Goal: Task Accomplishment & Management: Contribute content

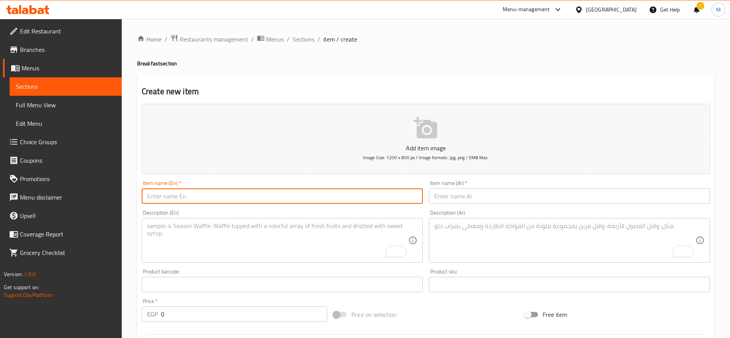
click at [238, 190] on input "text" at bounding box center [282, 195] width 281 height 15
paste input "Guacamole scrambled egg"
click at [238, 190] on input "Guacamole scrambled egg" at bounding box center [282, 195] width 281 height 15
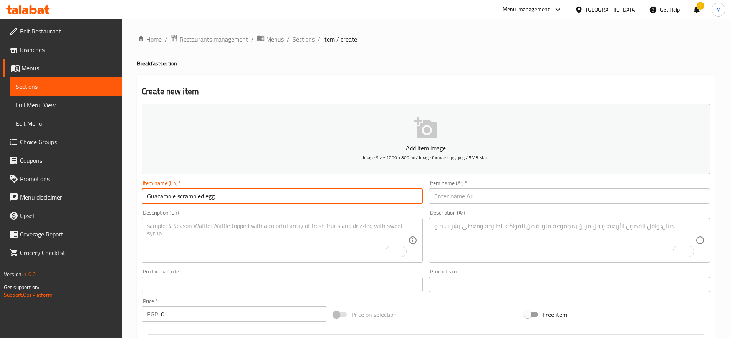
click at [238, 190] on input "Guacamole scrambled egg" at bounding box center [282, 195] width 281 height 15
click at [238, 190] on input "Guacamole Scrambled Egg" at bounding box center [282, 195] width 281 height 15
type input "Guacamole Scrambled Egg"
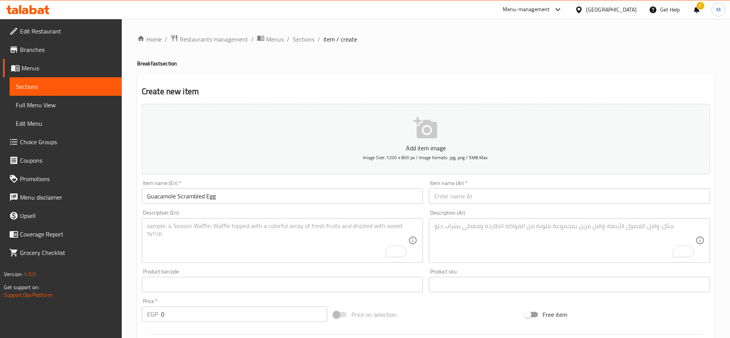
click at [331, 218] on div "Description (En)" at bounding box center [282, 240] width 281 height 45
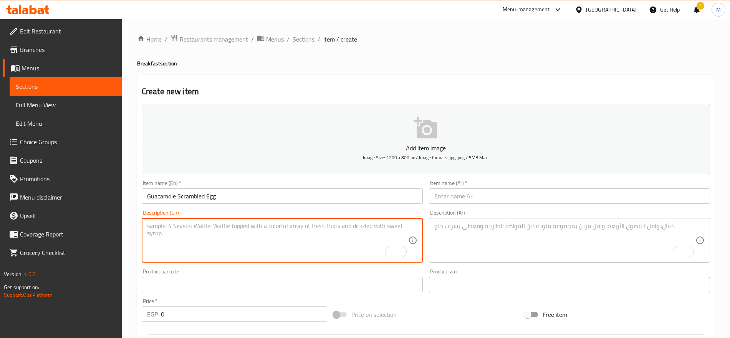
paste textarea "Slice of Loaf bread - Guacamole\arugula - scrambled egg - served with mix green…"
type textarea "Slice of Loaf bread - Guacamole\arugula - scrambled egg - served with mix green…"
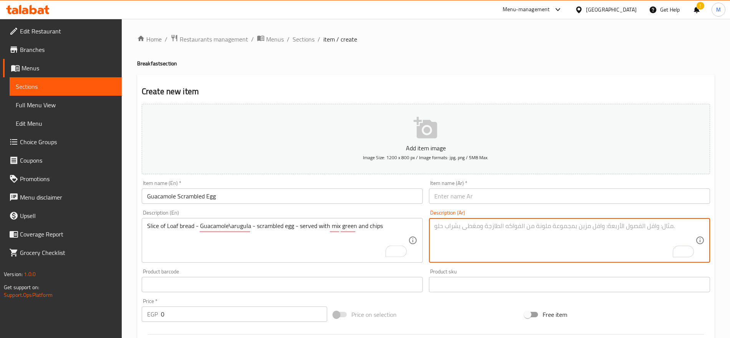
click at [470, 226] on textarea "To enrich screen reader interactions, please activate Accessibility in Grammarl…" at bounding box center [564, 240] width 261 height 36
paste textarea "شريحة خبز لواف مع [PERSON_NAME]، [PERSON_NAME] وبيض مخفوق تُقدم مع سلطة خضار مش…"
type textarea "شريحة خبز لواف مع [PERSON_NAME]، [PERSON_NAME] وبيض مخفوق تُقدم مع سلطة خضار مش…"
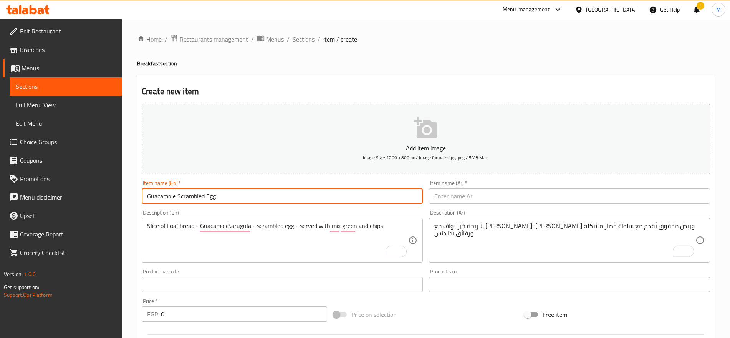
click at [301, 197] on input "Guacamole Scrambled Egg" at bounding box center [282, 195] width 281 height 15
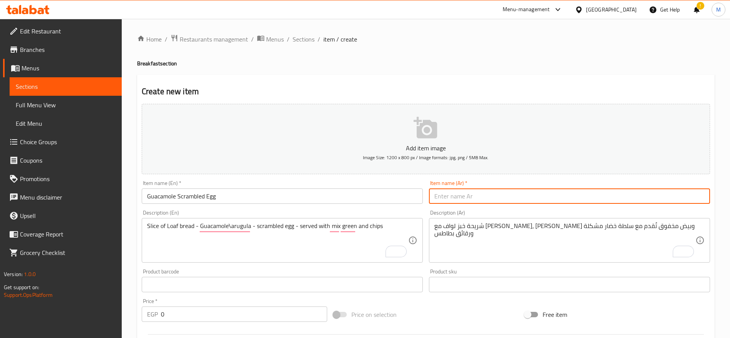
click at [567, 190] on input "text" at bounding box center [569, 195] width 281 height 15
paste input "بيض مخفوق مع [PERSON_NAME]"
type input "بيض مخفوق مع [PERSON_NAME]"
click at [242, 308] on input "0" at bounding box center [244, 313] width 166 height 15
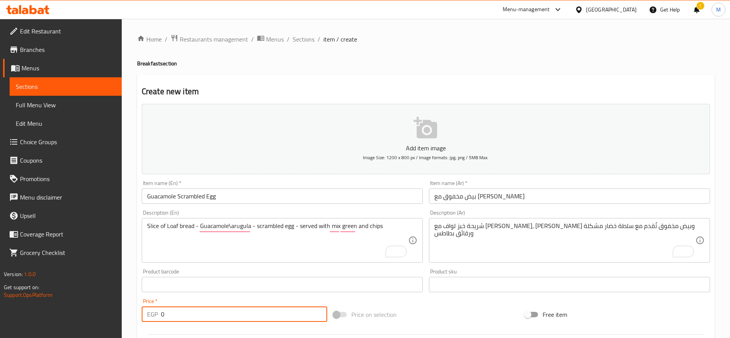
click at [242, 308] on input "0" at bounding box center [244, 313] width 166 height 15
paste input "199"
type input "199"
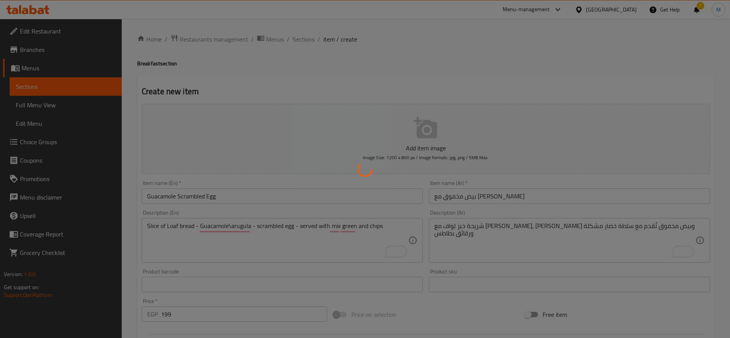
type input "0"
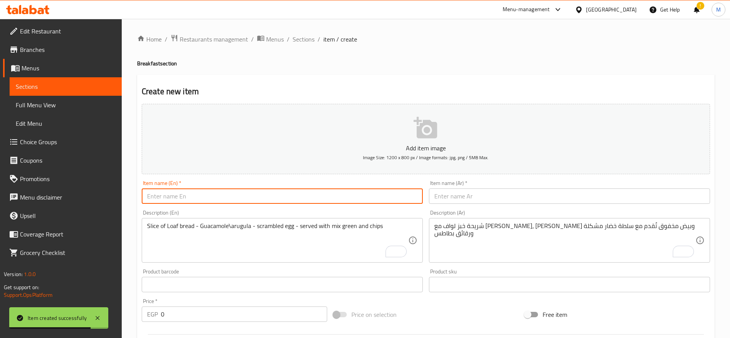
click at [303, 193] on input "text" at bounding box center [282, 195] width 281 height 15
paste input "bacon benedict"
click at [144, 199] on input "bacon benedict" at bounding box center [282, 195] width 281 height 15
click at [160, 195] on input "Beef bacon benedict" at bounding box center [282, 195] width 281 height 15
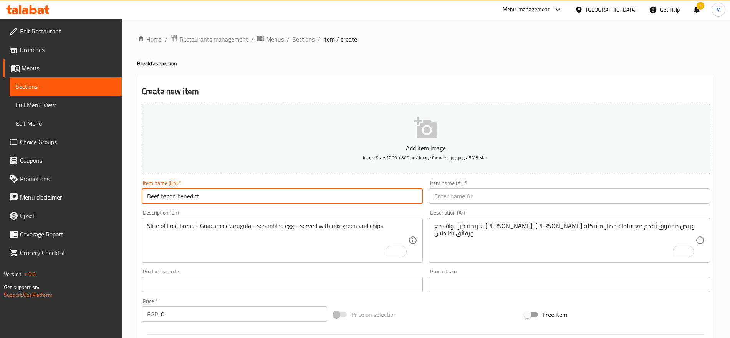
click at [160, 195] on input "Beef bacon benedict" at bounding box center [282, 195] width 281 height 15
type input "Beef Bacon Benedict"
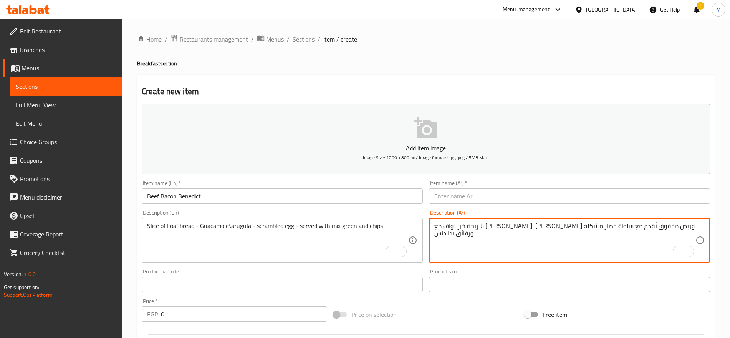
click at [506, 246] on textarea "شريحة خبز لواف مع [PERSON_NAME]، [PERSON_NAME] وبيض مخفوق تُقدم مع سلطة خضار مش…" at bounding box center [564, 240] width 261 height 36
paste textarea "شريحة خبز لواف مع جواكامولي، بيكون لحم بقري، جرجير وبيض مسلوق نصف استواء مغطاة …"
type textarea "شريحة خبز لواف مع جواكامولي، بيكون لحم بقري، جرجير وبيض مسلوق نصف استواء مغطاة …"
click at [337, 246] on textarea "Slice of Loaf bread - Guacamole\arugula - scrambled egg - served with mix green…" at bounding box center [277, 240] width 261 height 36
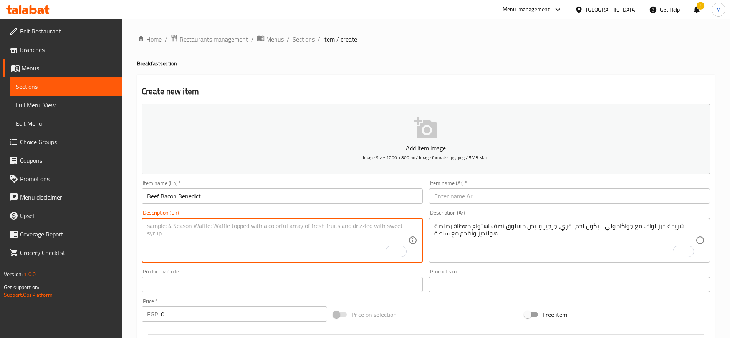
paste textarea "Poached egg\Hollandaise sauce, served with mix green and chips"
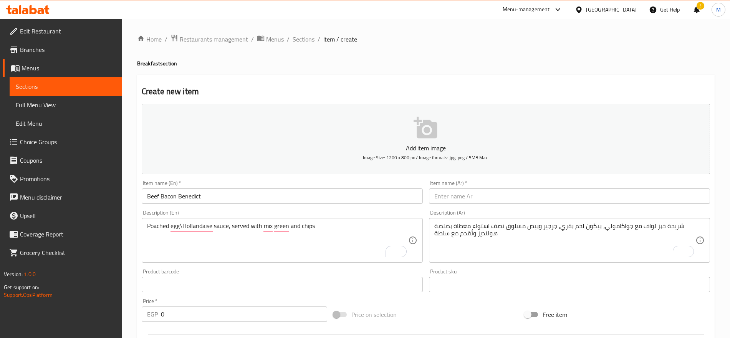
click at [144, 223] on div "Poached egg\Hollandaise sauce, served with mix green and chips Description (En)" at bounding box center [282, 240] width 281 height 45
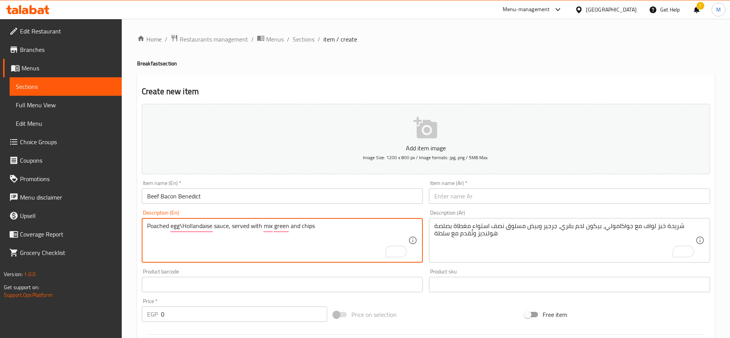
click at [148, 226] on textarea "Poached egg\Hollandaise sauce, served with mix green and chips" at bounding box center [277, 240] width 261 height 36
paste textarea "Slice of Loaf bread\Guacamole\beef bacon\arugula"
type textarea "Slice of Loaf bread\Guacamole\beef bacon\arugula Poached egg\Hollandaise sauce,…"
click at [344, 203] on input "Beef Bacon Benedict" at bounding box center [282, 195] width 281 height 15
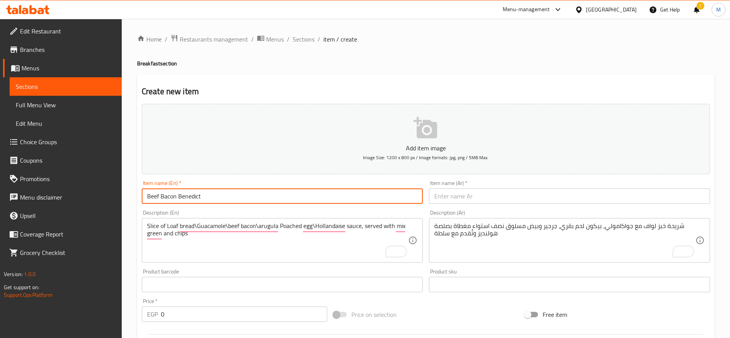
click at [344, 203] on input "Beef Bacon Benedict" at bounding box center [282, 195] width 281 height 15
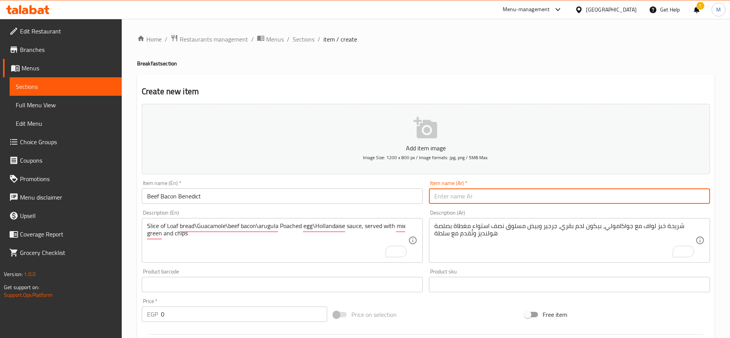
click at [589, 193] on input "text" at bounding box center [569, 195] width 281 height 15
paste input "لحم بقري مقدد بنديكت"
type input "لحم بقري مقدد بنديكت"
click at [209, 313] on input "0" at bounding box center [244, 313] width 166 height 15
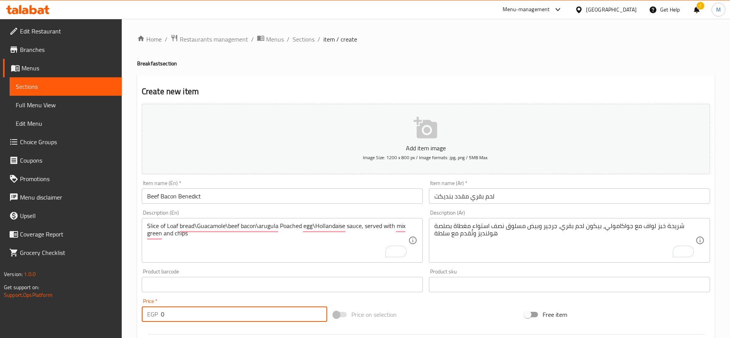
click at [209, 313] on input "0" at bounding box center [244, 313] width 166 height 15
paste input "259"
type input "259"
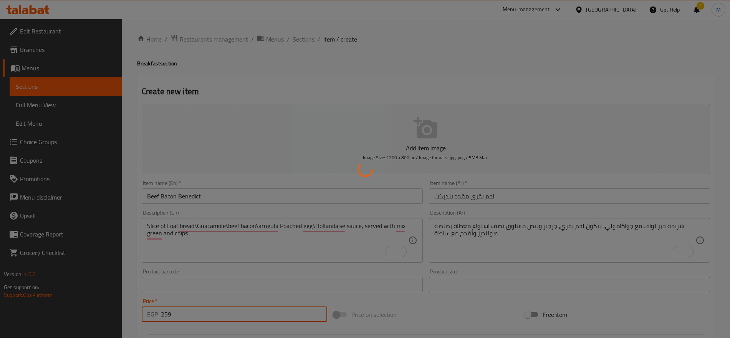
type input "0"
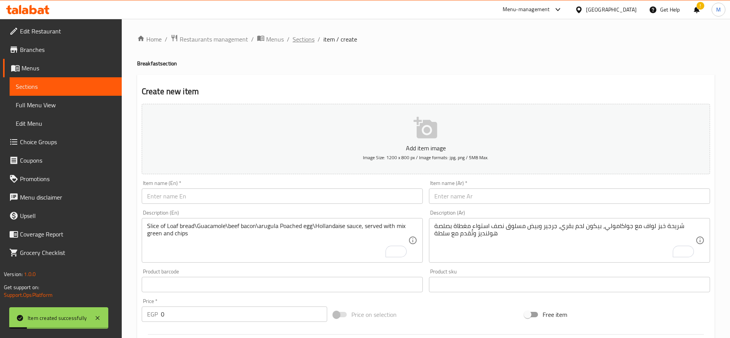
click at [308, 37] on span "Sections" at bounding box center [304, 39] width 22 height 9
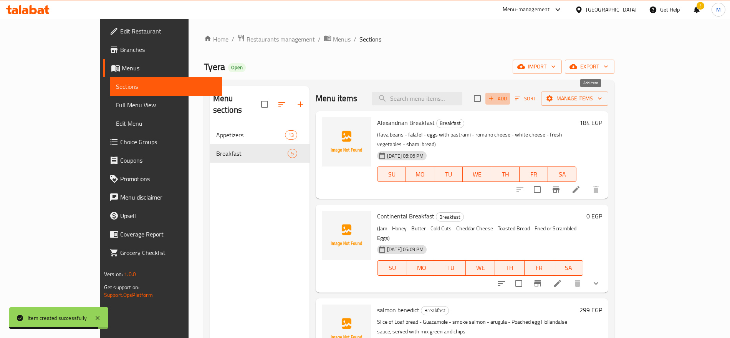
click at [508, 95] on span "Add" at bounding box center [497, 98] width 21 height 9
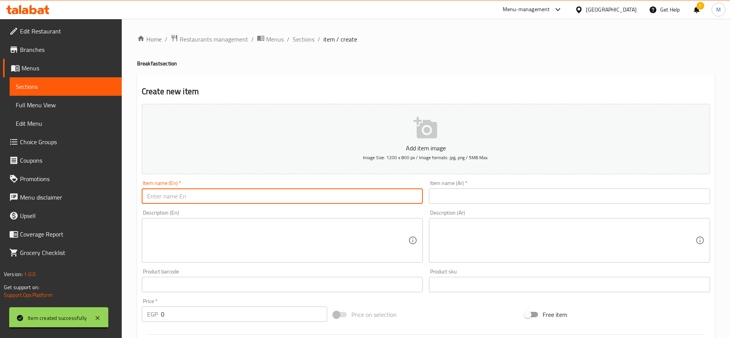
click at [397, 198] on input "text" at bounding box center [282, 195] width 281 height 15
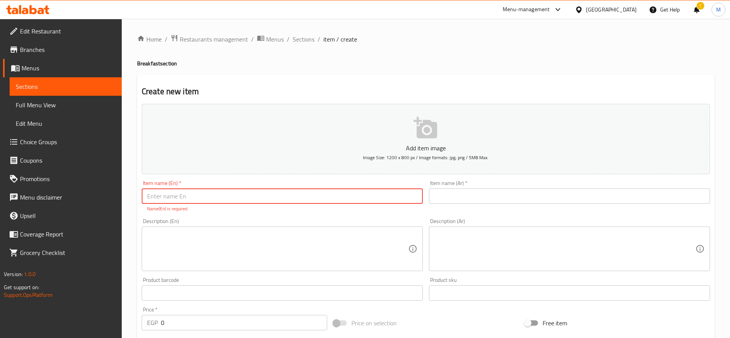
paste input "spinach tomato omelet"
click at [256, 192] on input "spinach tomato omelet" at bounding box center [282, 195] width 281 height 15
type input "Spinach Tomato Omelet"
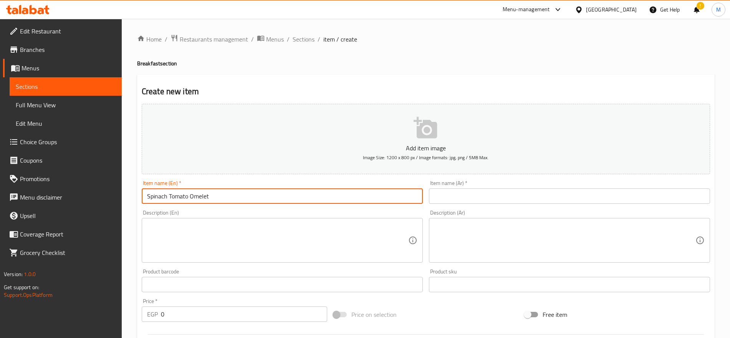
click at [641, 195] on input "text" at bounding box center [569, 195] width 281 height 15
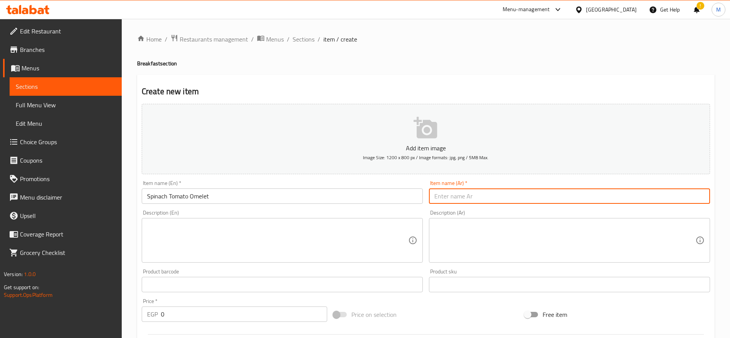
paste input "عجة السبانخ والطماطم"
click at [667, 198] on input "عجة السبانخ والطماطم" at bounding box center [569, 195] width 281 height 15
click at [689, 198] on input "عجة السبانخ وطماطم" at bounding box center [569, 195] width 281 height 15
type input "عجة سبانخ وطماطم"
click at [689, 198] on input "عجة سبانخ وطماطم" at bounding box center [569, 195] width 281 height 15
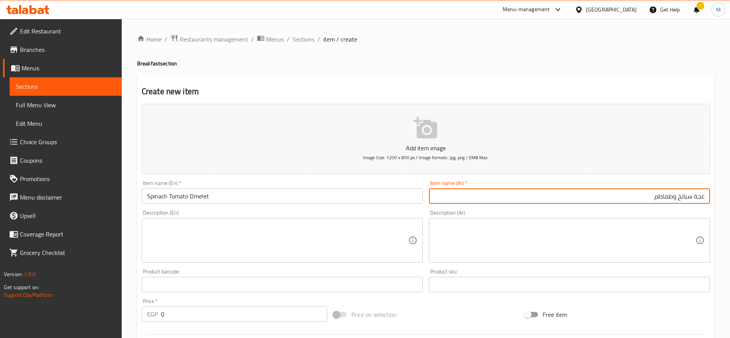
click at [689, 198] on input "عجة سبانخ وطماطم" at bounding box center [569, 195] width 281 height 15
paste input "عجة سبانخ وطماطم"
click at [678, 197] on input "أومليتعجة سبانخ وطماطم" at bounding box center [569, 195] width 281 height 15
type input "أومليت سبانخ وطماطم"
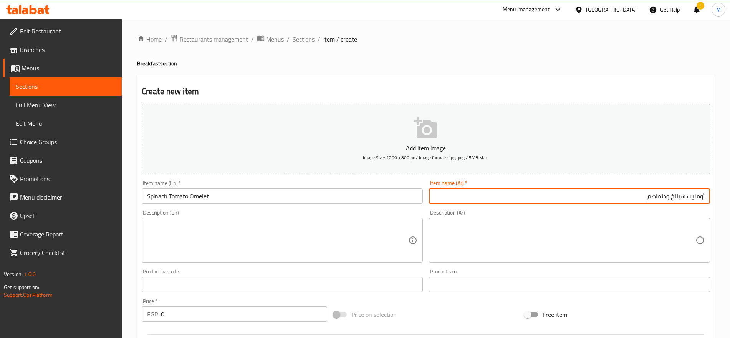
click at [654, 235] on textarea at bounding box center [564, 240] width 261 height 36
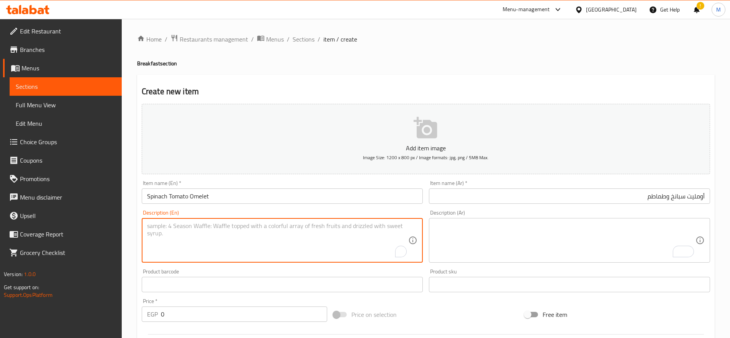
click at [288, 230] on textarea "To enrich screen reader interactions, please activate Accessibility in Grammarl…" at bounding box center [277, 240] width 261 height 36
paste textarea "Slice of Loaf bread\omelet with spinach and cherry tomato\Parmesan served with …"
type textarea "Slice of Loaf bread\omelet with spinach and cherry tomato\Parmesan served with …"
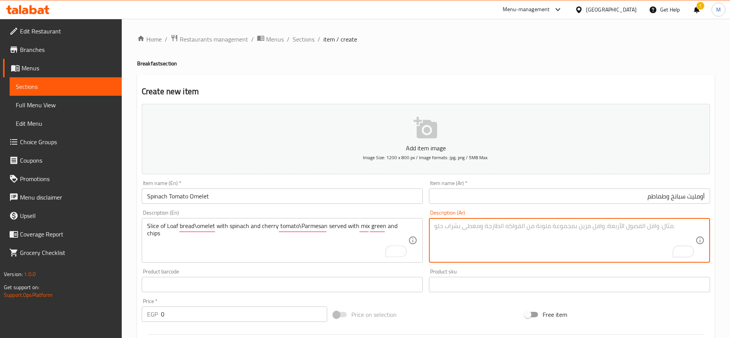
click at [551, 223] on textarea "To enrich screen reader interactions, please activate Accessibility in Grammarl…" at bounding box center [564, 240] width 261 height 36
paste textarea "شريحة خبز لواف مع أومليت بالسبانخ والطماطم الكريزية وجبن بارميزان تُقدم مع سلطة…"
type textarea "شريحة خبز لواف مع أومليت بالسبانخ والطماطم الكريزية وجبن بارميزان تُقدم مع سلطة…"
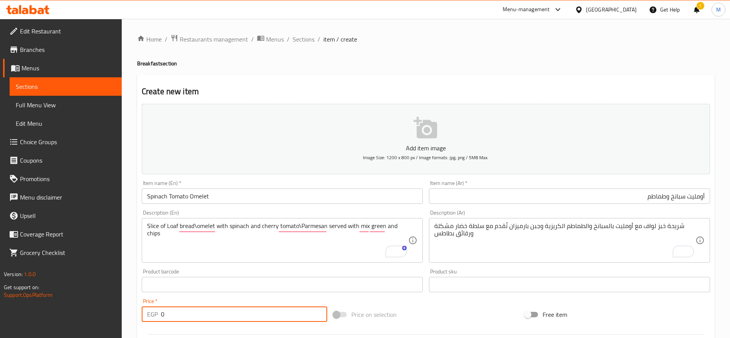
click at [208, 320] on input "0" at bounding box center [244, 313] width 166 height 15
paste input "169"
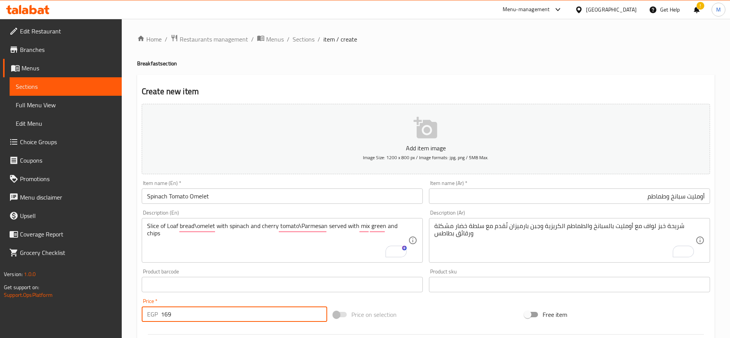
type input "169"
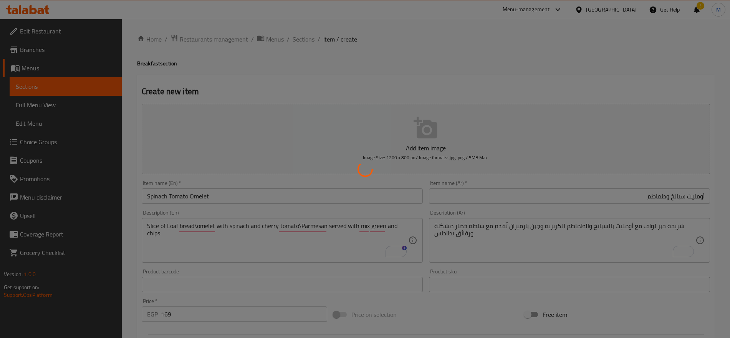
type input "0"
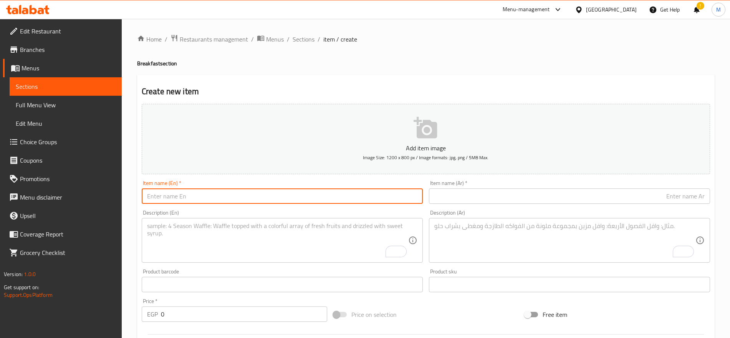
click at [365, 202] on input "text" at bounding box center [282, 195] width 281 height 15
paste input "Parmesan mushroom omelet"
click at [365, 202] on input "Parmesan mushroom omelet" at bounding box center [282, 195] width 281 height 15
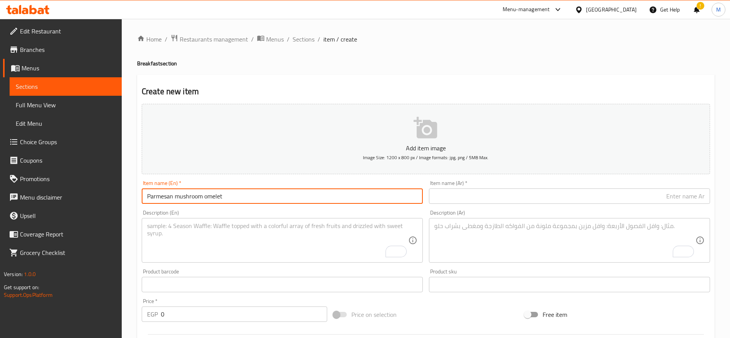
click at [365, 202] on input "Parmesan mushroom omelet" at bounding box center [282, 195] width 281 height 15
type input "Parmesan Mushroom Omelet"
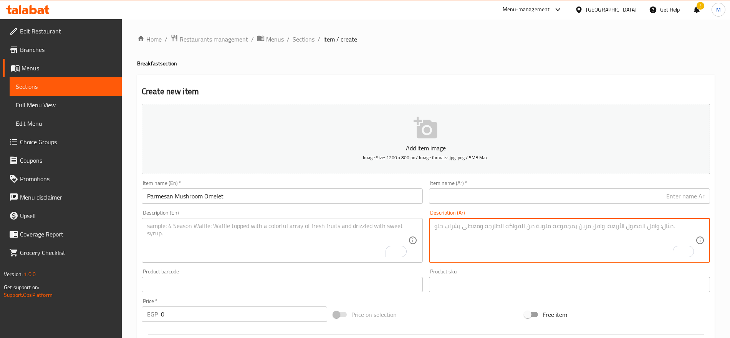
click at [579, 239] on textarea "To enrich screen reader interactions, please activate Accessibility in Grammarl…" at bounding box center [564, 240] width 261 height 36
paste textarea "شريحة خبز لواف مع أومليت مُغطى بالمشروم وجبن بارميزان تُقدم مع سلطة خضار مشكلة …"
type textarea "شريحة خبز لواف مع أومليت مُغطى بالمشروم وجبن بارميزان تُقدم مع سلطة خضار مشكلة …"
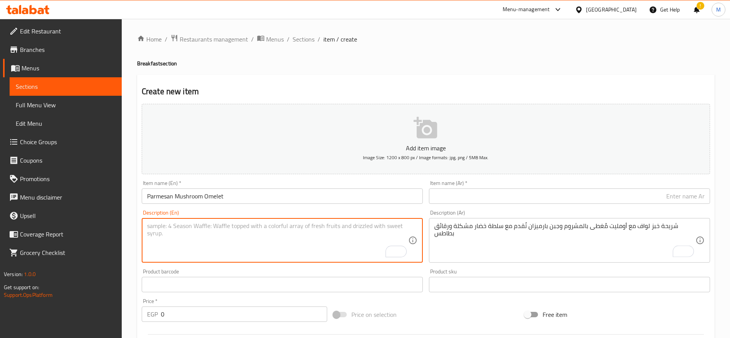
click at [322, 242] on textarea "To enrich screen reader interactions, please activate Accessibility in Grammarl…" at bounding box center [277, 240] width 261 height 36
paste textarea "Slice of Loaf bread\omelet topping with mushroom and parmesan cheese\served wit…"
type textarea "Slice of Loaf bread\omelet topping with mushroom and parmesan cheese\served wit…"
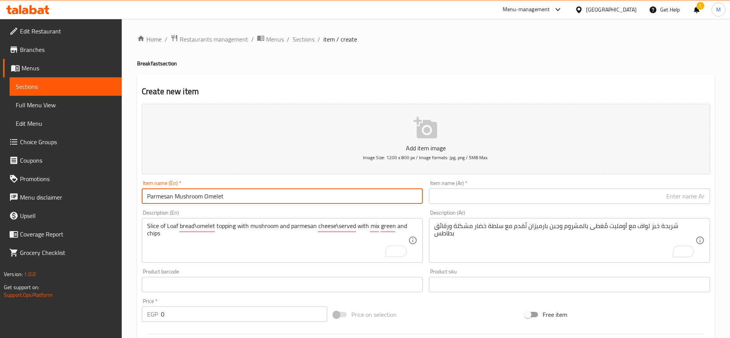
click at [252, 191] on input "Parmesan Mushroom Omelet" at bounding box center [282, 195] width 281 height 15
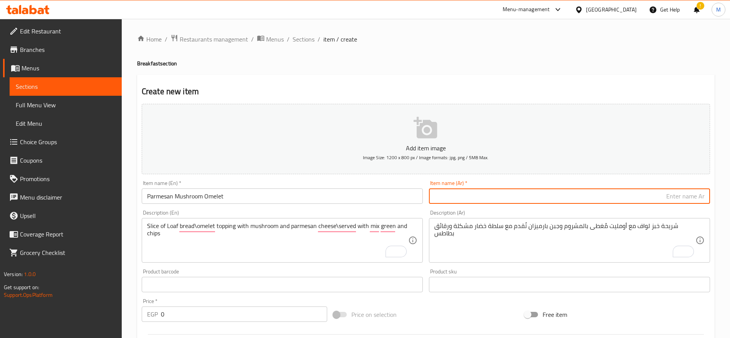
click at [612, 194] on input "text" at bounding box center [569, 195] width 281 height 15
paste input "بارميزان"
type input "أومليت مشروم بارميزان"
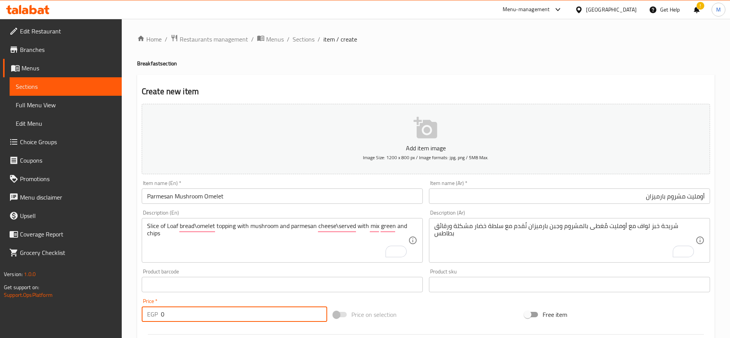
click at [255, 319] on input "0" at bounding box center [244, 313] width 166 height 15
paste input "214"
type input "214"
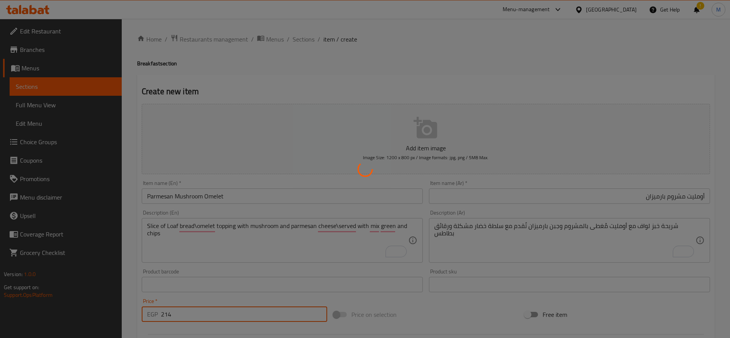
type input "0"
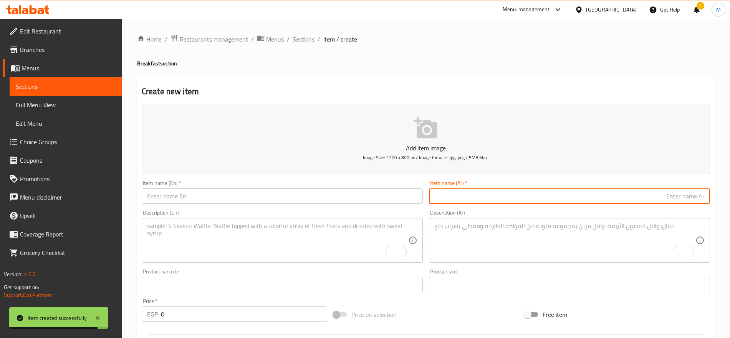
click at [597, 195] on input "text" at bounding box center [569, 195] width 281 height 15
paste input "كرواسون عادي"
type input "كرواسون سادة"
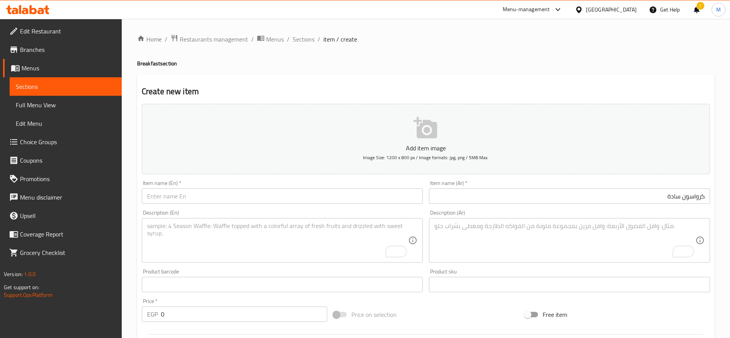
drag, startPoint x: 177, startPoint y: 328, endPoint x: 180, endPoint y: 323, distance: 5.5
click at [180, 323] on div "Add item image Image Size: 1200 x 800 px / Image formats: jpg, png / 5MB Max. I…" at bounding box center [426, 266] width 574 height 331
click at [180, 323] on div "Price   * EGP 0 Price *" at bounding box center [235, 310] width 192 height 30
drag, startPoint x: 180, startPoint y: 323, endPoint x: 187, endPoint y: 316, distance: 10.0
click at [187, 316] on div "Price   * EGP 0 Price *" at bounding box center [235, 310] width 192 height 30
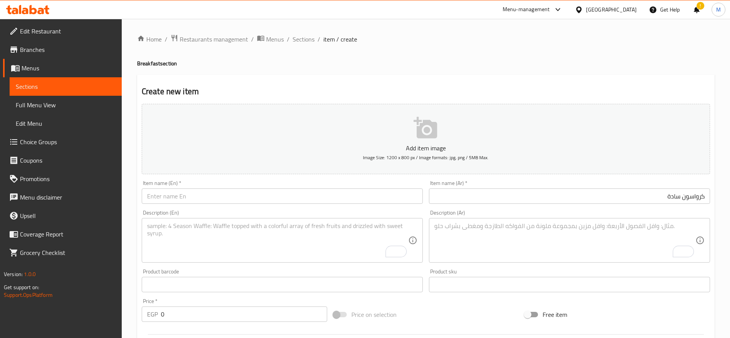
click at [187, 316] on input "0" at bounding box center [244, 313] width 166 height 15
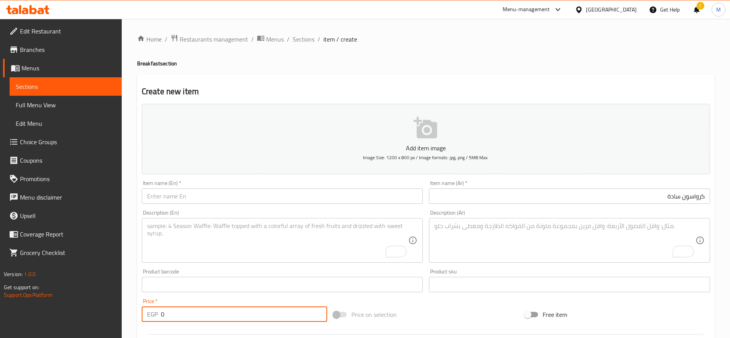
click at [187, 316] on input "0" at bounding box center [244, 313] width 166 height 15
paste input "89"
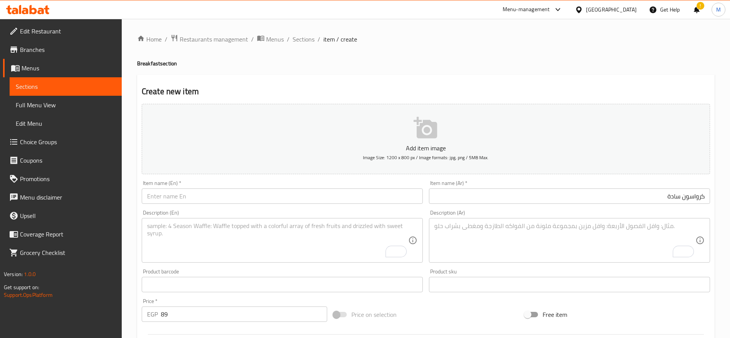
click at [234, 207] on div "Description (En) Description (En)" at bounding box center [282, 236] width 287 height 59
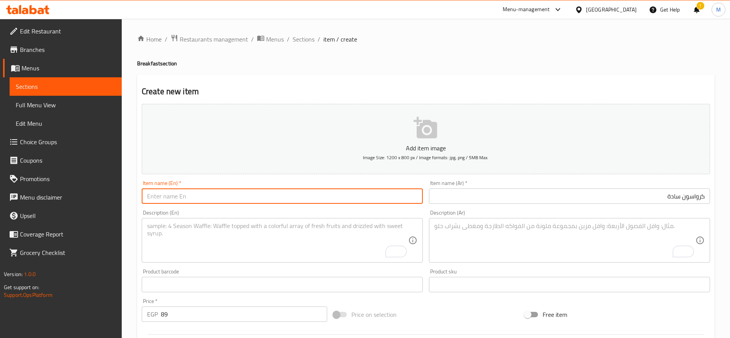
click at [241, 192] on input "text" at bounding box center [282, 195] width 281 height 15
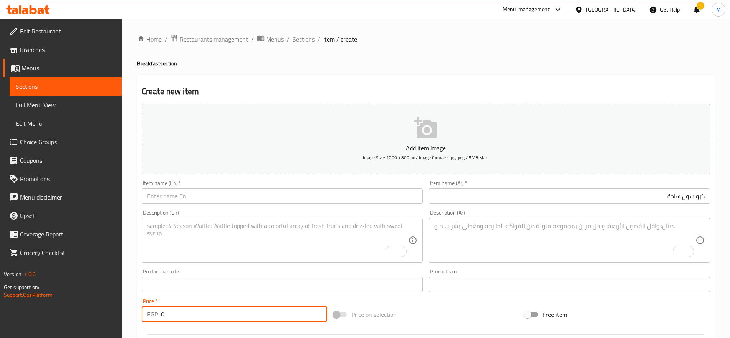
type input "0"
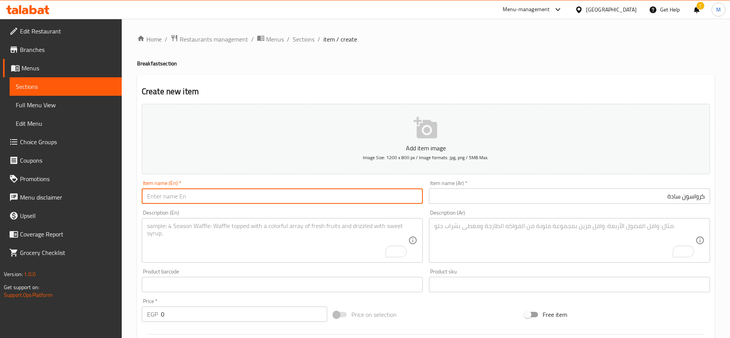
paste input "plain croissant"
click at [259, 192] on input "plain croissant" at bounding box center [282, 195] width 281 height 15
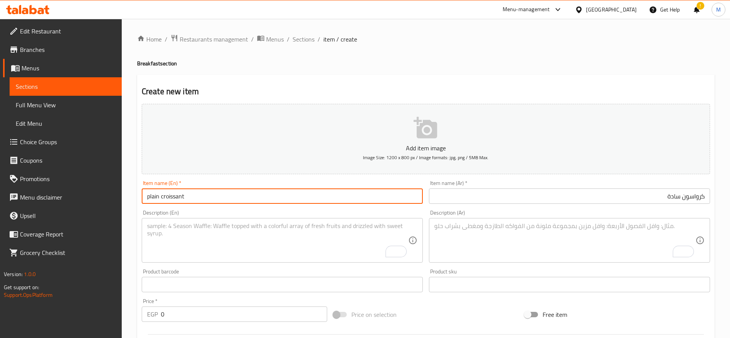
click at [259, 192] on input "plain croissant" at bounding box center [282, 195] width 281 height 15
type input "Plain Croissant"
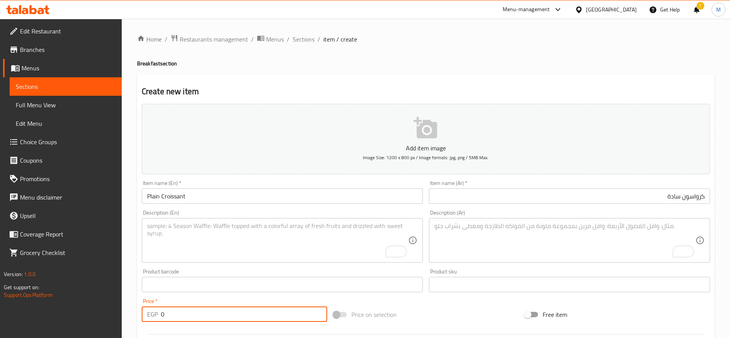
click at [223, 318] on input "0" at bounding box center [244, 313] width 166 height 15
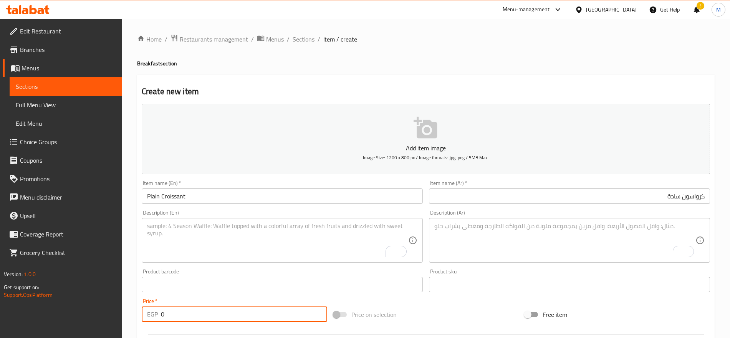
paste input "89"
type input "89"
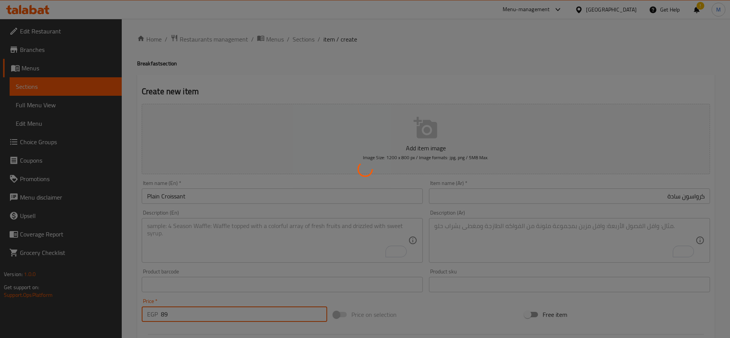
type input "0"
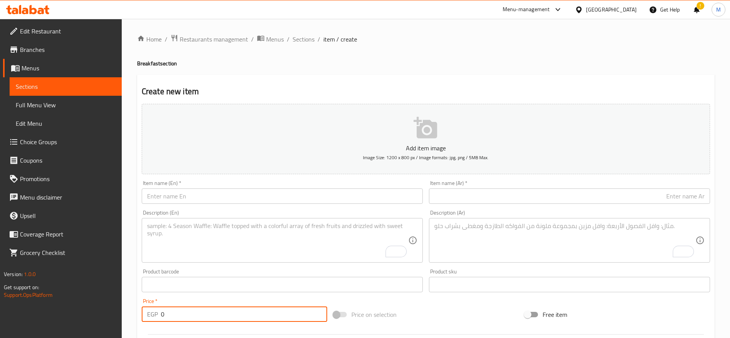
click at [286, 190] on input "text" at bounding box center [282, 195] width 281 height 15
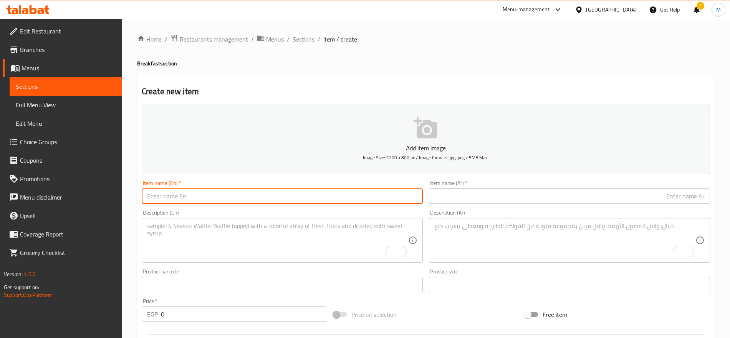
paste input "cheese croissant"
click at [286, 190] on input "cheese croissant" at bounding box center [282, 195] width 281 height 15
type input "Cheese Croissant"
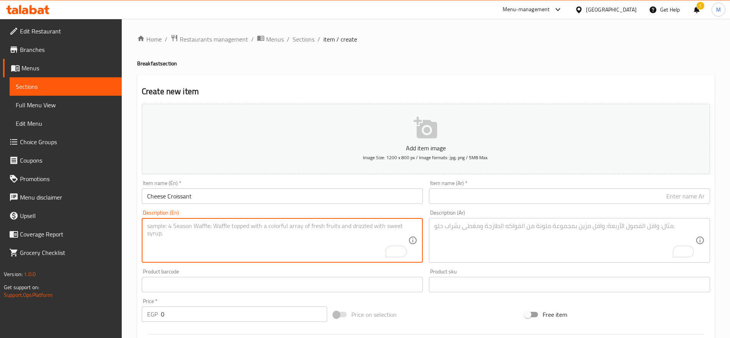
click at [311, 236] on textarea "To enrich screen reader interactions, please activate Accessibility in Grammarl…" at bounding box center [277, 240] width 261 height 36
paste textarea "Croissant stuffed with cheddar\lettuce\tomato\served with mix green and chips"
type textarea "Croissant stuffed with cheddar\lettuce\tomato\served with mix green and chips"
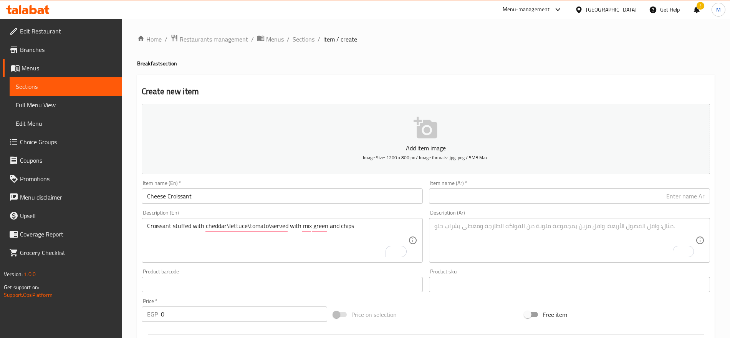
drag, startPoint x: 574, startPoint y: 215, endPoint x: 570, endPoint y: 227, distance: 12.8
click at [570, 227] on div "Description (Ar) Description (Ar)" at bounding box center [569, 236] width 281 height 53
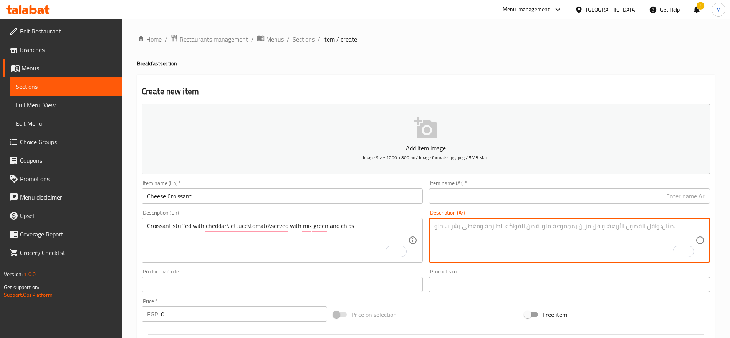
click at [570, 227] on textarea "To enrich screen reader interactions, please activate Accessibility in Grammarl…" at bounding box center [564, 240] width 261 height 36
paste textarea "كرواسون محشو بجبن [PERSON_NAME]، خس، وطماطم يُقدم مع سلطة خضار مشكلة ورقائق بطا…"
click at [663, 229] on textarea "كرواسون محشو بجبن [PERSON_NAME]، خس، وطماطم يُقدم مع سلطة خضار مشكلة ورقائق بطا…" at bounding box center [564, 240] width 261 height 36
click at [682, 232] on textarea "كرواسون محشو بجبن [PERSON_NAME]، خس، وطماطم يُقدم مع سلطة خضار مشكلة ورقائق بطا…" at bounding box center [564, 240] width 261 height 36
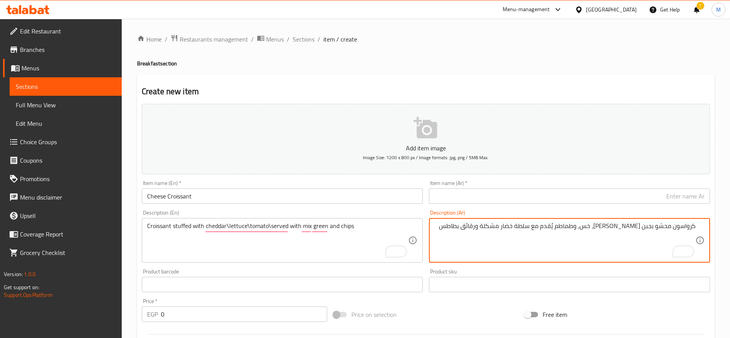
click at [687, 227] on textarea "كرواسون محشو بجبن [PERSON_NAME]، خس، وطماطم يُقدم مع سلطة خضار مشكلة ورقائق بطا…" at bounding box center [564, 240] width 261 height 36
type textarea "كرواسون محشو بجبن [PERSON_NAME]، خس، وطماطم يُقدم مع سلطة خضار مشكلة ورقائق بطا…"
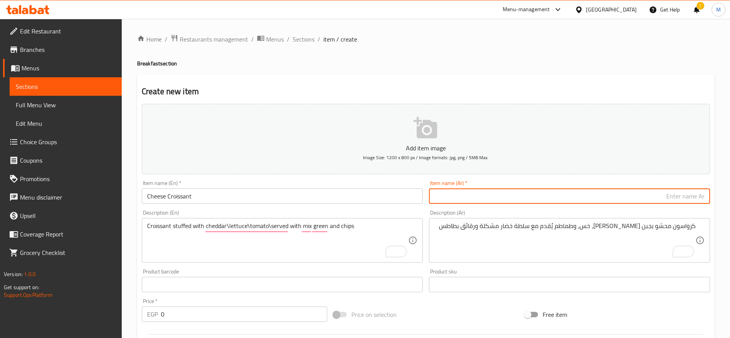
click at [695, 194] on input "text" at bounding box center [569, 195] width 281 height 15
paste input "كرواسون"
type input "كرواسون جبنة"
click at [184, 313] on input "0" at bounding box center [244, 313] width 166 height 15
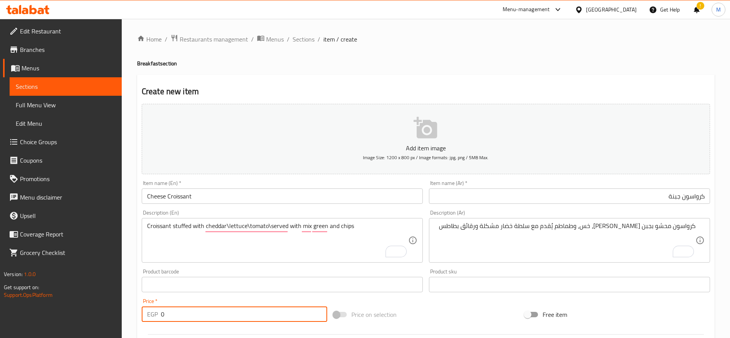
click at [184, 313] on input "0" at bounding box center [244, 313] width 166 height 15
type input "150"
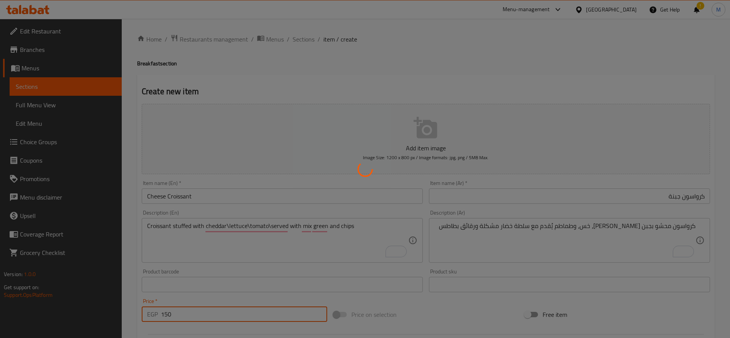
type input "0"
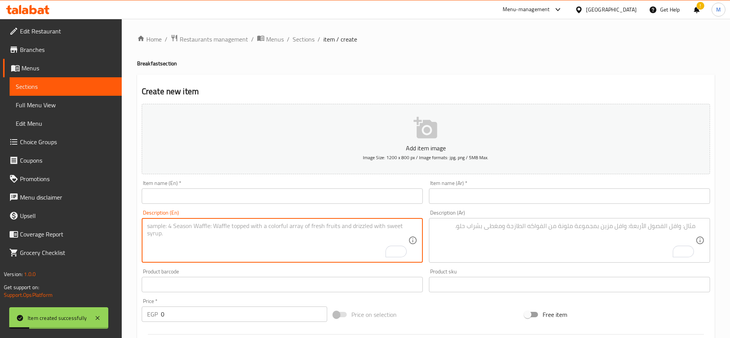
click at [184, 233] on textarea "To enrich screen reader interactions, please activate Accessibility in Grammarl…" at bounding box center [277, 240] width 261 height 36
paste textarea "smoke turkey croissant"
type textarea "smoke turkey croissant"
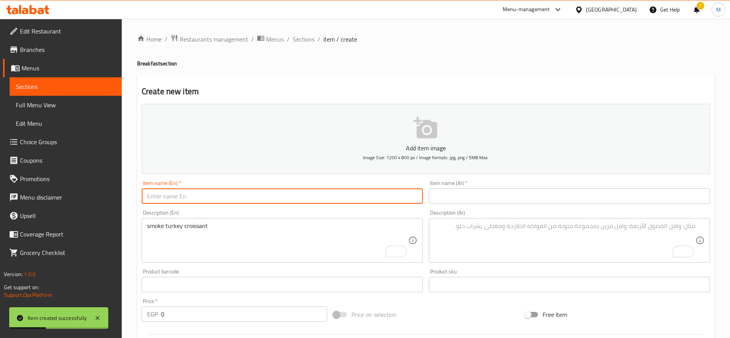
click at [185, 197] on input "text" at bounding box center [282, 195] width 281 height 15
paste input "smoke turkey croissant"
click at [185, 197] on input "smoke turkey croissant" at bounding box center [282, 195] width 281 height 15
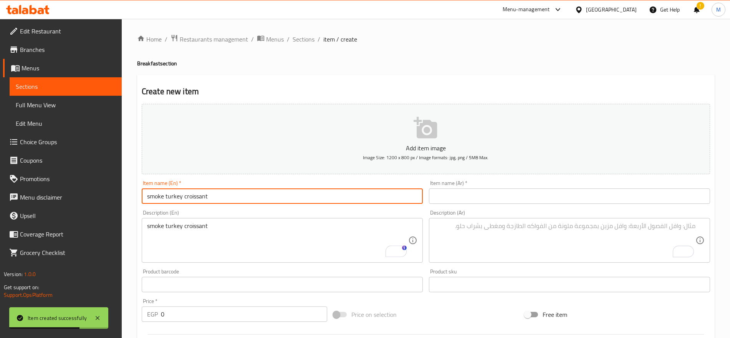
type input "Smoke Turkey Croissant"
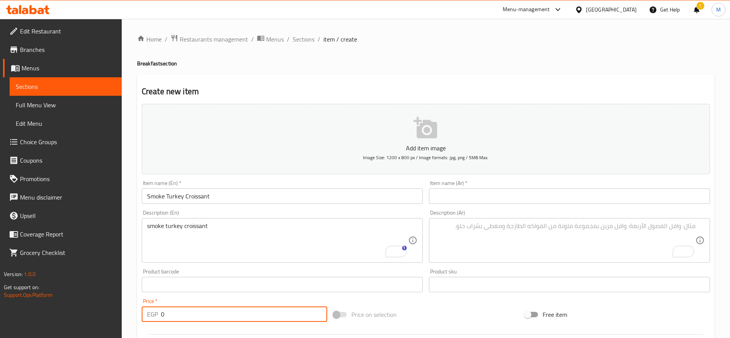
click at [231, 314] on input "0" at bounding box center [244, 313] width 166 height 15
paste input "18"
type input "180"
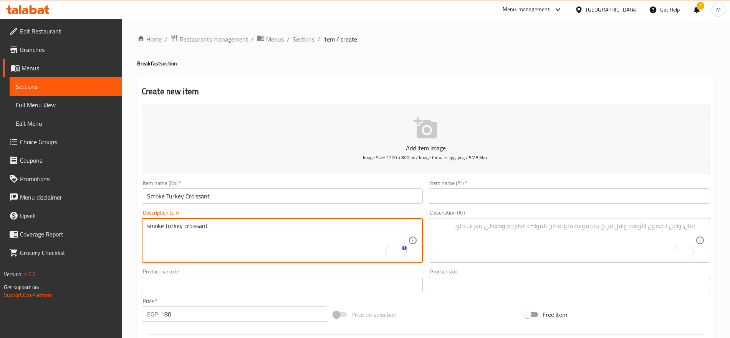
click at [270, 229] on textarea "smoke turkey croissant" at bounding box center [277, 240] width 261 height 36
paste textarea "Croissant stuffed with - smoke turkey\cheddar\lettuce\tomato\served with mix gr…"
type textarea "Croissant stuffed with - smoke turkey\cheddar\lettuce\tomato\served with mix gr…"
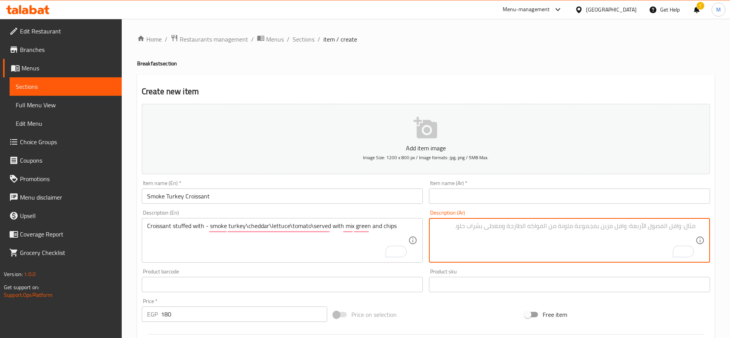
click at [590, 241] on textarea "To enrich screen reader interactions, please activate Accessibility in Grammarl…" at bounding box center [564, 240] width 261 height 36
paste textarea "كرواسون محشو بديك رومي مدخّن، [PERSON_NAME]، خس، وطماطم، يُقدم مع سلطة خضار مشك…"
click at [614, 222] on textarea "كرواسون محشو بديك رومي مدخّن، [PERSON_NAME]، خس، وطماطم، يُقدم مع سلطة خضار مشك…" at bounding box center [564, 240] width 261 height 36
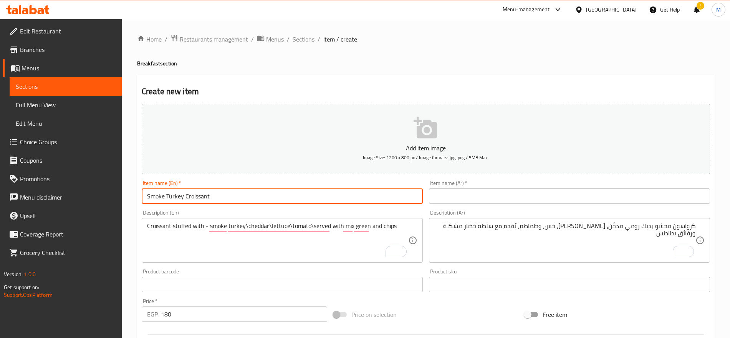
click at [221, 195] on input "Smoke Turkey Croissant" at bounding box center [282, 195] width 281 height 15
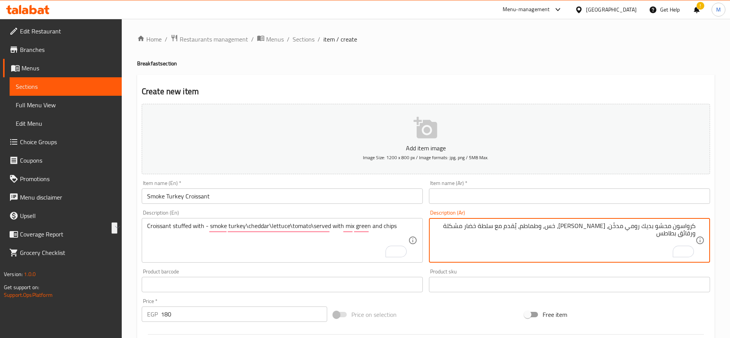
drag, startPoint x: 624, startPoint y: 225, endPoint x: 710, endPoint y: 228, distance: 85.7
click at [710, 228] on div "كرواسون محشو بديك رومي مدخّن، جبن شيدر، خس، وطماطم، يُقدم مع سلطة خضار مشكلة ور…" at bounding box center [569, 240] width 281 height 45
type textarea "مدخّن، جبن شيدر، خس، وطماطم، يُقدم مع سلطة خضار مشكلة ورقائق بطاطس"
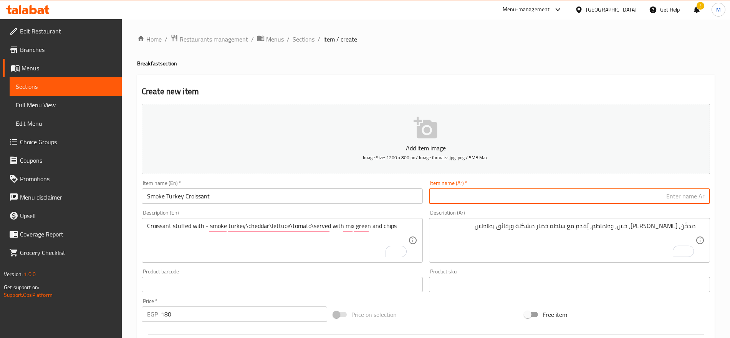
click at [706, 194] on input "text" at bounding box center [569, 195] width 281 height 15
paste input "كرواسون محشو بديك رومي"
type input "كرواسون محشو بديك رومي"
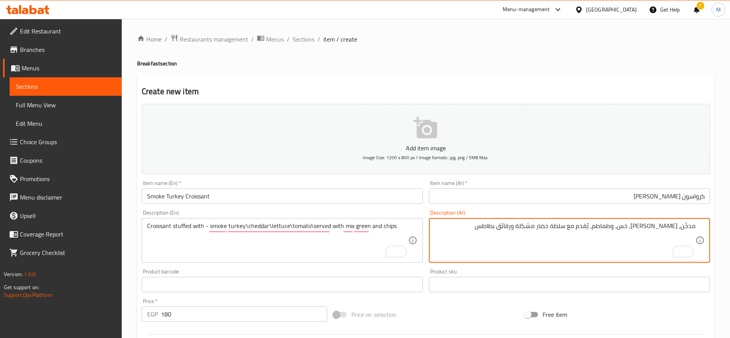
click at [693, 225] on textarea "مدخّن، جبن شيدر، خس، وطماطم، يُقدم مع سلطة خضار مشكلة ورقائق بطاطس" at bounding box center [564, 240] width 261 height 36
click at [693, 225] on textarea "، جبن شيدر، خس، وطماطم، يُقدم مع سلطة خضار مشكلة ورقائق بطاطس" at bounding box center [564, 240] width 261 height 36
type textarea "مدخّن، جبن شيدر، خس، وطماطم، يُقدم مع سلطة خضار مشكلة ورقائق بطاطس"
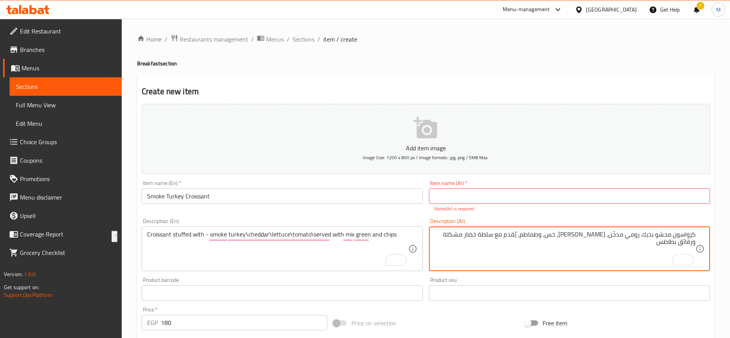
click at [681, 232] on textarea "كرواسون محشو بديك رومي مدخّن، [PERSON_NAME]، خس، وطماطم، يُقدم مع سلطة خضار مشك…" at bounding box center [564, 248] width 261 height 36
type textarea "كرواسون محشو بديك رومي مدخّن، [PERSON_NAME]، خس، وطماطم، يُقدم مع سلطة خضار مشك…"
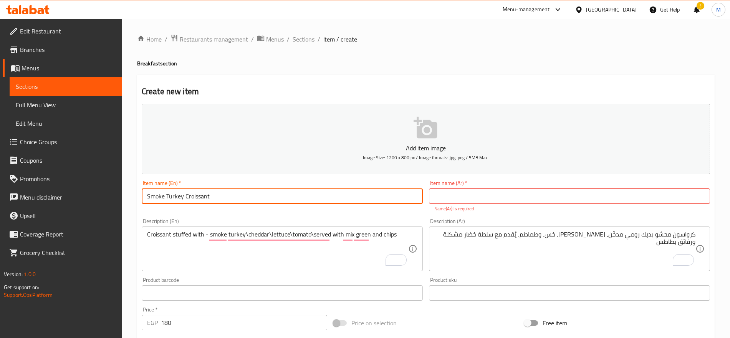
click at [362, 195] on input "Smoke Turkey Croissant" at bounding box center [282, 195] width 281 height 15
click at [617, 192] on input "text" at bounding box center [569, 195] width 281 height 15
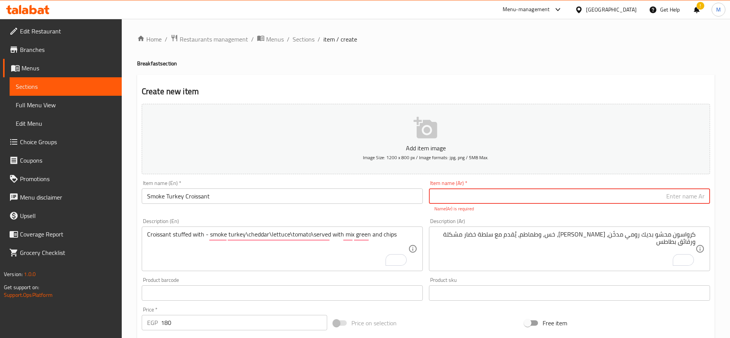
paste input "كرواسون الديك الرومي المدخن"
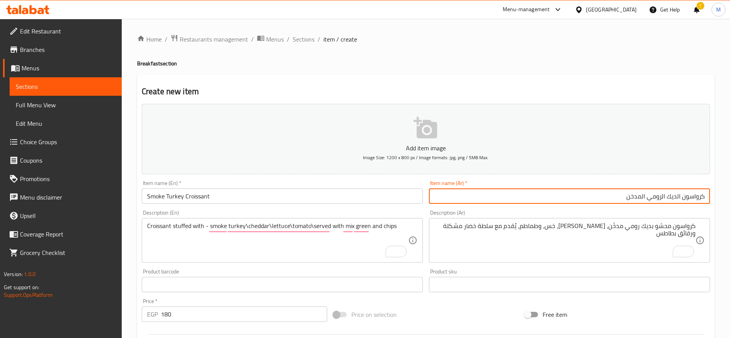
click at [640, 194] on input "كرواسون الديك الرومي المدخن" at bounding box center [569, 195] width 281 height 15
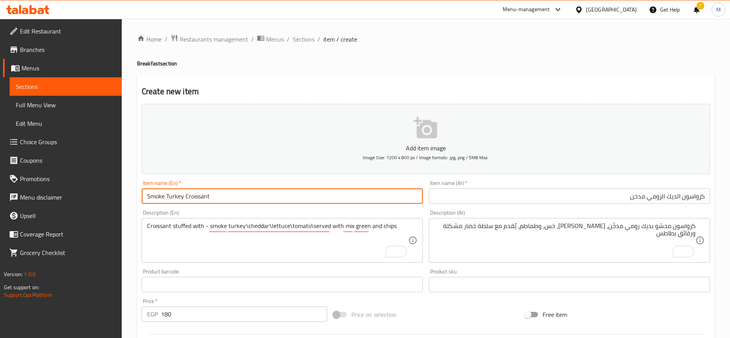
click at [170, 199] on input "Smoke Turkey Croissant" at bounding box center [282, 195] width 281 height 15
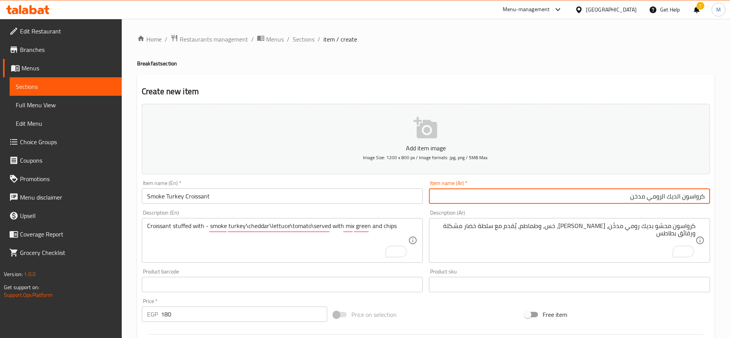
drag, startPoint x: 681, startPoint y: 197, endPoint x: 586, endPoint y: 204, distance: 94.7
click at [586, 204] on div "Item name (Ar)   * كرواسون الديك الرومي مدخن Item name (Ar) *" at bounding box center [569, 192] width 287 height 30
click at [607, 199] on input "كرواسون الديك الرومي مدخن" at bounding box center [569, 195] width 281 height 15
drag, startPoint x: 607, startPoint y: 199, endPoint x: 676, endPoint y: 198, distance: 69.1
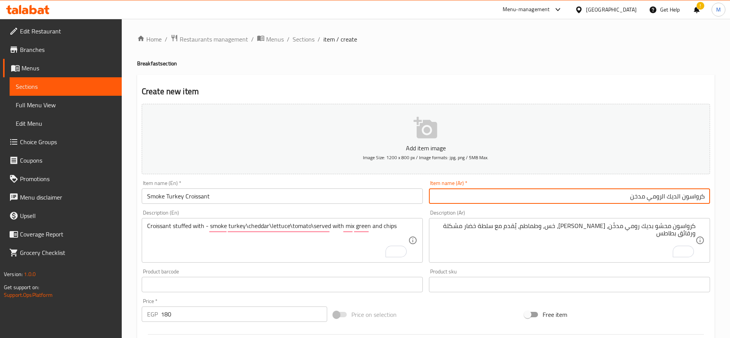
click at [676, 198] on input "كرواسون الديك الرومي مدخن" at bounding box center [569, 195] width 281 height 15
paste input "لحم"
type input "كرواسون لحم رومي مدخن"
click at [631, 196] on input "كرواسون لحم رومي مدخن" at bounding box center [569, 195] width 281 height 15
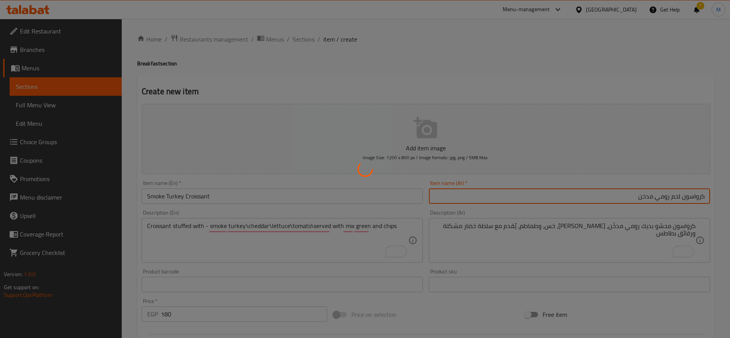
type input "0"
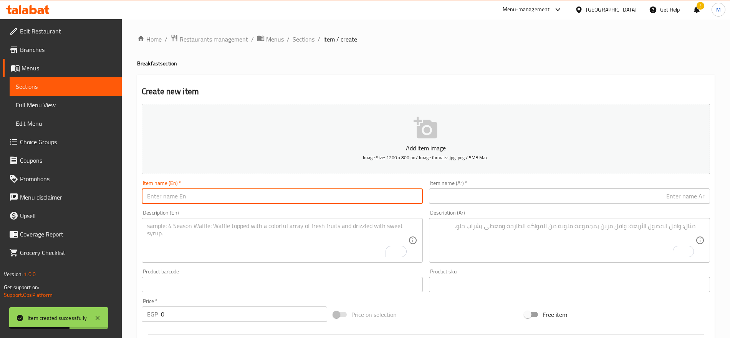
click at [249, 194] on input "text" at bounding box center [282, 195] width 281 height 15
paste input "bacon croissant"
click at [249, 194] on input "bacon croissant" at bounding box center [282, 195] width 281 height 15
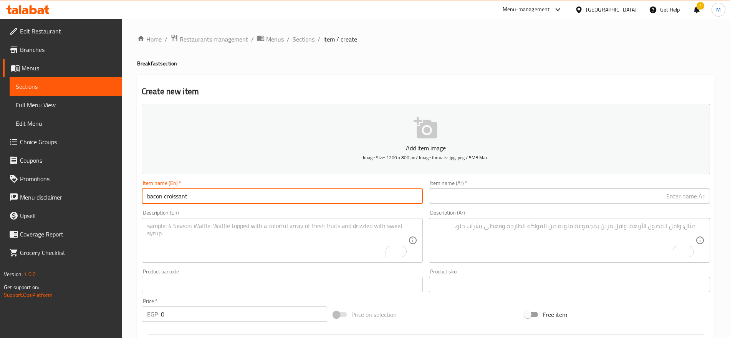
click at [230, 196] on input "bacon croissant" at bounding box center [282, 195] width 281 height 15
type input "Bacon Croissant"
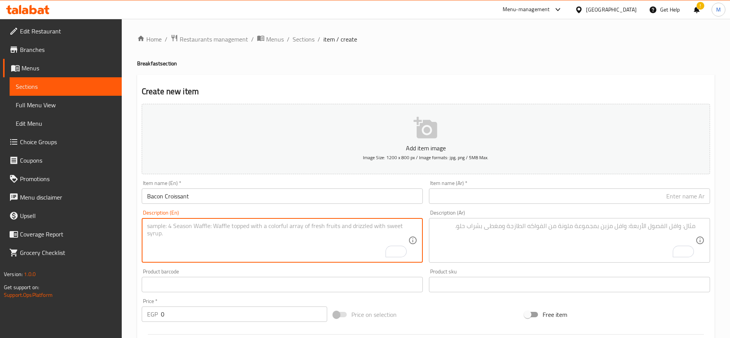
click at [179, 258] on textarea "To enrich screen reader interactions, please activate Accessibility in Grammarl…" at bounding box center [277, 240] width 261 height 36
paste textarea "Croissant stuffed with mayol beef bacon\cheddar\lettuce\tomato\served with mix …"
type textarea "Croissant stuffed with mayol beef bacon\cheddar\lettuce\tomato\served with mix …"
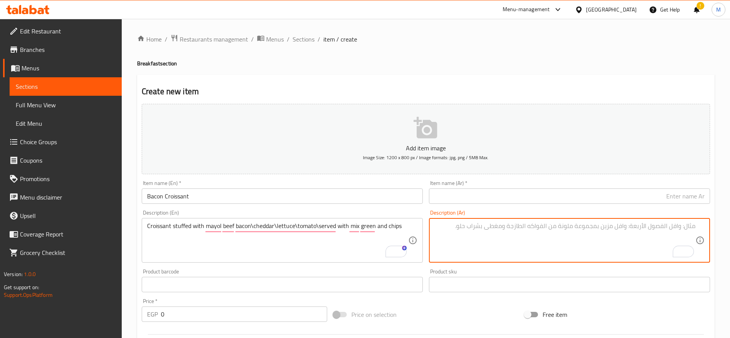
click at [550, 238] on textarea "To enrich screen reader interactions, please activate Accessibility in Grammarl…" at bounding box center [564, 240] width 261 height 36
paste textarea "كرواسون محشو بالمايونيز، بيكون لحم بقري، جبن شيدر، خس، وطماطم، يُقدم مع سلطة خض…"
type textarea "كرواسون محشو بالمايونيز، بيكون لحم بقري، جبن شيدر، خس، وطماطم، يُقدم مع سلطة خض…"
click at [688, 229] on textarea "كرواسون محشو بالمايونيز، بيكون لحم بقري، جبن شيدر، خس، وطماطم، يُقدم مع سلطة خض…" at bounding box center [564, 240] width 261 height 36
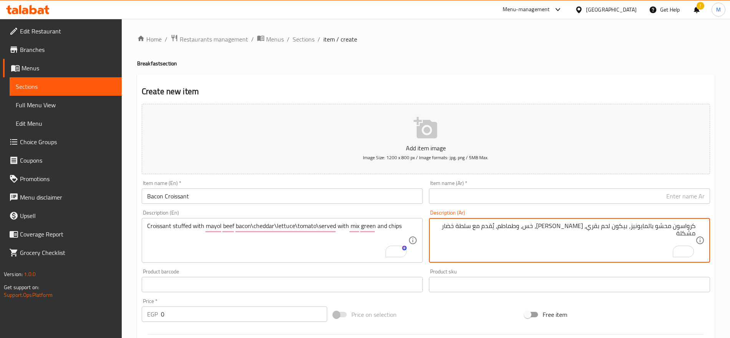
click at [698, 197] on input "text" at bounding box center [569, 195] width 281 height 15
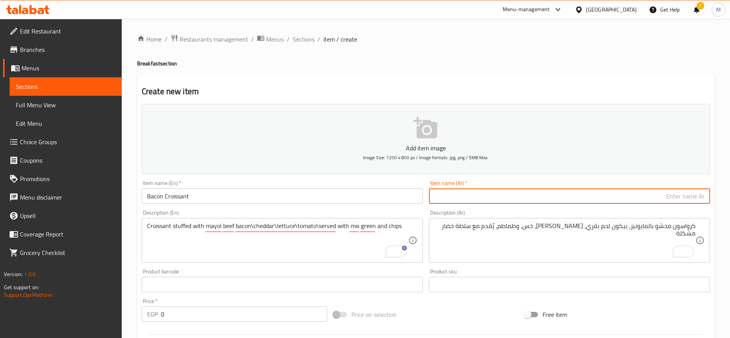
paste input "كرواسون"
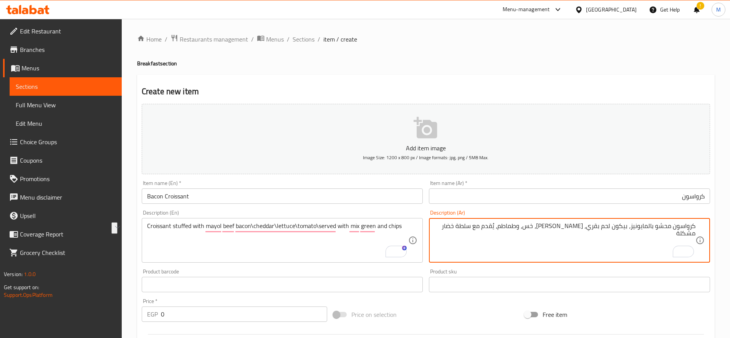
drag, startPoint x: 627, startPoint y: 225, endPoint x: 587, endPoint y: 227, distance: 40.0
click at [587, 227] on textarea "كرواسون محشو بالمايونيز، بيكون لحم بقري، جبن شيدر، خس، وطماطم، يُقدم مع سلطة خض…" at bounding box center [564, 240] width 261 height 36
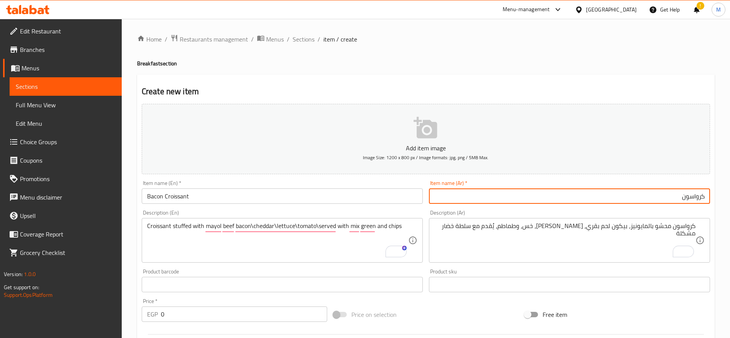
click at [634, 189] on input "كرواسون" at bounding box center [569, 195] width 281 height 15
paste input "بيكون لحم بقري"
type input "كرواسون بيكون لحم بقري"
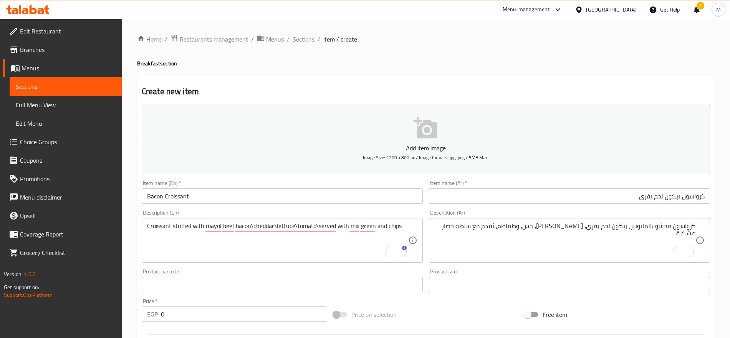
click at [595, 260] on div "كرواسون محشو بالمايونيز، بيكون لحم بقري، جبن شيدر، خس، وطماطم، يُقدم مع سلطة خض…" at bounding box center [569, 240] width 281 height 45
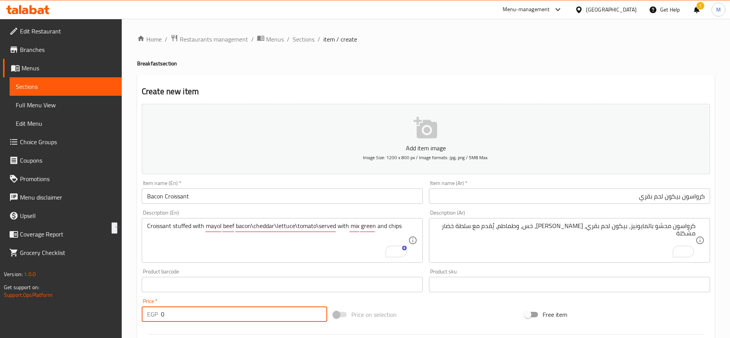
click at [221, 314] on input "0" at bounding box center [244, 313] width 166 height 15
paste input "19"
type input "190"
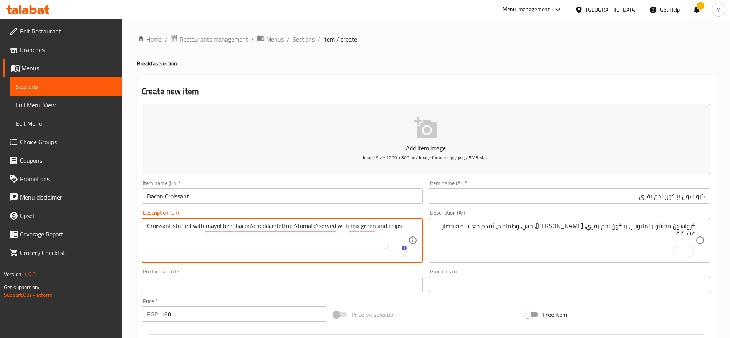
click at [392, 225] on textarea "Croissant stuffed with mayol beef bacon\cheddar\lettuce\tomato\served with mix …" at bounding box center [277, 240] width 261 height 36
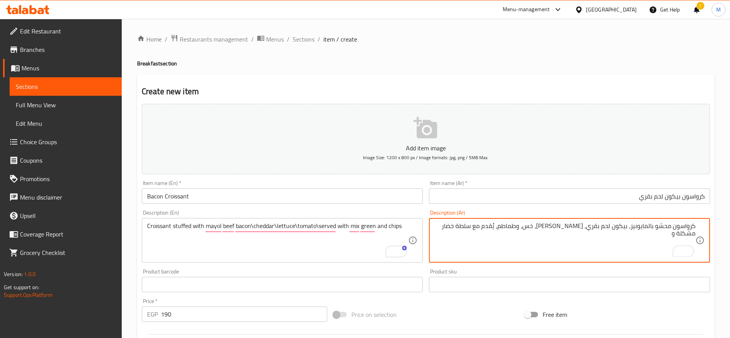
paste textarea "شيبسى"
type textarea "كرواسون محشو بالمايونيز، بيكون لحم بقري، جبن شيدر، خس، وطماطم، يُقدم مع سلطة خض…"
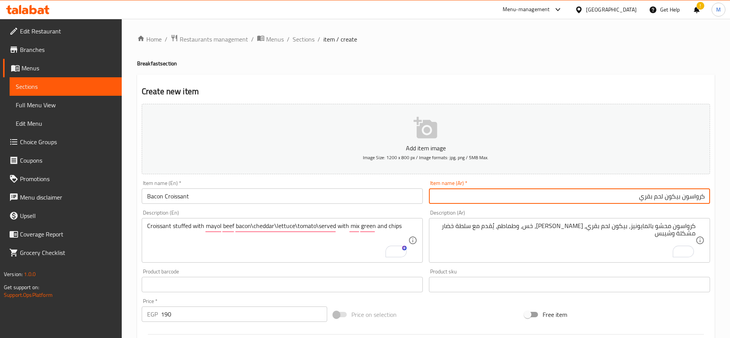
click at [511, 197] on input "كرواسون بيكون لحم بقري" at bounding box center [569, 195] width 281 height 15
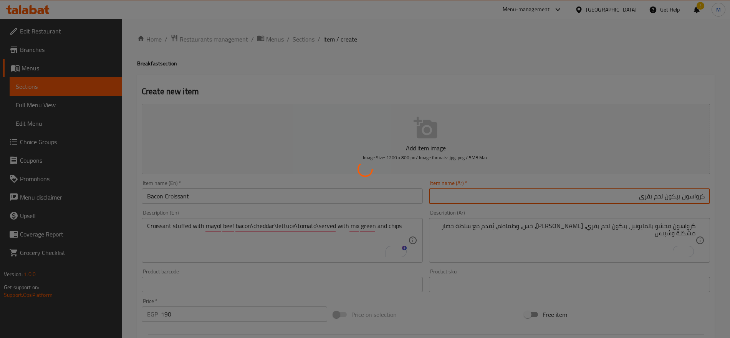
type input "0"
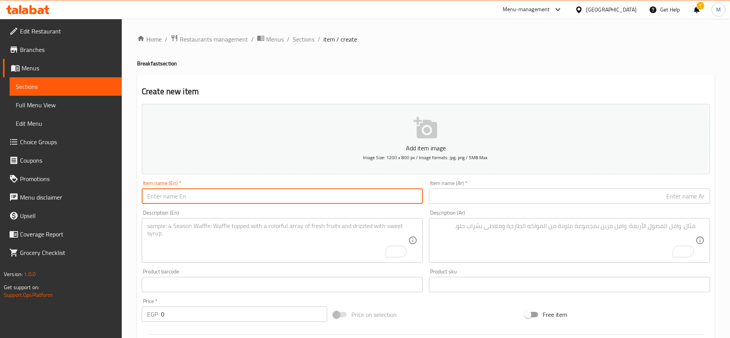
click at [287, 192] on input "text" at bounding box center [282, 195] width 281 height 15
paste input "smoke turkey toast"
click at [287, 192] on input "smoke turkey toast" at bounding box center [282, 195] width 281 height 15
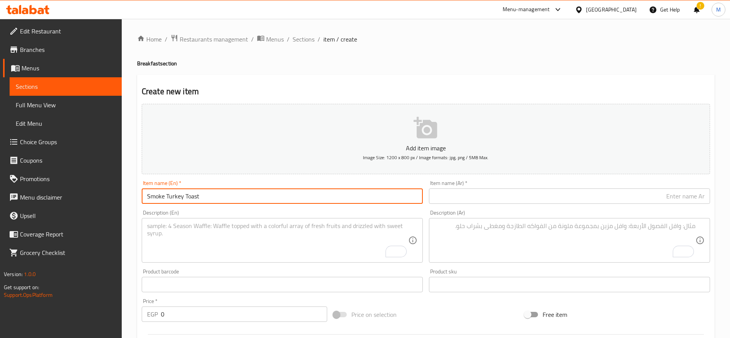
type input "Smoke Turkey Toast"
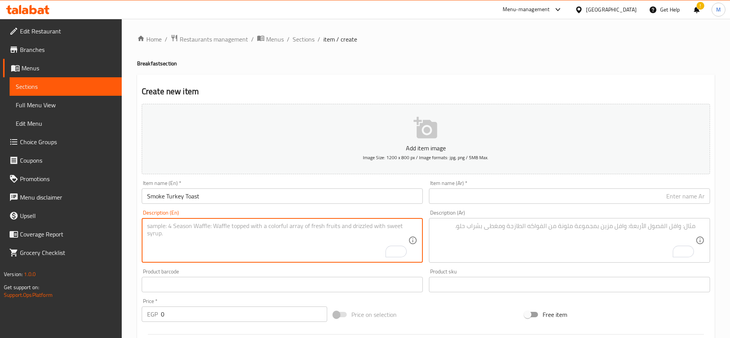
click at [266, 242] on textarea "To enrich screen reader interactions, please activate Accessibility in Grammarl…" at bounding box center [277, 240] width 261 height 36
paste textarea "Two slices of white toast\mayo\smoke turkey\cheddar\lettuce\tomato\served with …"
type textarea "Two slices of white toast\mayo\smoke turkey\cheddar\lettuce\tomato\served with …"
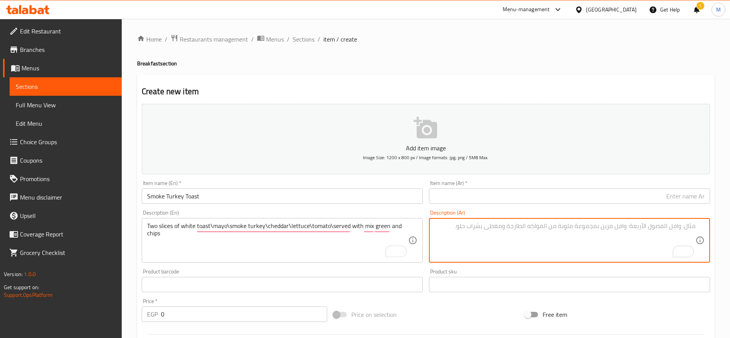
click at [514, 225] on textarea "To enrich screen reader interactions, please activate Accessibility in Grammarl…" at bounding box center [564, 240] width 261 height 36
paste textarea "شريحتان من التوست الأبيض مع مايونيز، ديك رومي مدخّن، [PERSON_NAME]، خس، وطماطم،…"
type textarea "شريحتان من التوست الأبيض مع مايونيز، ديك رومي مدخّن، [PERSON_NAME]، خس، وطماطم،…"
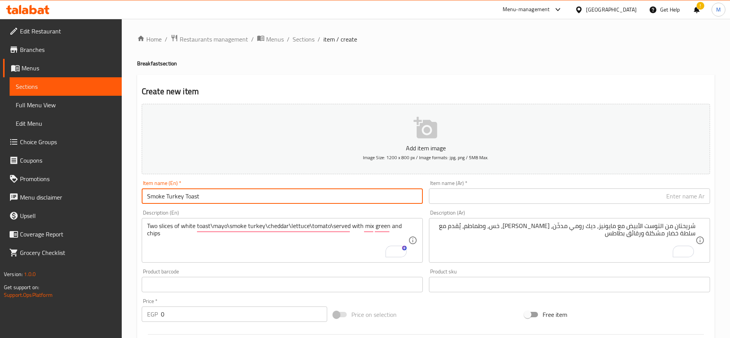
click at [306, 196] on input "Smoke Turkey Toast" at bounding box center [282, 195] width 281 height 15
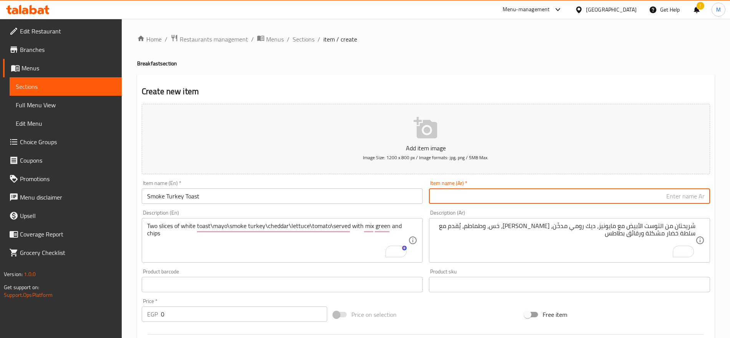
click at [586, 196] on input "text" at bounding box center [569, 195] width 281 height 15
paste input "لحم رومي مدخن"
type input "توست لحم رومي مدخن"
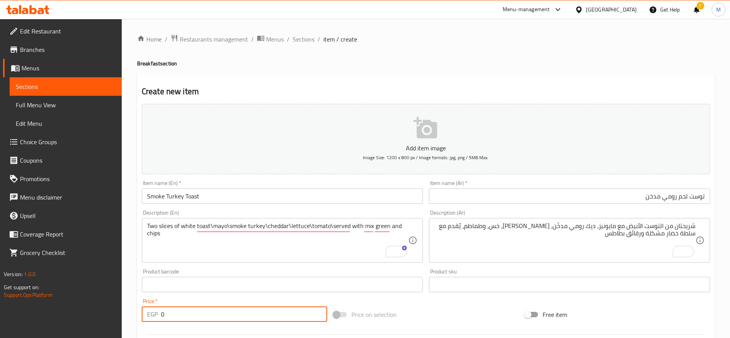
click at [248, 308] on input "0" at bounding box center [244, 313] width 166 height 15
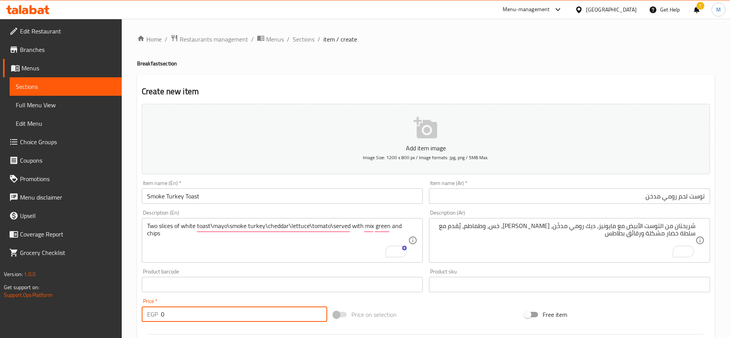
click at [248, 308] on input "0" at bounding box center [244, 313] width 166 height 15
paste input "159"
type input "159"
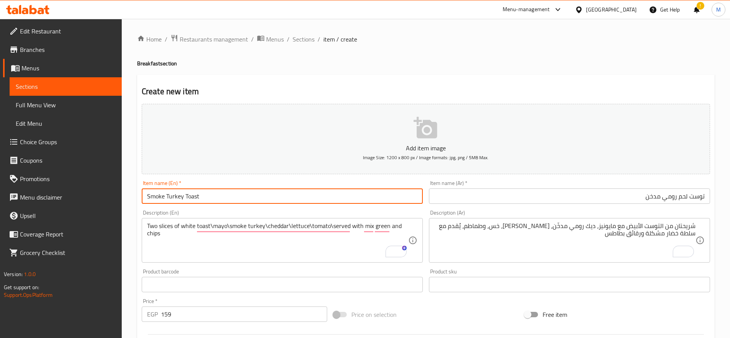
click at [307, 192] on input "Smoke Turkey Toast" at bounding box center [282, 195] width 281 height 15
click at [548, 195] on input "توست لحم رومي مدخن" at bounding box center [569, 195] width 281 height 15
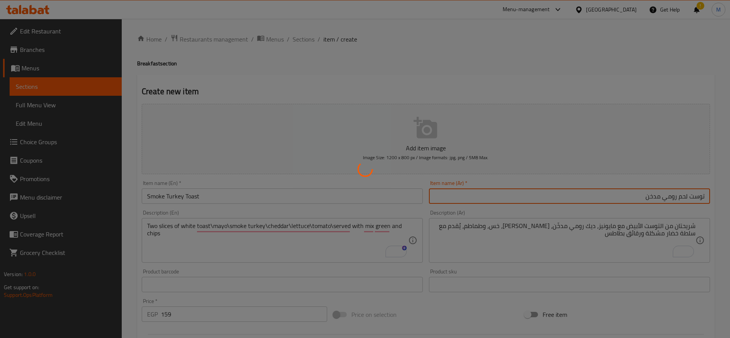
type input "0"
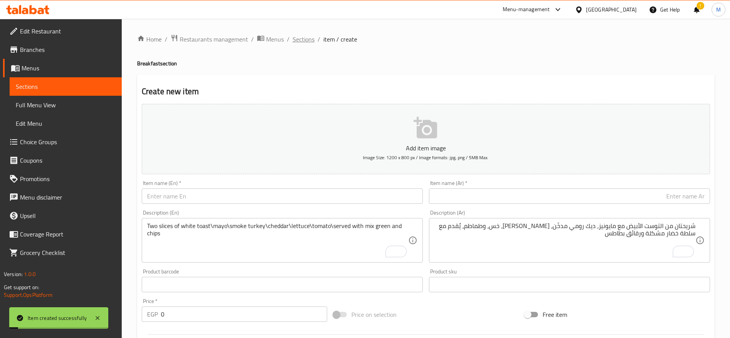
click at [302, 41] on span "Sections" at bounding box center [304, 39] width 22 height 9
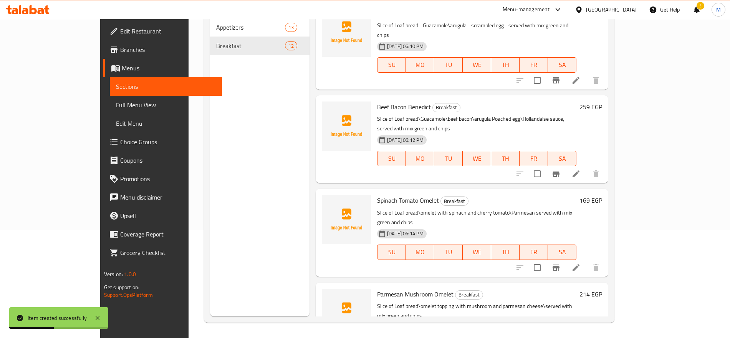
scroll to position [283, 0]
click at [587, 165] on li at bounding box center [576, 172] width 22 height 14
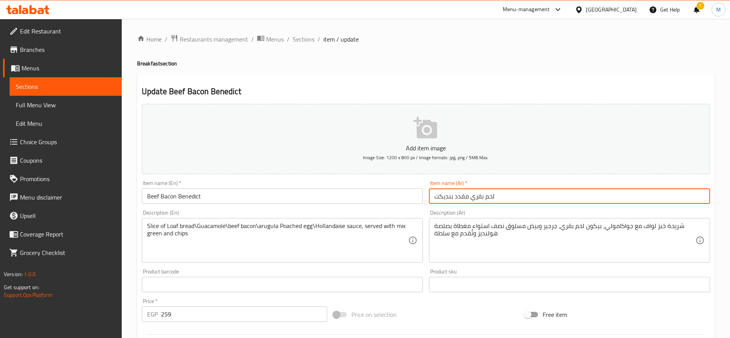
drag, startPoint x: 468, startPoint y: 196, endPoint x: 454, endPoint y: 196, distance: 13.8
click at [454, 196] on input "لحم بقري مقدد بنديكت" at bounding box center [569, 195] width 281 height 15
type input "لحم بقري بيكون بنديكت"
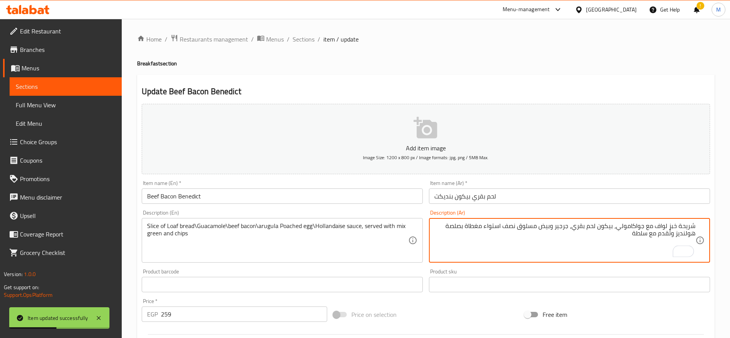
click at [589, 238] on textarea "شريحة خبز لواف مع جواكامولي، بيكون لحم بقري، جرجير وبيض مسلوق نصف استواء مغطاة …" at bounding box center [564, 240] width 261 height 36
click at [609, 233] on textarea "شريحة خبز لواف مع جواكامولي، بيكون لحم بقري، جرجير وبيض مسلوق نصف استواء مغطاة …" at bounding box center [564, 240] width 261 height 36
type textarea "شريحة خبز لواف مع جواكامولي، بيكون لحم بقري، جرجير وبيض مسلوق نصف استواء مغطاة …"
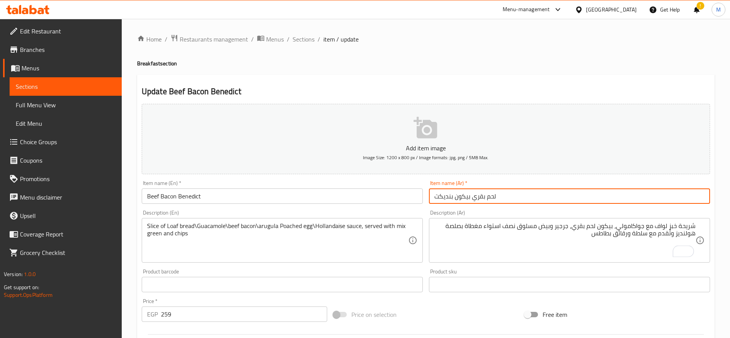
click at [549, 193] on input "لحم بقري بيكون بنديكت" at bounding box center [569, 195] width 281 height 15
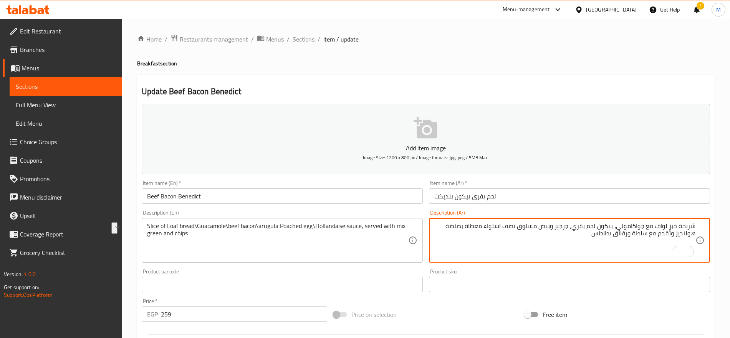
drag, startPoint x: 628, startPoint y: 236, endPoint x: 594, endPoint y: 239, distance: 33.9
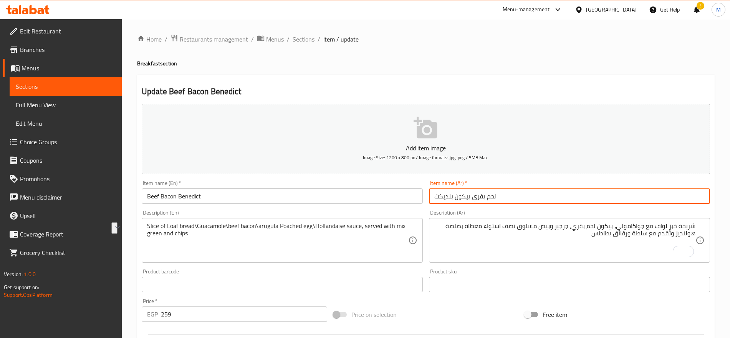
click at [550, 197] on input "لحم بقري بيكون بنديكت" at bounding box center [569, 195] width 281 height 15
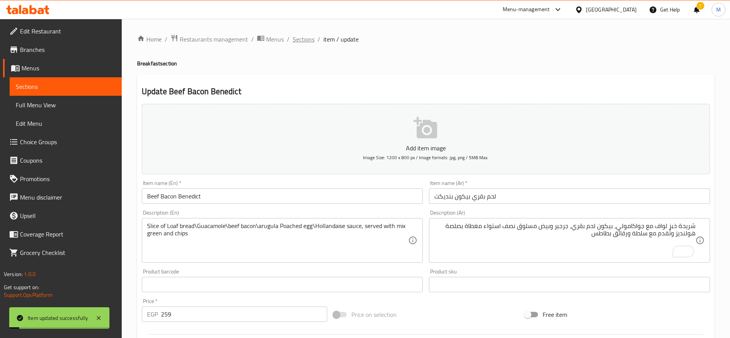
click at [309, 38] on span "Sections" at bounding box center [304, 39] width 22 height 9
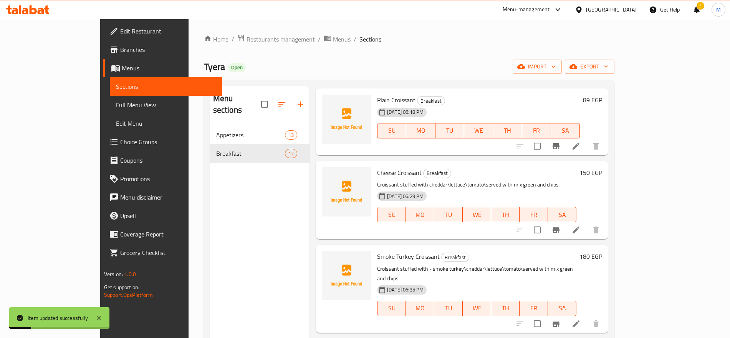
scroll to position [108, 0]
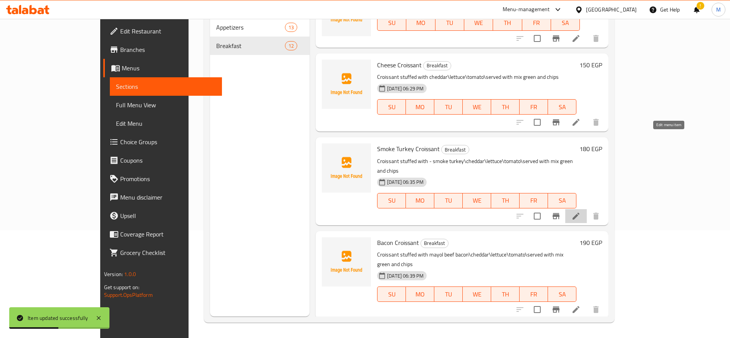
click at [581, 211] on icon at bounding box center [575, 215] width 9 height 9
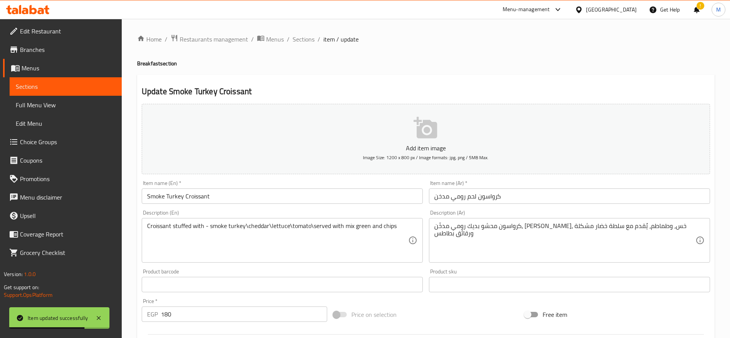
click at [301, 32] on div "Home / Restaurants management / Menus / Sections / item / update Breakfast sect…" at bounding box center [426, 281] width 608 height 524
click at [304, 37] on span "Sections" at bounding box center [304, 39] width 22 height 9
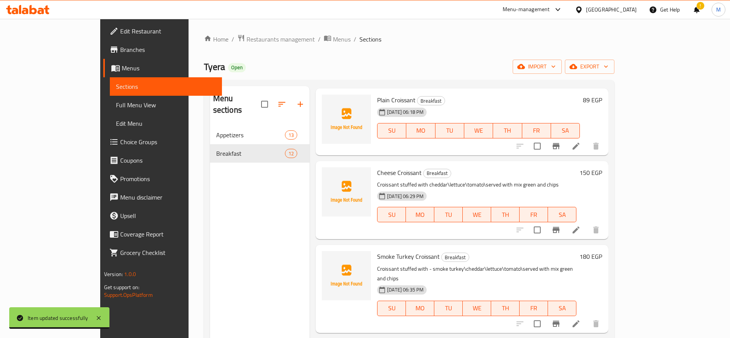
scroll to position [108, 0]
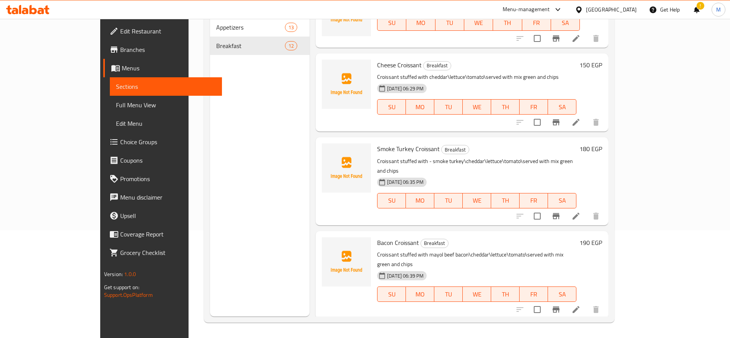
click at [605, 300] on div at bounding box center [558, 309] width 94 height 18
click at [587, 302] on li at bounding box center [576, 309] width 22 height 14
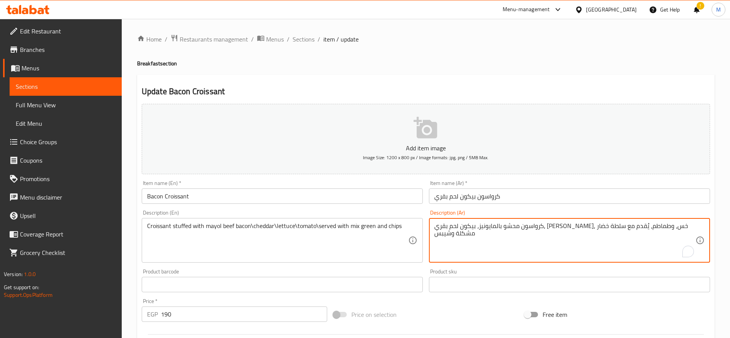
drag, startPoint x: 452, startPoint y: 233, endPoint x: 435, endPoint y: 235, distance: 16.3
paste textarea "قائق بطاطس"
type textarea "كرواسون محشو بالمايونيز، بيكون لحم بقري، [PERSON_NAME]، خس، وطماطم، يُقدم مع سل…"
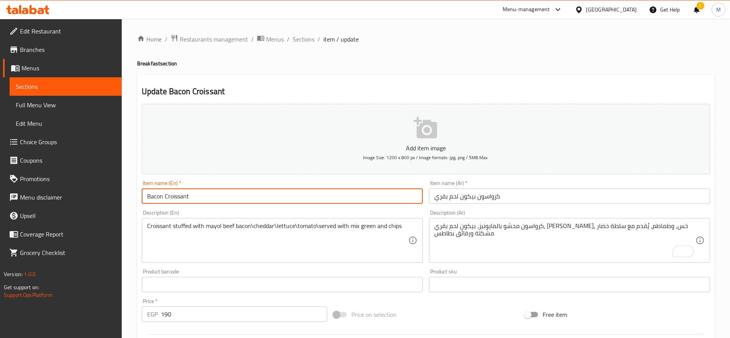
click at [399, 199] on input "Bacon Croissant" at bounding box center [282, 195] width 281 height 15
click at [199, 190] on input "Bacon Croissant" at bounding box center [282, 195] width 281 height 15
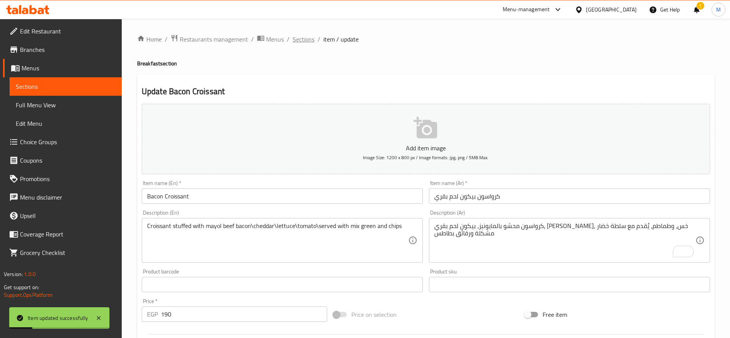
click at [308, 38] on span "Sections" at bounding box center [304, 39] width 22 height 9
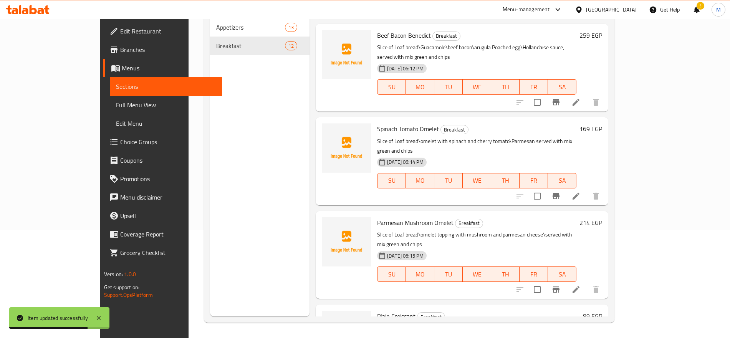
scroll to position [353, 0]
click at [581, 285] on icon at bounding box center [575, 289] width 9 height 9
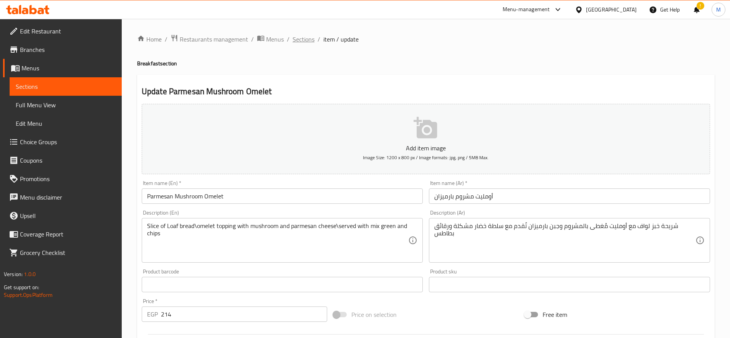
click at [300, 39] on span "Sections" at bounding box center [304, 39] width 22 height 9
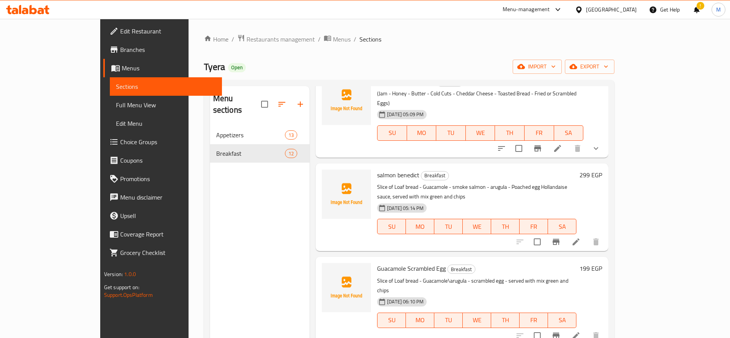
scroll to position [134, 0]
click at [579, 238] on icon at bounding box center [576, 241] width 7 height 7
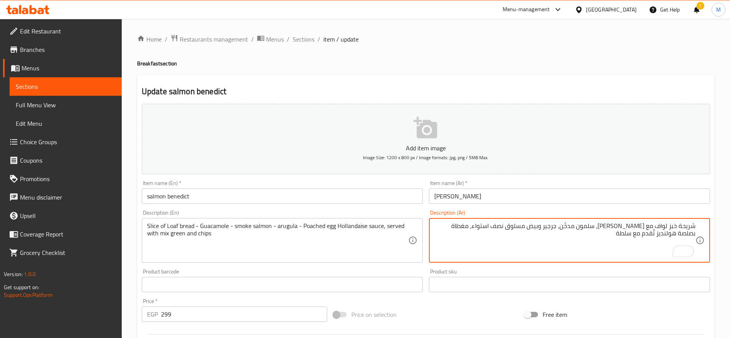
click at [579, 235] on textarea "شريحة خبز لواف مع جواكامولي، سلمون مدخّن، جرجير وبيض مسلوق نصف استواء، مغطاة بص…" at bounding box center [564, 240] width 261 height 36
click at [615, 234] on textarea "شريحة خبز لواف مع جواكامولي، سلمون مدخّن، جرجير وبيض مسلوق نصف استواء، مغطاة بص…" at bounding box center [564, 240] width 261 height 36
click at [634, 231] on textarea "شريحة خبز لواف مع جواكامولي، سلمون مدخّن، جرجير وبيض مسلوق نصف استواء، مغطاة بص…" at bounding box center [564, 240] width 261 height 36
click at [632, 236] on textarea "شريحة خبز لواف مع جواكامولي، سلمون مدخّن، جرجير وبيض مسلوق نصف استواء، مغطاة بص…" at bounding box center [564, 240] width 261 height 36
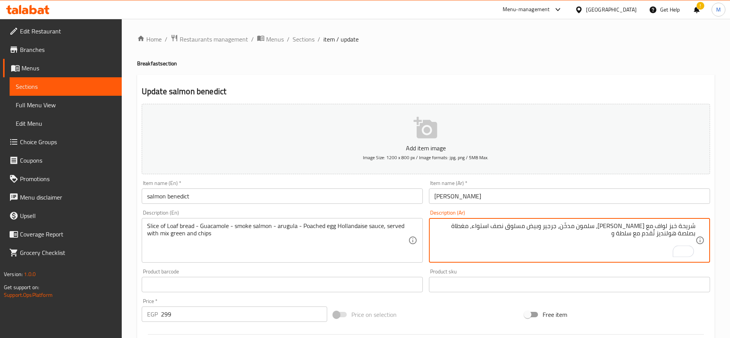
paste textarea "رقائق بطاطس"
type textarea "شريحة خبز لواف مع [PERSON_NAME]، سلمون مدخّن، جرجير وبيض مسلوق نصف استواء، مغطا…"
click at [593, 198] on input "[PERSON_NAME]" at bounding box center [569, 195] width 281 height 15
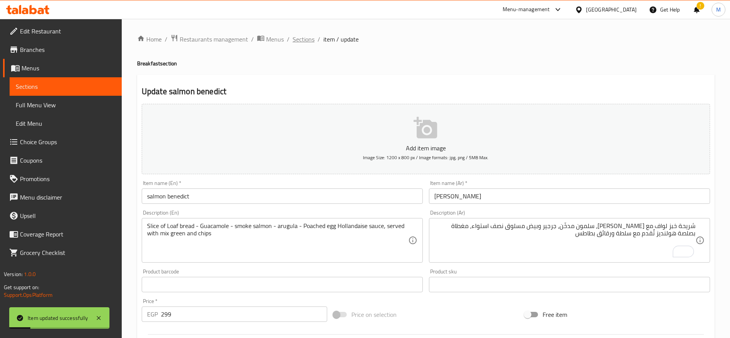
click at [308, 41] on span "Sections" at bounding box center [304, 39] width 22 height 9
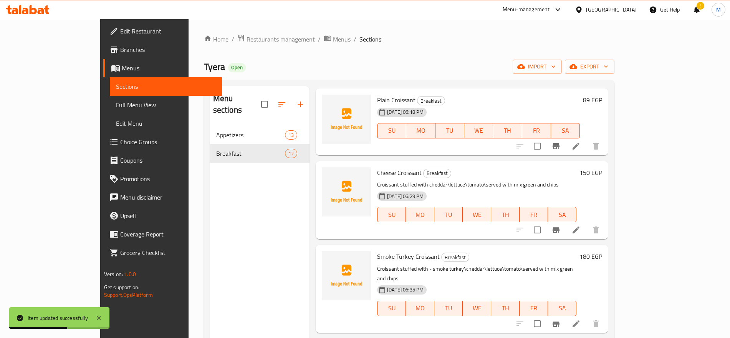
scroll to position [108, 0]
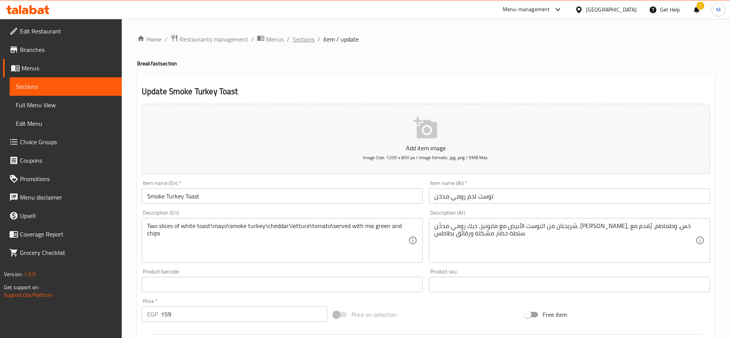
click at [303, 42] on span "Sections" at bounding box center [304, 39] width 22 height 9
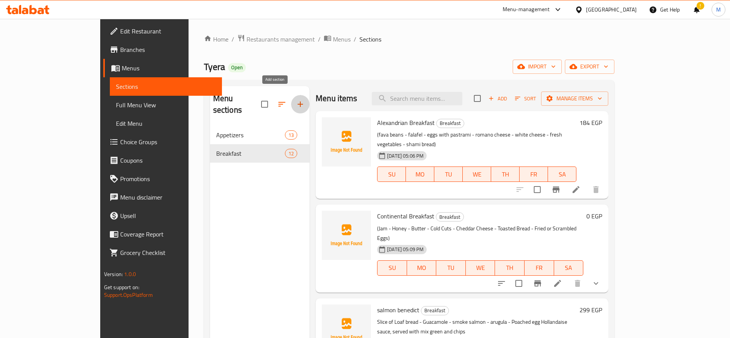
click at [296, 99] on icon "button" at bounding box center [300, 103] width 9 height 9
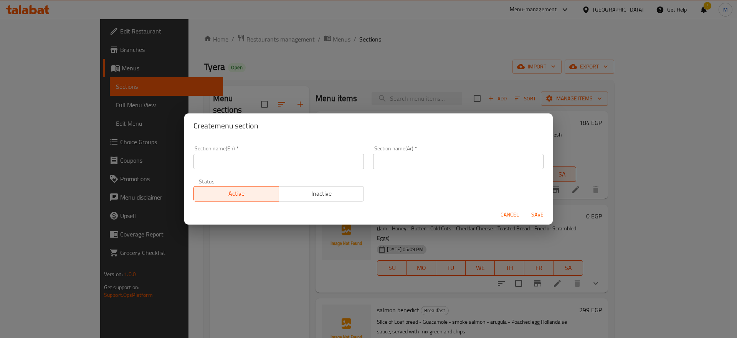
click at [267, 161] on input "text" at bounding box center [279, 161] width 170 height 15
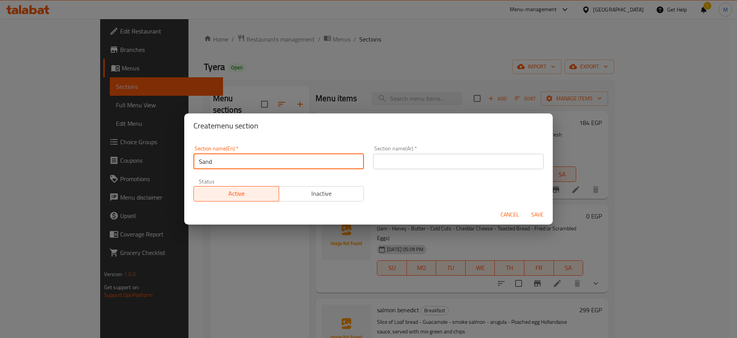
type input "Sandwiches"
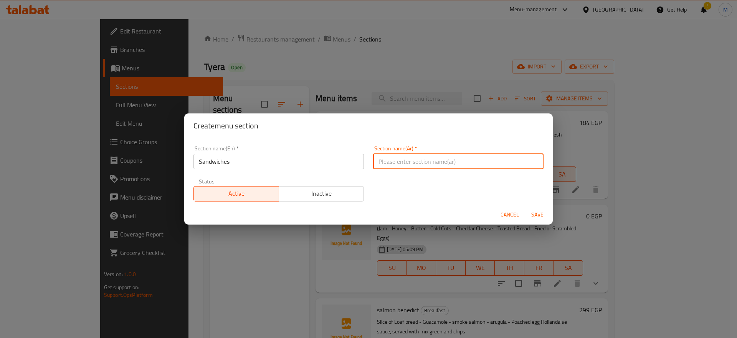
click at [408, 164] on input "text" at bounding box center [458, 161] width 170 height 15
type input "ساندويتشات"
click at [539, 213] on span "Save" at bounding box center [537, 215] width 18 height 10
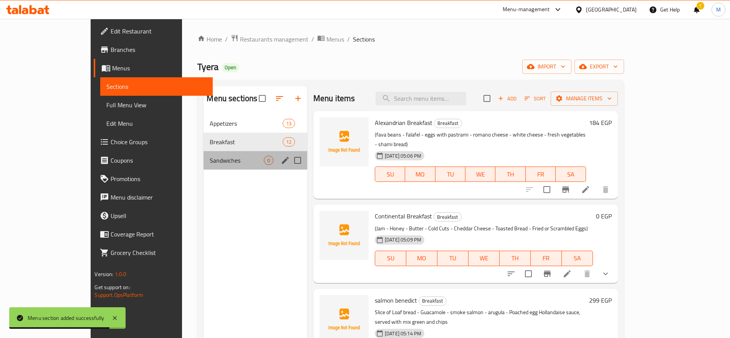
click at [235, 165] on div "Sandwiches 0" at bounding box center [256, 160] width 104 height 18
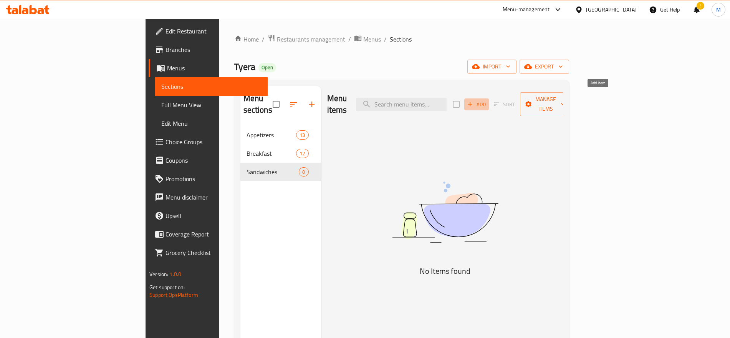
click at [489, 98] on button "Add" at bounding box center [476, 104] width 25 height 12
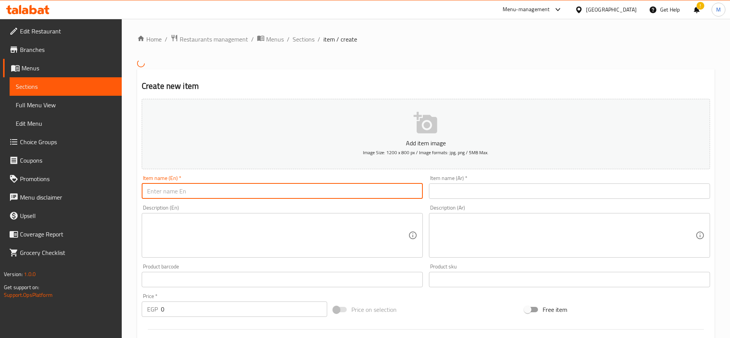
click at [391, 196] on input "text" at bounding box center [282, 190] width 281 height 15
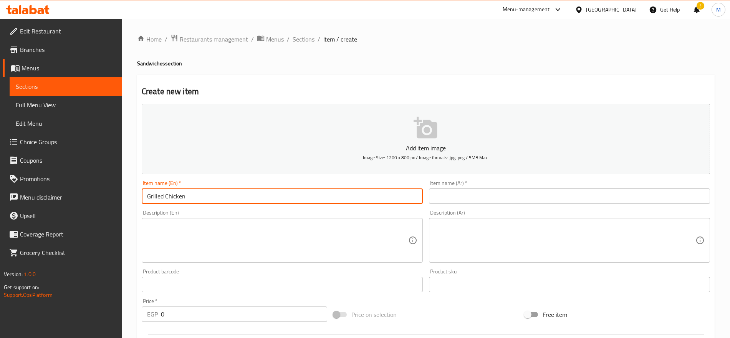
click at [249, 200] on input "Grilled Chicken" at bounding box center [282, 195] width 281 height 15
paste input "ciabatta"
click at [249, 200] on input "Grilled Chicken ciabatta" at bounding box center [282, 195] width 281 height 15
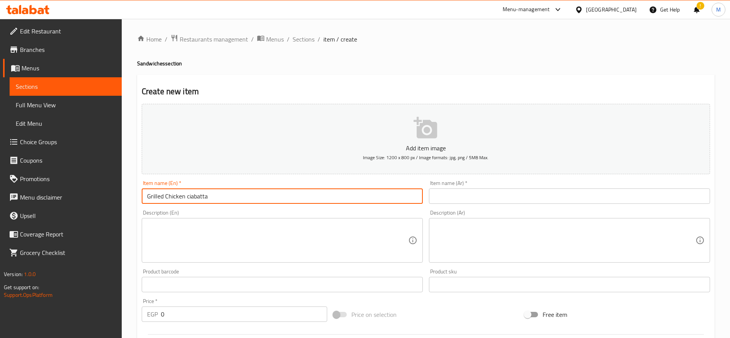
click at [249, 200] on input "Grilled Chicken ciabatta" at bounding box center [282, 195] width 281 height 15
click at [230, 194] on input "Grilled Chicken Ciabatta" at bounding box center [282, 195] width 281 height 15
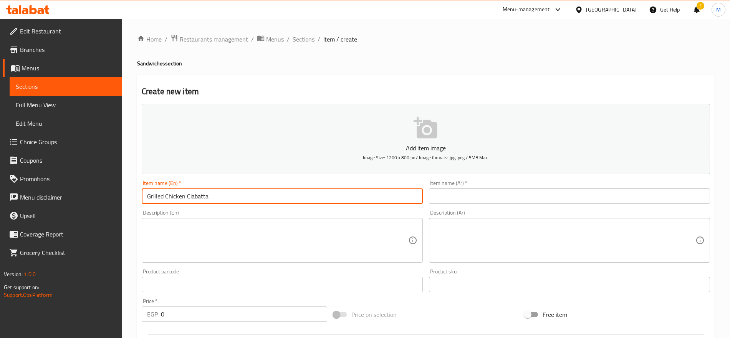
type input "Grilled Chicken Ciabatta"
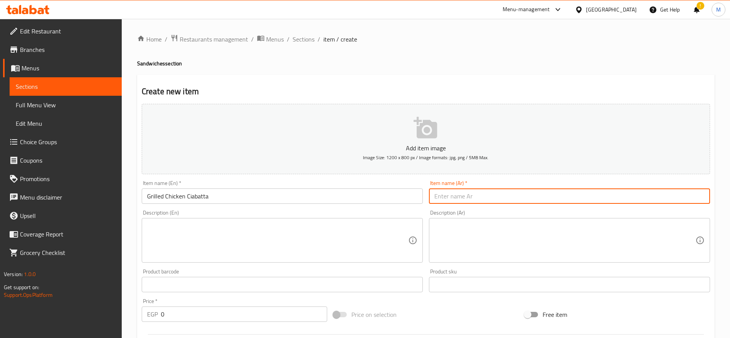
click at [574, 193] on input "text" at bounding box center [569, 195] width 281 height 15
paste input "خبز شياباتا الدجاج المشوي"
click at [451, 195] on input "خبز شياباتا الدجاج المشوي" at bounding box center [569, 195] width 281 height 15
click at [464, 197] on input "خبز شياباتا الدجاج مشوي" at bounding box center [569, 195] width 281 height 15
drag, startPoint x: 501, startPoint y: 197, endPoint x: 481, endPoint y: 201, distance: 20.3
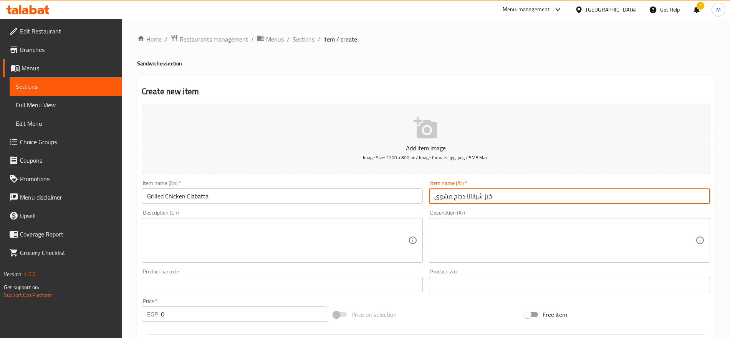
click at [481, 201] on input "خبز شياباتا دجاج مشوي" at bounding box center [569, 195] width 281 height 15
type input "شياباتا دجاج مشوي"
click at [307, 233] on textarea at bounding box center [277, 240] width 261 height 36
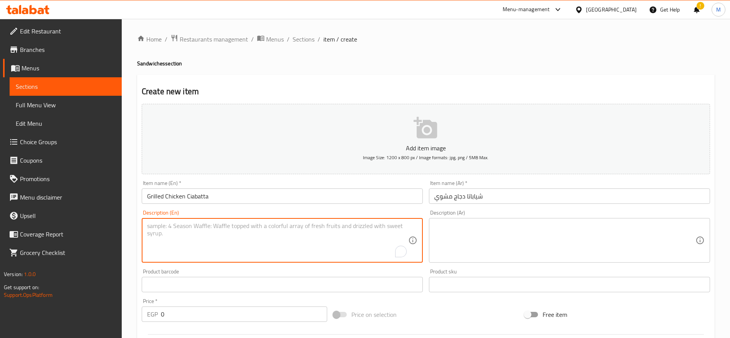
paste textarea "Ciabatta\[US_STATE]\tomatoes\Arugula\Grilled chicken\cheese sauce"
type textarea "Ciabatta\[US_STATE]\tomatoes\Arugula\Grilled chicken\cheese sauce"
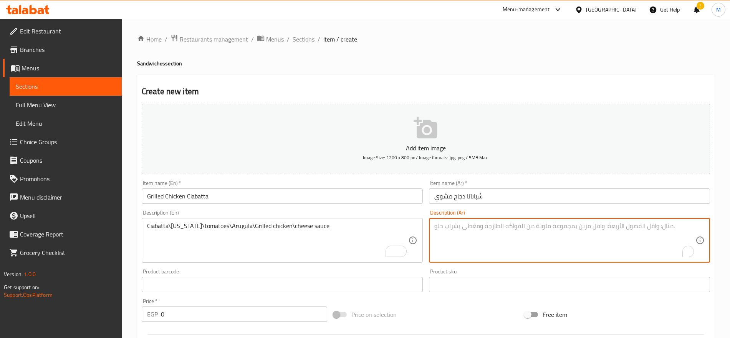
click at [460, 233] on textarea "To enrich screen reader interactions, please activate Accessibility in Grammarl…" at bounding box center [564, 240] width 261 height 36
paste textarea "خبز شياباتا، صوص تكساس، طماطم، جرجير، دجاج مشوي، وصوص الجبنة"
type textarea "خبز شياباتا، صوص تكساس، طماطم، جرجير، دجاج مشوي، وصوص الجبنة"
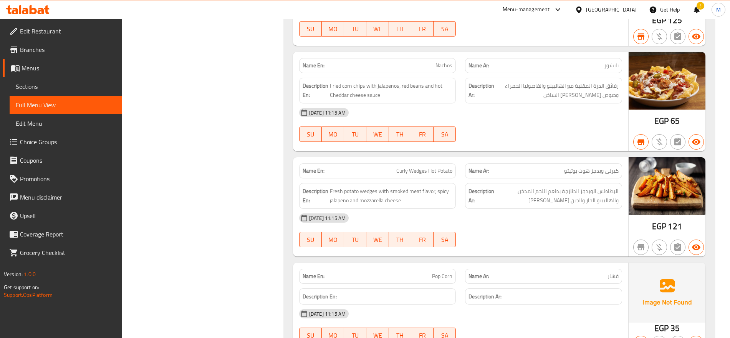
scroll to position [482, 0]
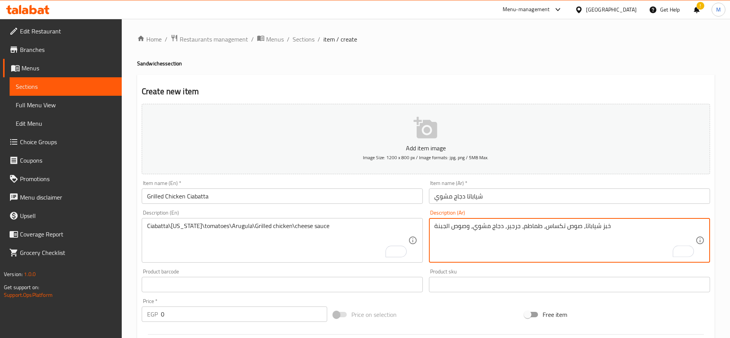
click at [253, 306] on input "0" at bounding box center [244, 313] width 166 height 15
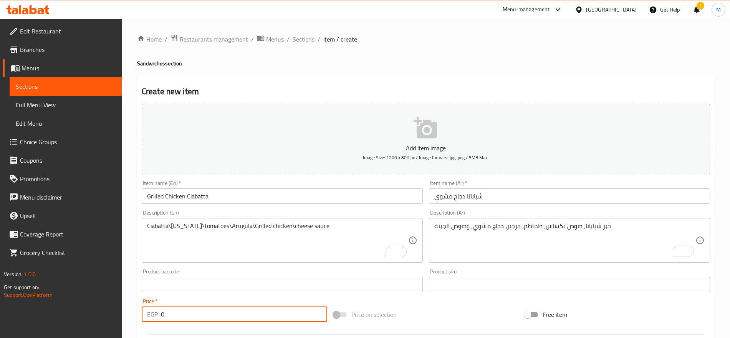
click at [253, 306] on input "0" at bounding box center [244, 313] width 166 height 15
paste input "179"
type input "179"
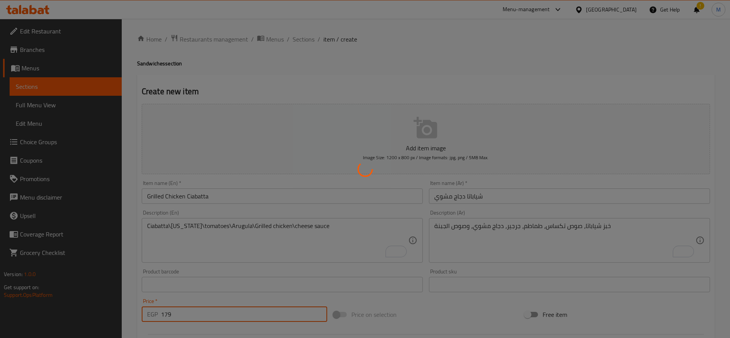
type input "0"
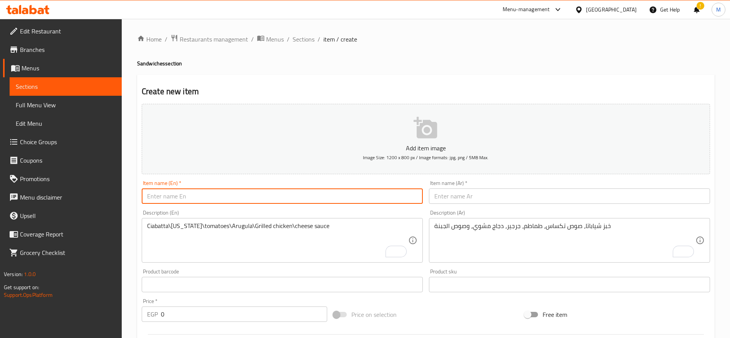
click at [257, 196] on input "text" at bounding box center [282, 195] width 281 height 15
paste input "grilled haloumi pesto"
click at [257, 196] on input "grilled haloumi pesto" at bounding box center [282, 195] width 281 height 15
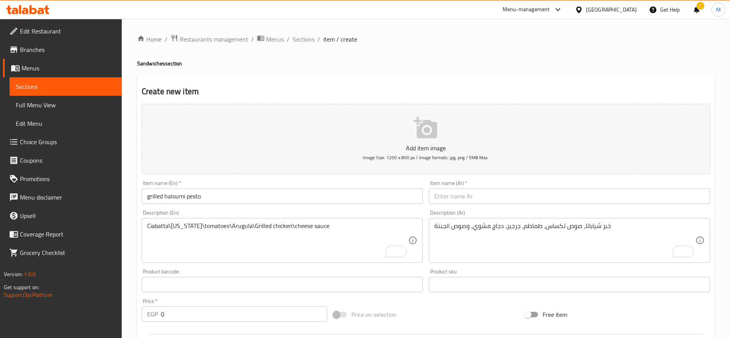
type input "Grilled Haloumi Pesto"
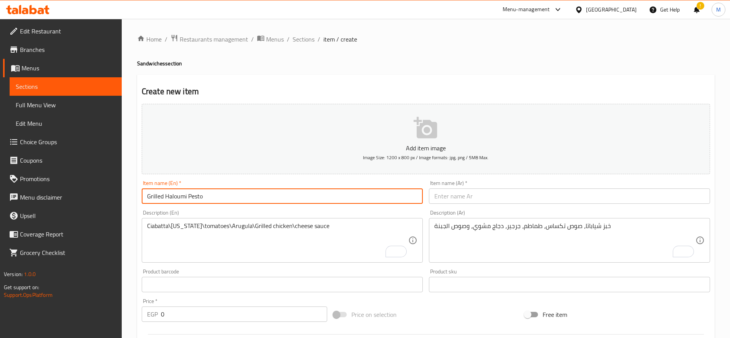
click at [311, 246] on textarea "Ciabatta\[US_STATE]\tomatoes\Arugula\Grilled chicken\cheese sauce" at bounding box center [277, 240] width 261 height 36
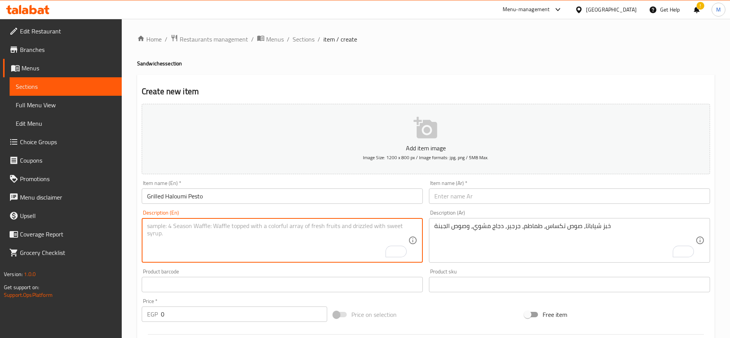
paste textarea "Ciabatta\Pesto\Arugula\tomatoes\Grilled halloumi"
type textarea "Ciabatta\Pesto\Arugula\tomatoes\Grilled halloumi"
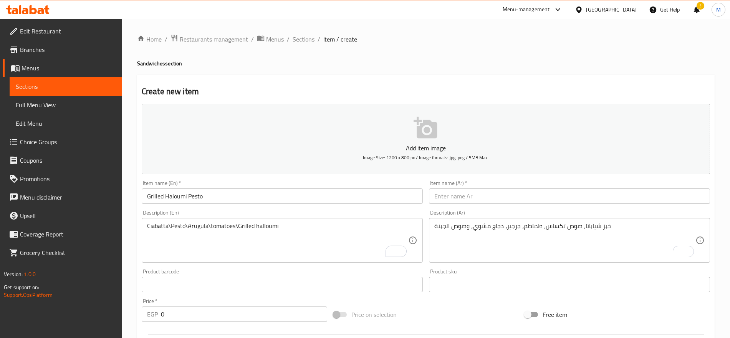
click at [485, 214] on div "Description (Ar) خبز شياباتا، صوص تكساس، طماطم، جرجير، دجاج مشوي، وصوص الجبنة D…" at bounding box center [569, 236] width 281 height 53
click at [482, 218] on div "خبز شياباتا، صوص تكساس، طماطم، جرجير، دجاج مشوي، وصوص الجبنة Description (Ar)" at bounding box center [569, 240] width 281 height 45
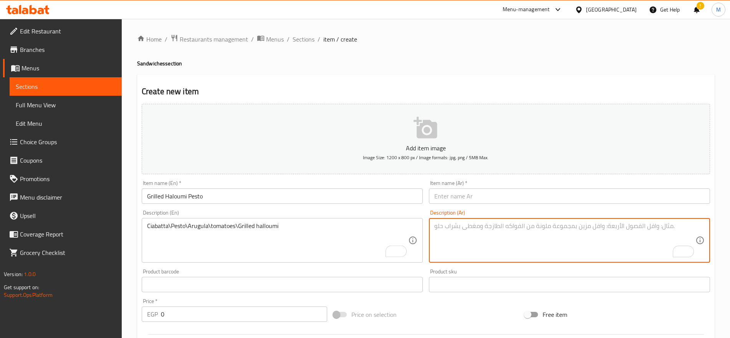
paste textarea "شياباتا\بيستو\جرجير\طماطم\حلوم مشوي"
type textarea "شياباتا\بيستو\جرجير\طماطم\حلوم مشوي"
click at [213, 191] on input "Grilled Haloumi Pesto" at bounding box center [282, 195] width 281 height 15
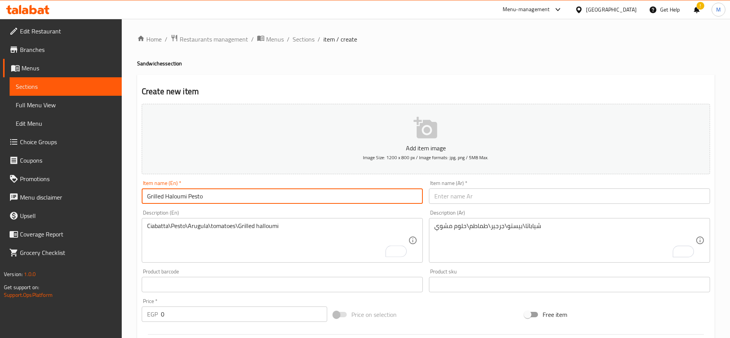
click at [213, 191] on input "Grilled Haloumi Pesto" at bounding box center [282, 195] width 281 height 15
paste input "[PERSON_NAME]"
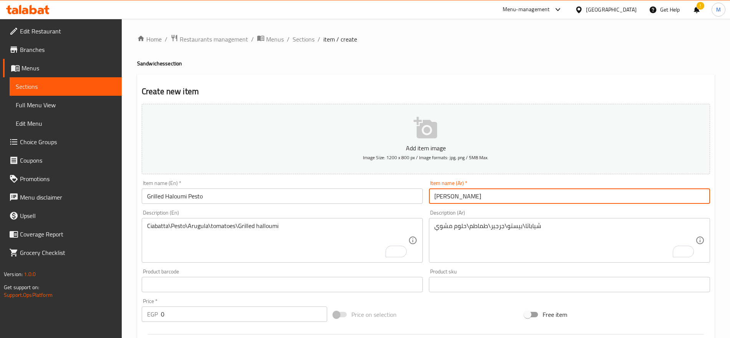
click at [579, 194] on input "[PERSON_NAME]" at bounding box center [569, 195] width 281 height 15
type input "[PERSON_NAME]"
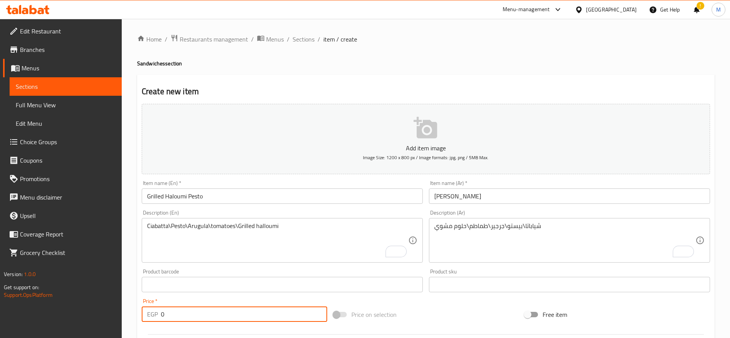
click at [264, 314] on input "0" at bounding box center [244, 313] width 166 height 15
paste input "199"
type input "199"
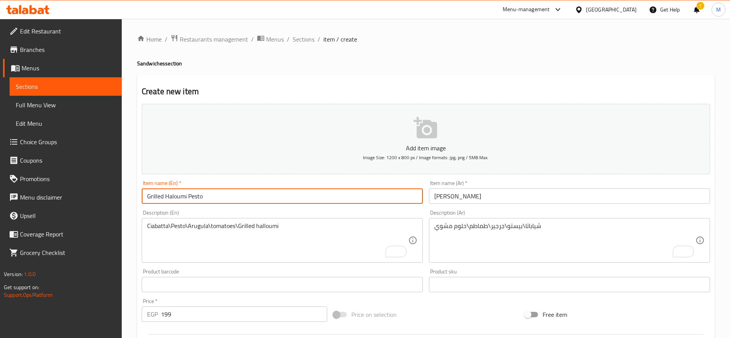
click at [305, 190] on input "Grilled Haloumi Pesto" at bounding box center [282, 195] width 281 height 15
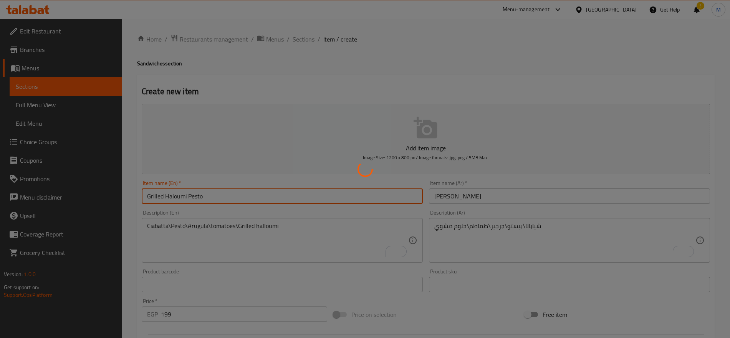
type input "0"
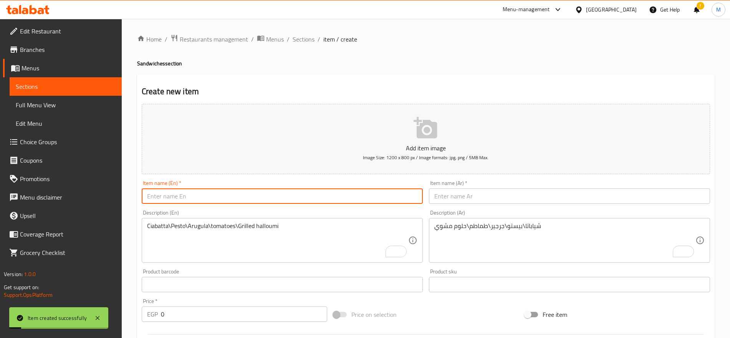
click at [305, 190] on input "text" at bounding box center [282, 195] width 281 height 15
paste input "beef fajita sandwich"
click at [305, 190] on input "beef fajita sandwich" at bounding box center [282, 195] width 281 height 15
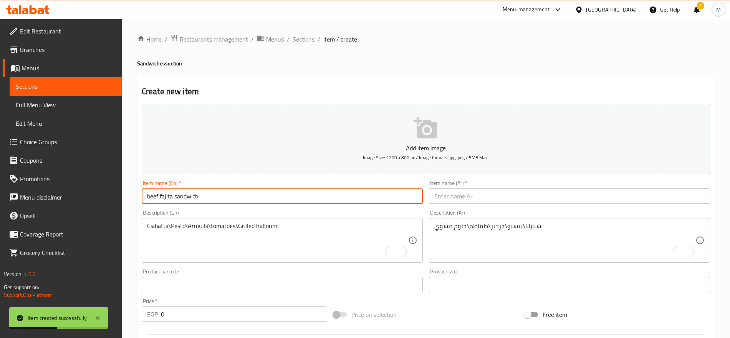
click at [305, 190] on input "beef fajita sandwich" at bounding box center [282, 195] width 281 height 15
type input "Beef Fajita Sandwich"
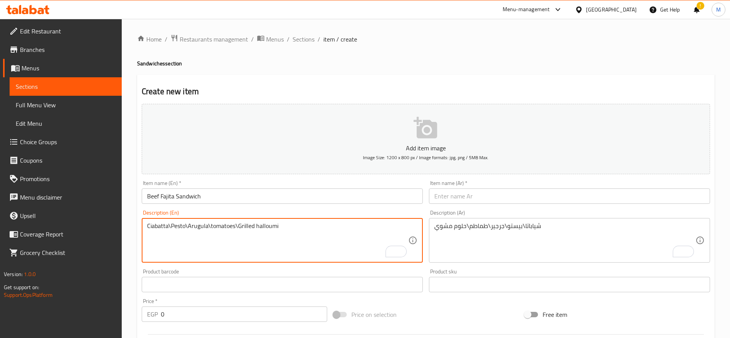
click at [266, 229] on textarea "Ciabatta\Pesto\Arugula\tomatoes\Grilled halloumi" at bounding box center [277, 240] width 261 height 36
paste textarea "Rolled tortilla\marinated beef\Soy\onion\pepper\cheese"
type textarea "Rolled tortilla\marinated beef\Soy\onion\pepper\cheese"
click at [219, 189] on input "Beef Fajita Sandwich" at bounding box center [282, 195] width 281 height 15
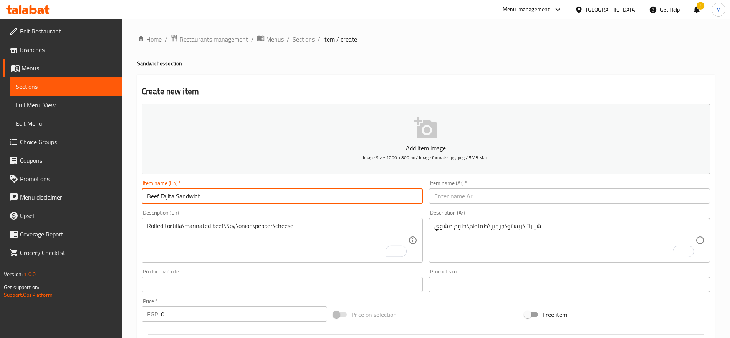
click at [219, 189] on input "Beef Fajita Sandwich" at bounding box center [282, 195] width 281 height 15
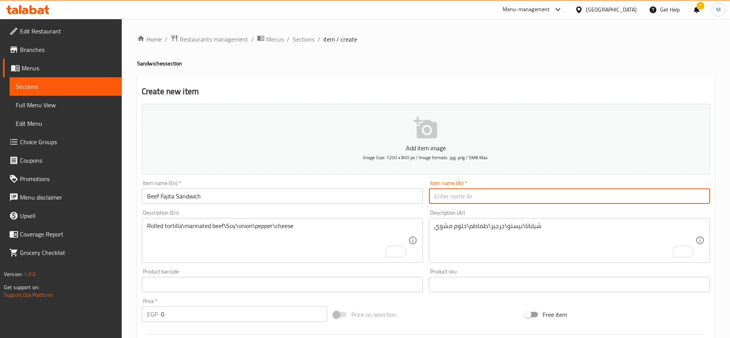
click at [548, 200] on input "text" at bounding box center [569, 195] width 281 height 15
paste input "ساندويتش فاهيتا لحم البقر"
click at [443, 196] on input "ساندويتش فاهيتا لحم البقر" at bounding box center [569, 195] width 281 height 15
click at [639, 196] on input "ساندويتش فاهيتا لحم بقر" at bounding box center [569, 195] width 281 height 15
type input "ساندويتش فاهيتا لحم بقري"
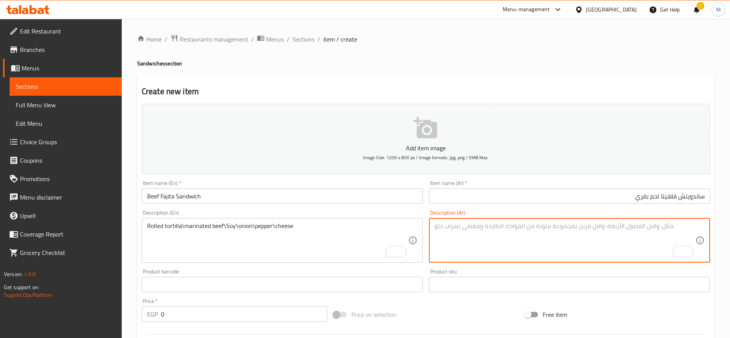
click at [616, 235] on textarea "To enrich screen reader interactions, please activate Accessibility in Grammarl…" at bounding box center [564, 240] width 261 height 36
click at [571, 242] on textarea "To enrich screen reader interactions, please activate Accessibility in Grammarl…" at bounding box center [564, 240] width 261 height 36
paste textarea "تورتيلا ملفوفة\لحم بقري متبل\صويا\بصل\فلفل\جبنة"
type textarea "تورتيلا ملفوفة\لحم بقري متبل\صويا\بصل\فلفل\جبنة"
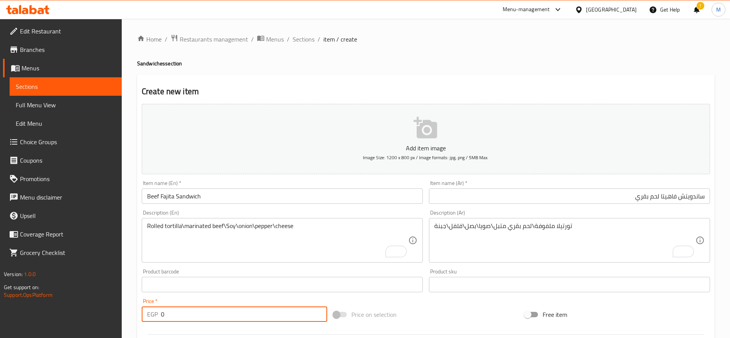
click at [202, 312] on input "0" at bounding box center [244, 313] width 166 height 15
paste input "234"
type input "234"
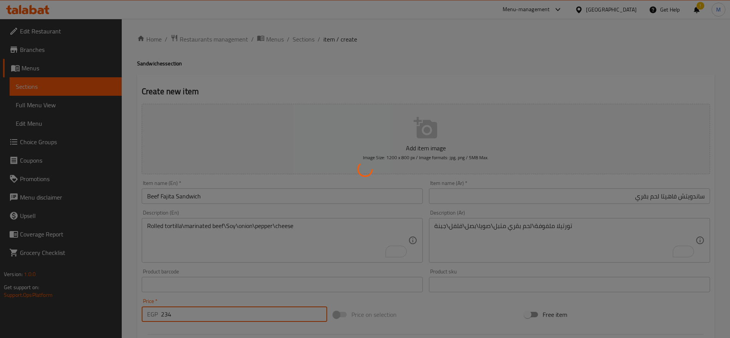
type input "0"
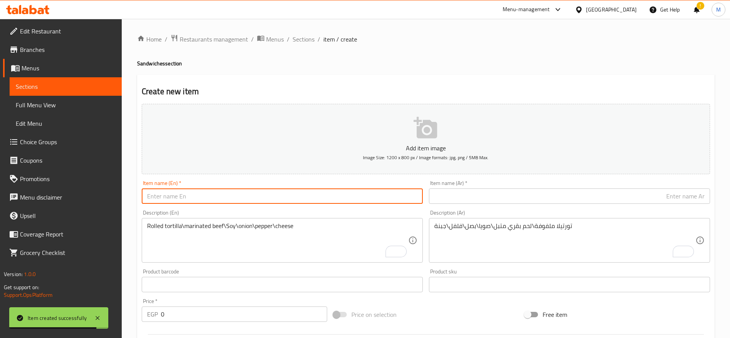
click at [319, 192] on input "text" at bounding box center [282, 195] width 281 height 15
paste input "Philadelphia chicken wrap"
click at [319, 192] on input "Philadelphia chicken wrap" at bounding box center [282, 195] width 281 height 15
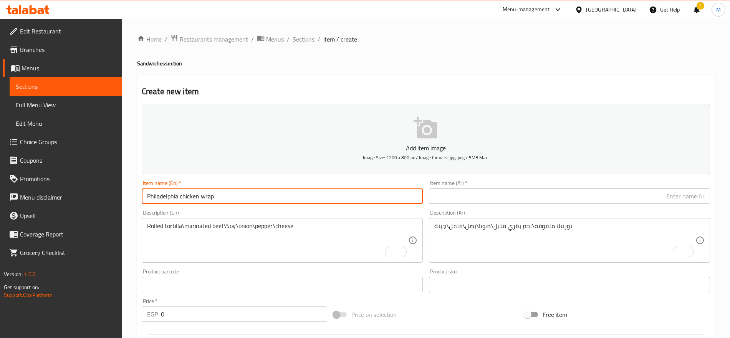
click at [319, 192] on input "Philadelphia chicken wrap" at bounding box center [282, 195] width 281 height 15
type input "Philadelphia Chicken Wrap"
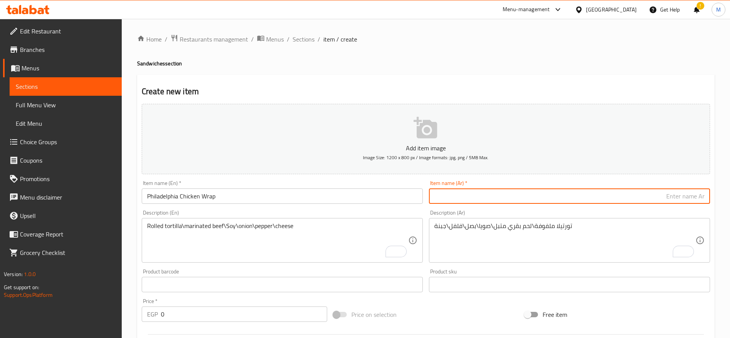
click at [311, 225] on textarea "Rolled tortilla\marinated beef\Soy\onion\pepper\cheese" at bounding box center [277, 240] width 261 height 36
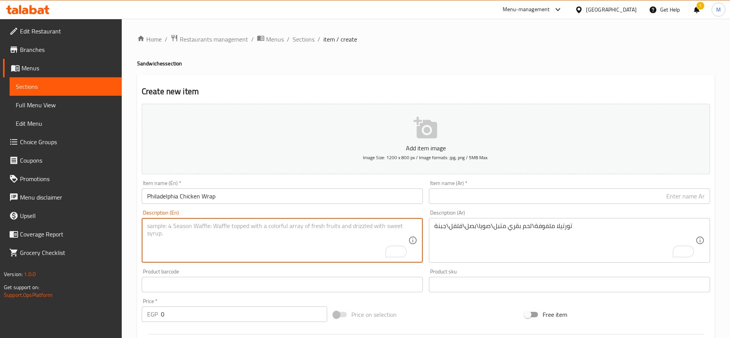
paste textarea "Tortilla\mushroom\chicken\Onion\pepper\cheese mozzarella\olives"
type textarea "Tortilla\mushroom\chicken\Onion\pepper\cheese mozzarella\olives"
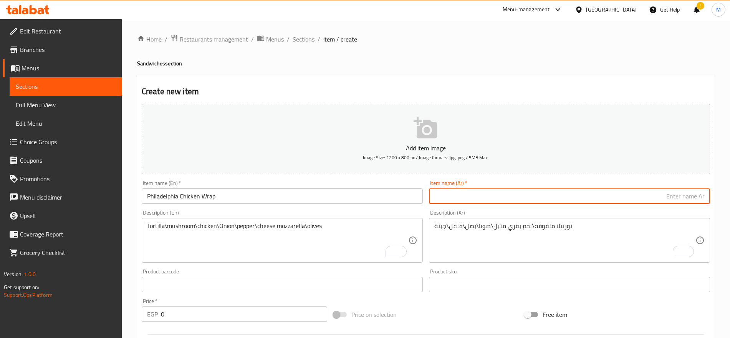
click at [599, 200] on input "text" at bounding box center [569, 195] width 281 height 15
paste input "لفائف دجاج فيلادلفيا"
click at [698, 196] on input "لفائف دجاج فيلادلفيا" at bounding box center [569, 195] width 281 height 15
type input "راب دجاج فيلادلفيا"
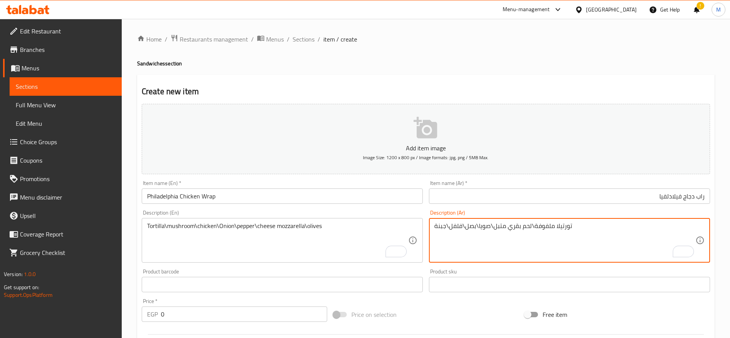
click at [508, 238] on textarea "تورتيلا ملفوفة\لحم بقري متبل\صويا\بصل\فلفل\جبنة" at bounding box center [564, 240] width 261 height 36
paste textarea "تورتيلا\مشروم\دجاج\بصل\فلفل\جبنة موزاريلا\زيتون"
type textarea "تورتيلا\مشروم\دجاج\بصل\فلفل\جبنة موزاريلا\زيتون"
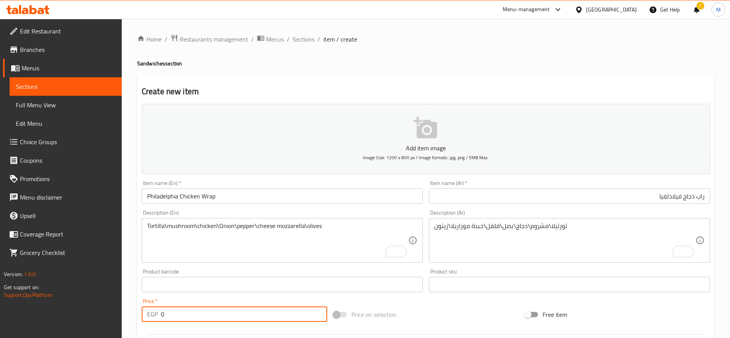
click at [182, 314] on input "0" at bounding box center [244, 313] width 166 height 15
paste input "199"
type input "199"
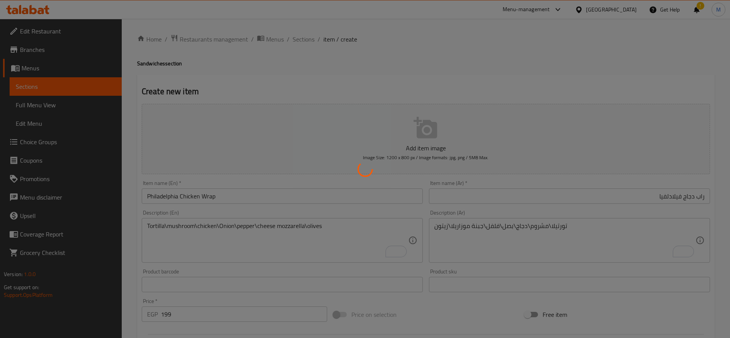
type input "0"
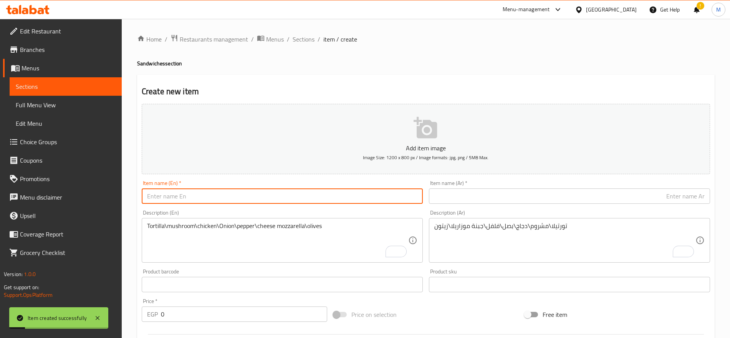
paste input "fillet cheese steak"
click at [296, 192] on input "fillet cheese steak" at bounding box center [282, 195] width 281 height 15
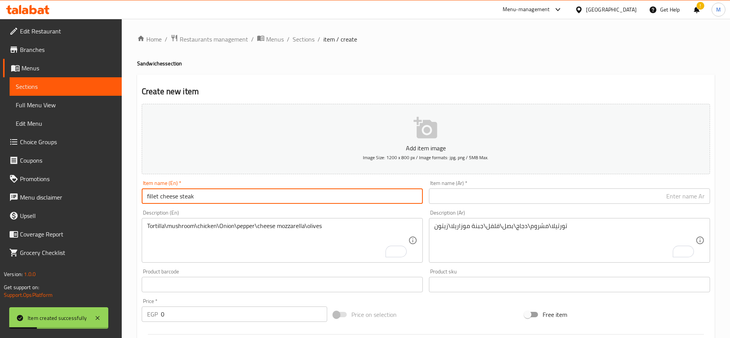
click at [296, 192] on input "fillet cheese steak" at bounding box center [282, 195] width 281 height 15
type input "Fillet Cheese Steak"
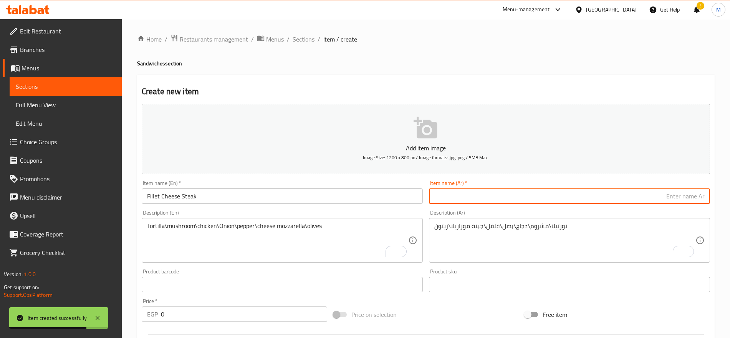
paste input "شريحة لحم بالجبن"
type input "شريحة لحم بالجبن"
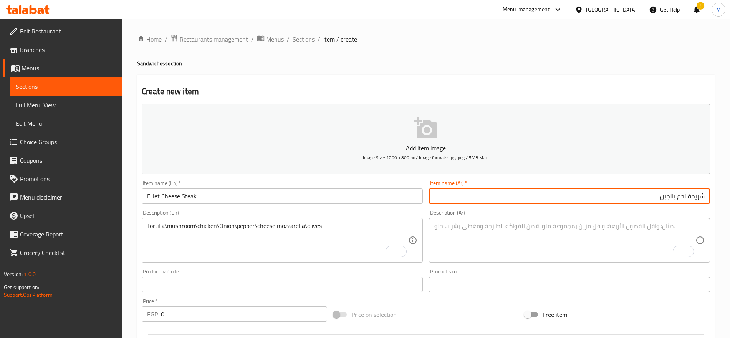
click at [526, 223] on textarea "To enrich screen reader interactions, please activate Accessibility in Grammarl…" at bounding box center [564, 240] width 261 height 36
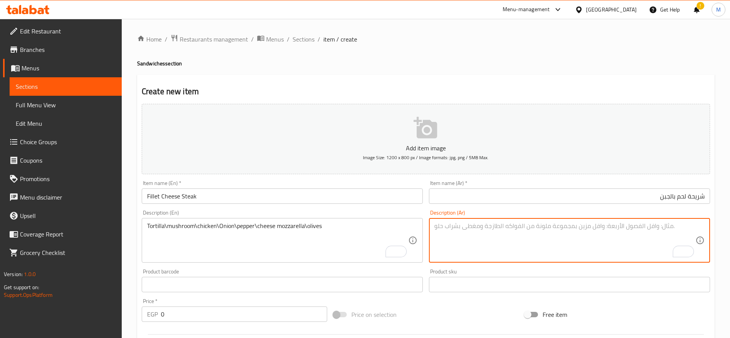
paste textarea "Beef\mushroom\onion\pepper\demi-glace sauce\Mozzarella\French bread served with…"
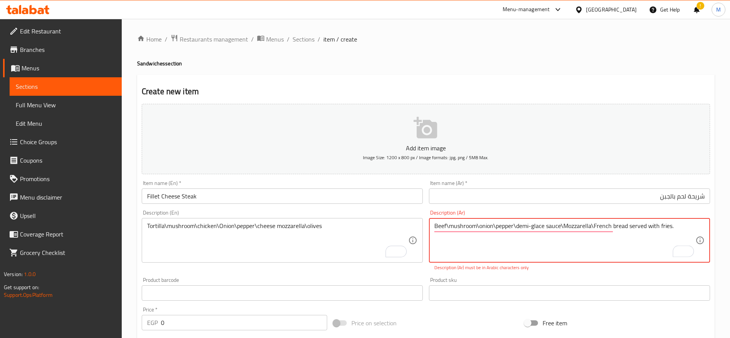
type textarea "Beef\mushroom\onion\pepper\demi-glace sauce\Mozzarella\French bread served with…"
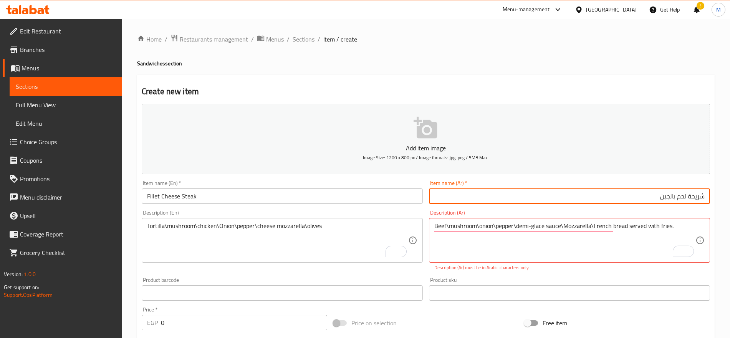
click at [699, 199] on input "شريحة لحم بالجبن" at bounding box center [569, 195] width 281 height 15
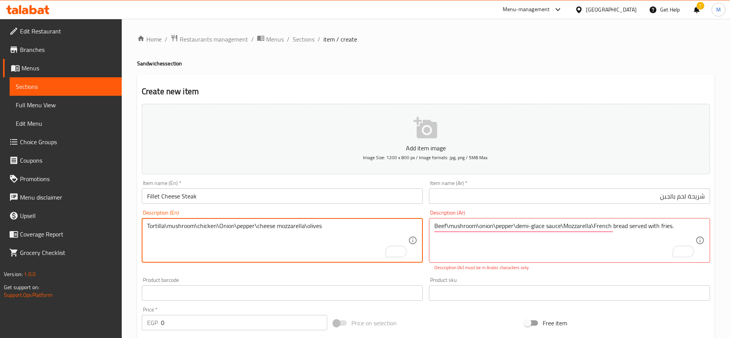
click at [309, 243] on textarea "Tortilla\mushroom\chicken\Onion\pepper\cheese mozzarella\olives" at bounding box center [277, 240] width 261 height 36
paste textarea "Beef\mushroom\onion\pepper\demi-glace sauce\Mozzarella\French bread served with…"
type textarea "Beef\mushroom\onion\pepper\demi-glace sauce\Mozzarella\French bread served with…"
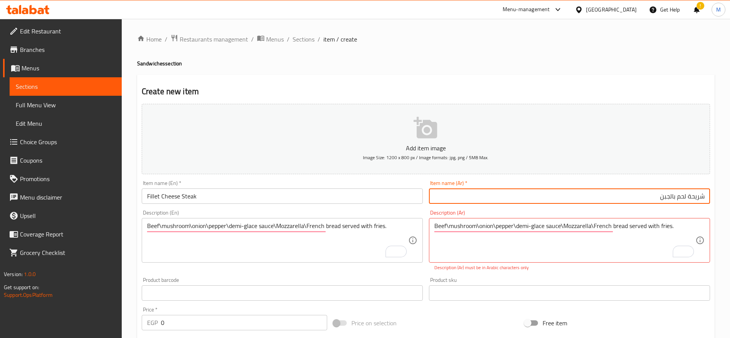
click at [692, 195] on input "شريحة لحم بالجبن" at bounding box center [569, 195] width 281 height 15
click at [685, 196] on input "ستيك لحم بالجبن" at bounding box center [569, 195] width 281 height 15
click at [668, 195] on input "ستيك فيليه بالجبن" at bounding box center [569, 195] width 281 height 15
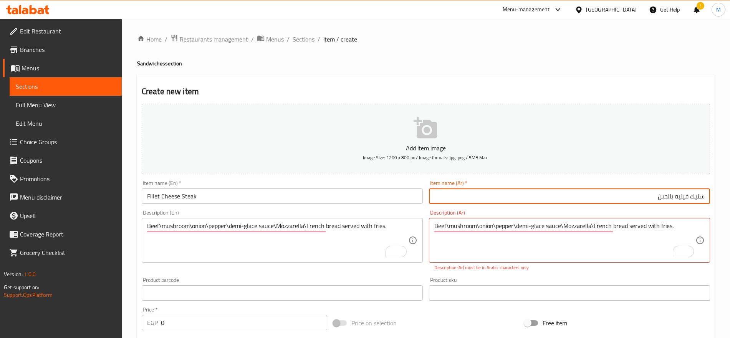
click at [668, 195] on input "ستيك فيليه بالجبن" at bounding box center [569, 195] width 281 height 15
type input "ستيك فيليه جبنة"
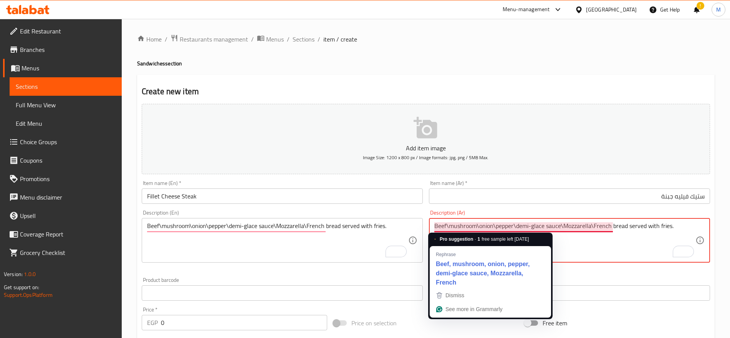
click at [551, 227] on textarea "Beef\mushroom\onion\pepper\demi-glace sauce\Mozzarella\French bread served with…" at bounding box center [564, 240] width 261 height 36
paste textarea "لحم بقري\مشروم\بصل\فلفل\صوص ديمي غلاس\موزاريلا\خبز فرنسي يُقدم مع بطاطس مقلية"
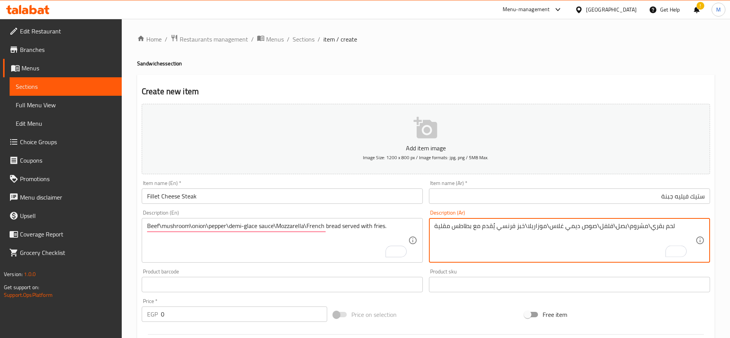
type textarea "لحم بقري\مشروم\بصل\فلفل\صوص ديمي غلاس\موزاريلا\خبز فرنسي يُقدم مع بطاطس مقلية"
click at [248, 309] on input "0" at bounding box center [244, 313] width 166 height 15
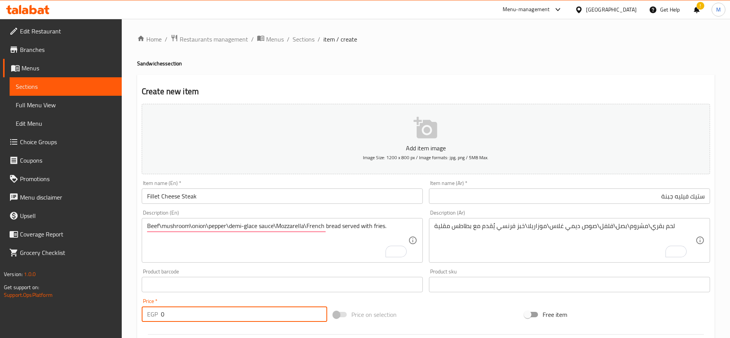
click at [248, 309] on input "0" at bounding box center [244, 313] width 166 height 15
paste input "214"
type input "214"
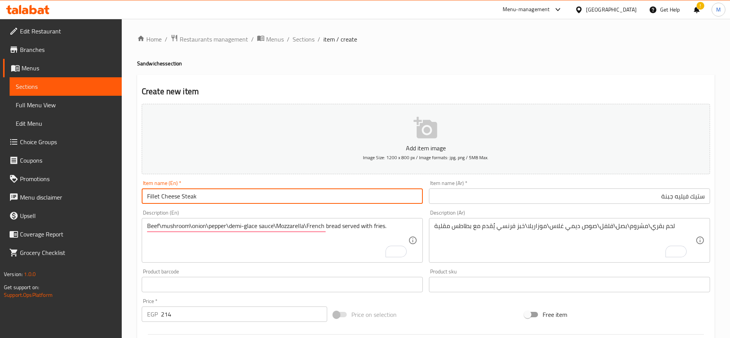
click at [257, 197] on input "Fillet Cheese Steak" at bounding box center [282, 195] width 281 height 15
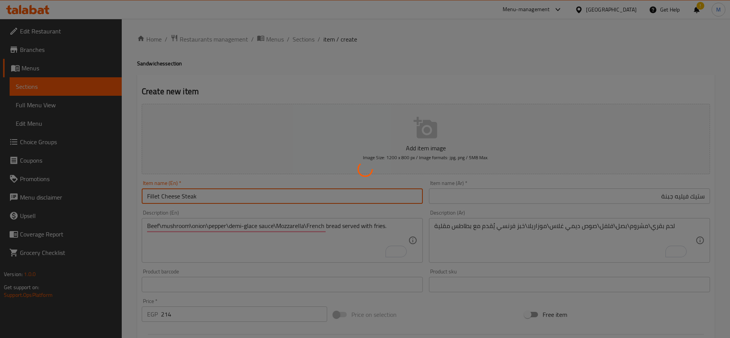
type input "0"
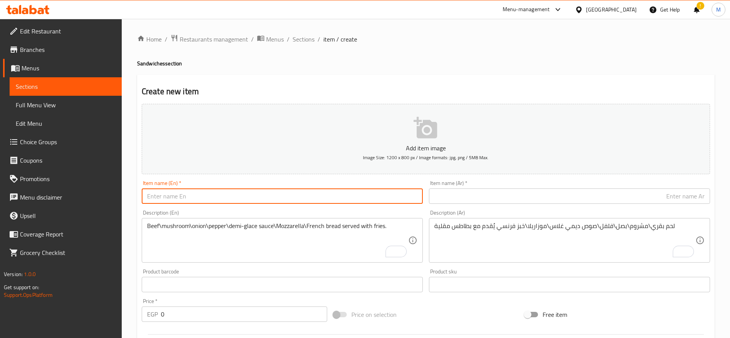
paste input "crispy ranch sandwich"
click at [258, 196] on input "crispy ranch sandwich" at bounding box center [282, 195] width 281 height 15
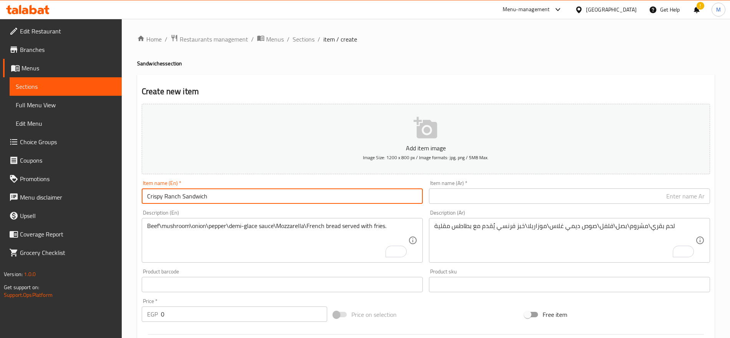
type input "Crispy Ranch Sandwich"
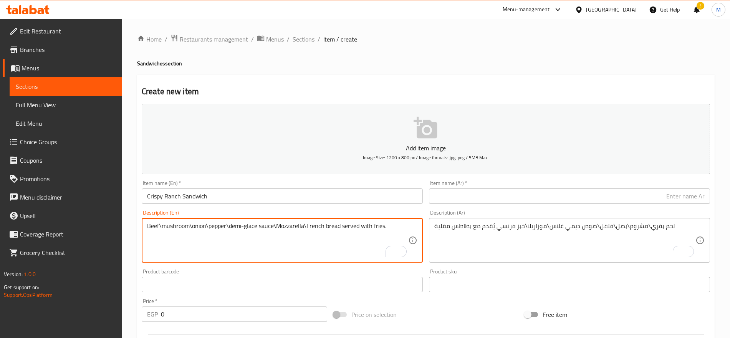
click at [272, 238] on textarea "Beef\mushroom\onion\pepper\demi-glace sauce\Mozzarella\French bread served with…" at bounding box center [277, 240] width 261 height 36
paste textarea "Breaded chicken breast with ranch sauce, served in French bread with fries"
type textarea "Breaded chicken breast with ranch sauce, served in French bread with fries"
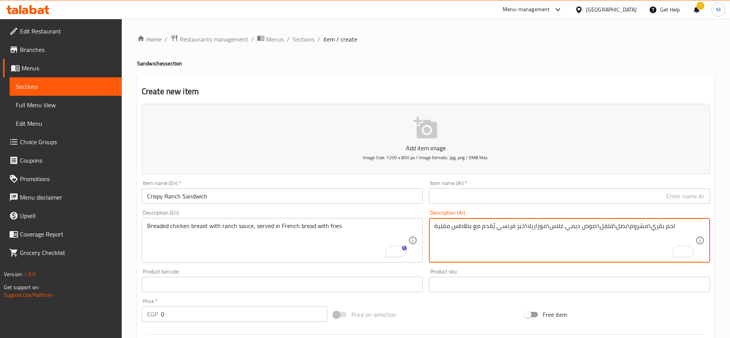
click at [492, 229] on textarea "لحم بقري\مشروم\بصل\فلفل\صوص ديمي غلاس\موزاريلا\خبز فرنسي يُقدم مع بطاطس مقلية" at bounding box center [564, 240] width 261 height 36
paste textarea "صدر دجاج بانيه مع صلصة الرانش، يُقدم داخل خبز فرنسي مع البطاطس المقلية"
type textarea "صدر دجاج بانيه مع صلصة الرانش، يُقدم داخل خبز فرنسي مع البطاطس المقلية"
click at [250, 201] on input "Crispy Ranch Sandwich" at bounding box center [282, 195] width 281 height 15
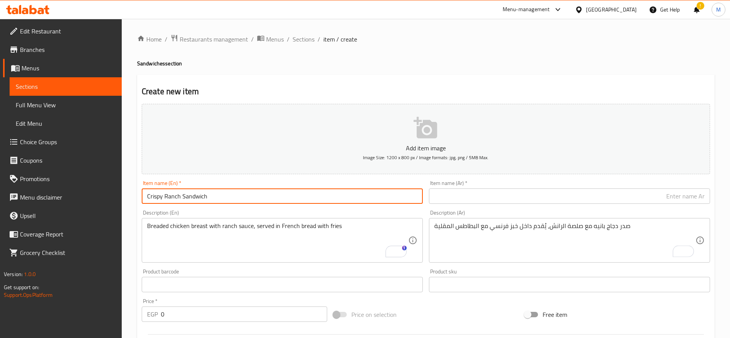
click at [250, 201] on input "Crispy Ranch Sandwich" at bounding box center [282, 195] width 281 height 15
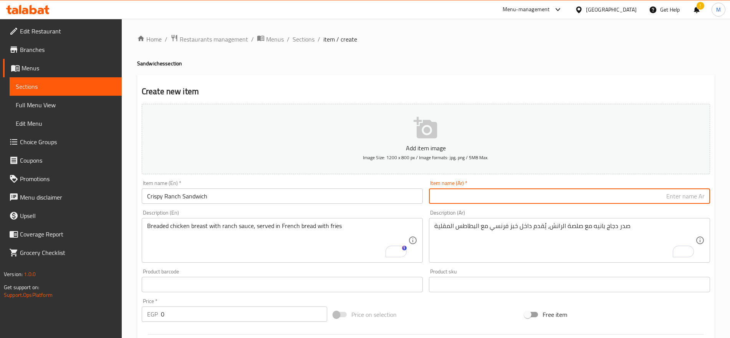
click at [527, 191] on input "text" at bounding box center [569, 195] width 281 height 15
paste input "ساندويتش [PERSON_NAME]"
type input "ساندويتش [PERSON_NAME]"
click at [210, 307] on input "0" at bounding box center [244, 313] width 166 height 15
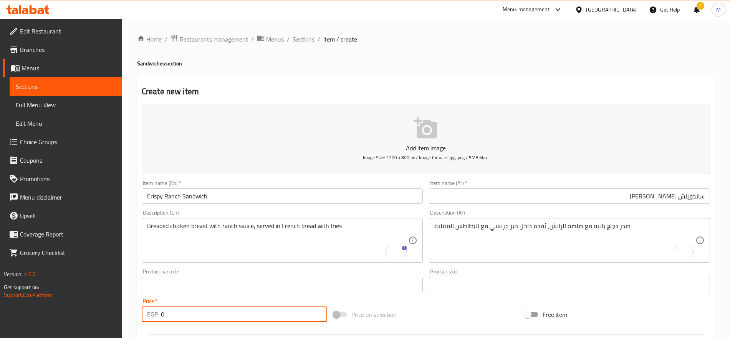
click at [210, 307] on input "0" at bounding box center [244, 313] width 166 height 15
paste input "189"
type input "189"
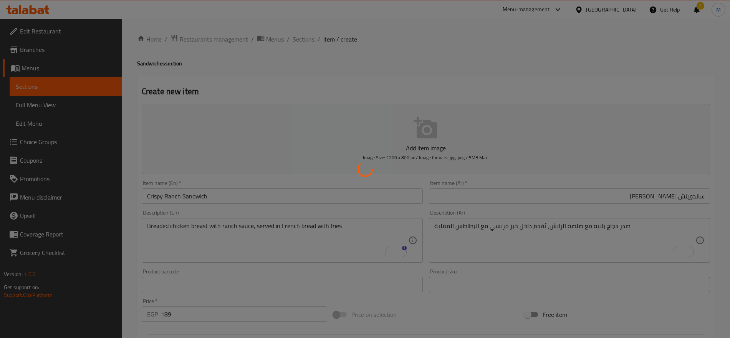
type input "0"
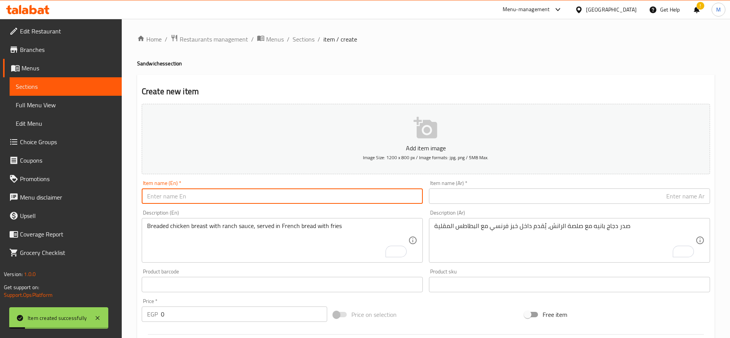
paste input "shrimp dynamite sandwich"
click at [316, 198] on input "text" at bounding box center [282, 195] width 281 height 15
click at [316, 198] on input "shrimp dynamite sandwich" at bounding box center [282, 195] width 281 height 15
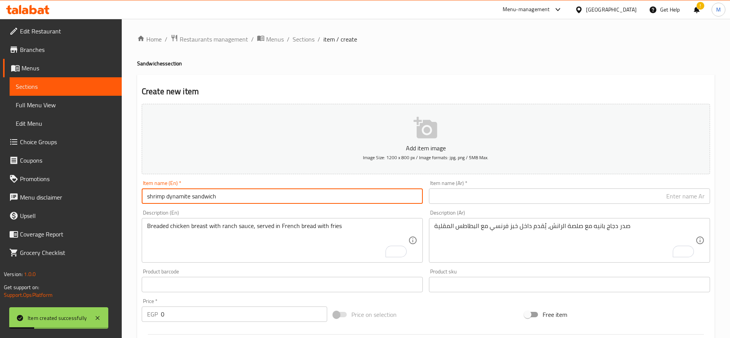
click at [316, 198] on input "shrimp dynamite sandwich" at bounding box center [282, 195] width 281 height 15
type input "Shrimp Dynamite Sandwich"
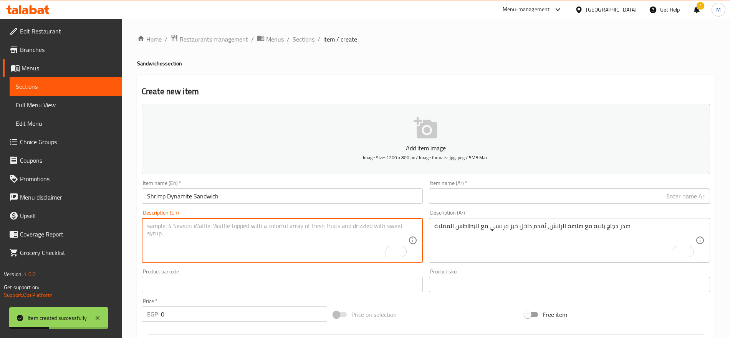
click at [269, 237] on textarea "To enrich screen reader interactions, please activate Accessibility in Grammarl…" at bounding box center [277, 240] width 261 height 36
click at [287, 230] on textarea "To enrich screen reader interactions, please activate Accessibility in Grammarl…" at bounding box center [277, 240] width 261 height 36
paste textarea "French bread stuffed with fried shrimp\arugula\dynamite"
type textarea "French bread stuffed with fried shrimp\arugula\dynamite"
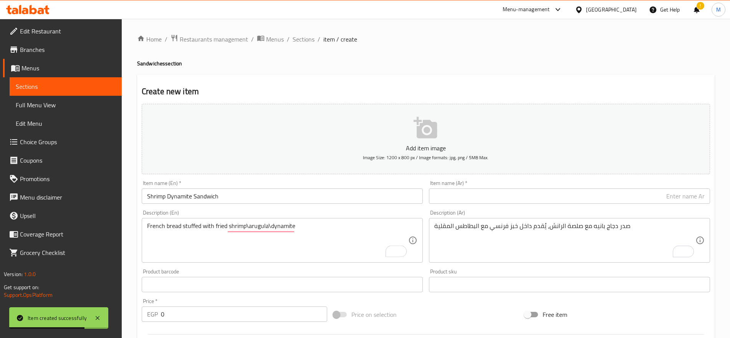
click at [521, 218] on div "صدر دجاج بانيه مع صلصة الرانش، يُقدم داخل خبز فرنسي مع البطاطس المقلية Descript…" at bounding box center [569, 240] width 281 height 45
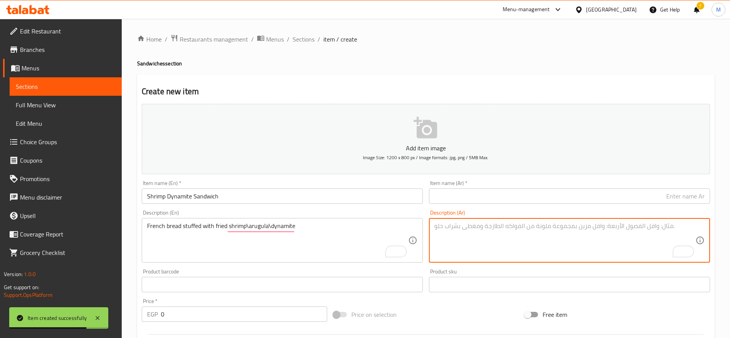
paste textarea "خبز فرنسي محشو بالجمبري المقلي، والجرجير، وصلصة الداينامايت"
type textarea "خبز فرنسي محشو بالجمبري المقلي، والجرجير، وصلصة الداينامايت"
click at [220, 201] on input "Shrimp Dynamite Sandwich" at bounding box center [282, 195] width 281 height 15
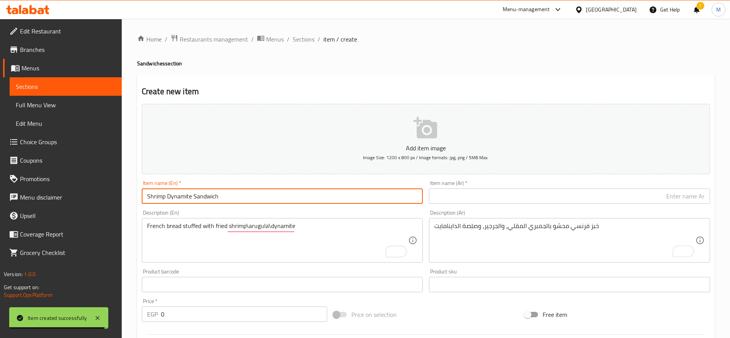
click at [220, 201] on input "Shrimp Dynamite Sandwich" at bounding box center [282, 195] width 281 height 15
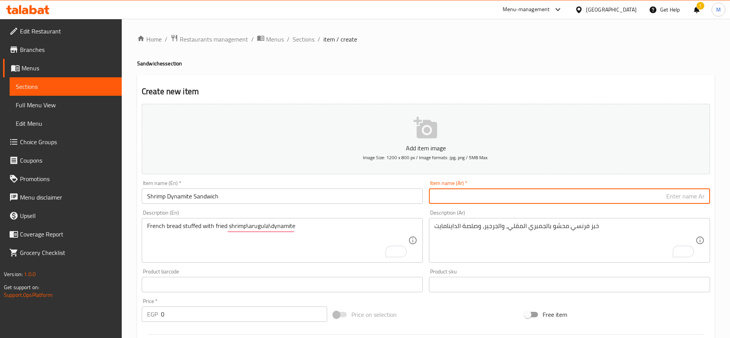
click at [587, 191] on input "text" at bounding box center [569, 195] width 281 height 15
paste input "ساندويتش ديناميت الروبيان"
click at [653, 197] on input "ساندويتش ديناميت الروبيان" at bounding box center [569, 195] width 281 height 15
type input "ساندويتش جمبري ديناميت"
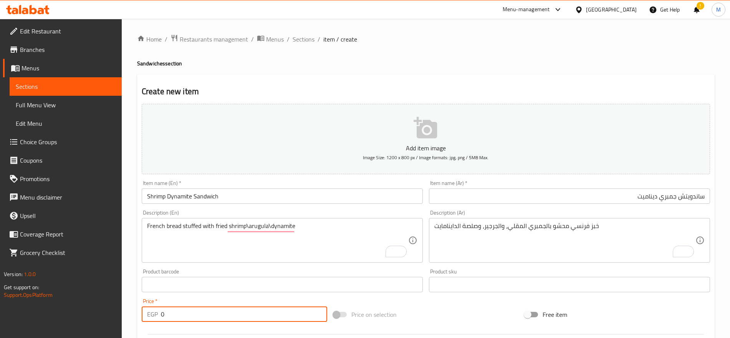
click at [267, 314] on input "0" at bounding box center [244, 313] width 166 height 15
paste input "279"
type input "279"
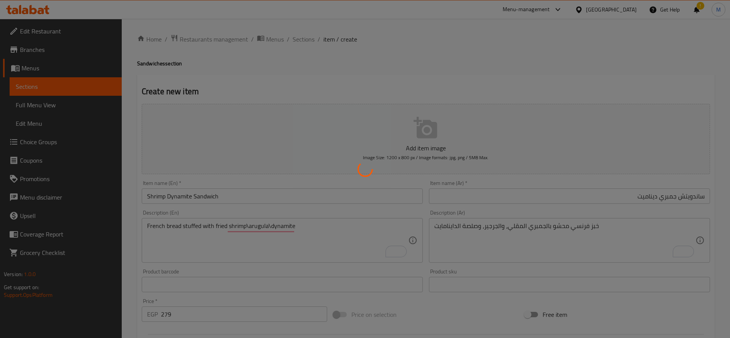
type input "0"
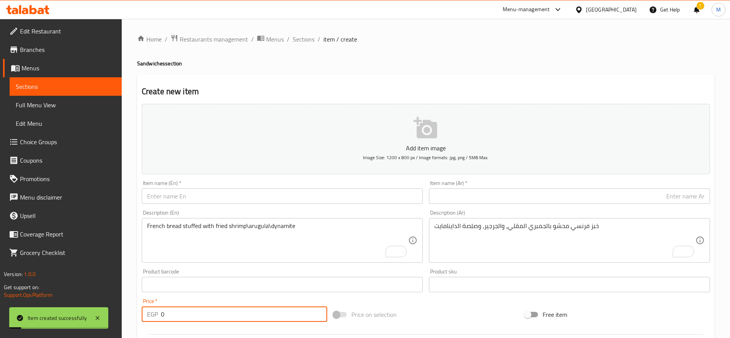
paste input "jalapenos chicken bun"
click at [352, 195] on input "text" at bounding box center [282, 195] width 281 height 15
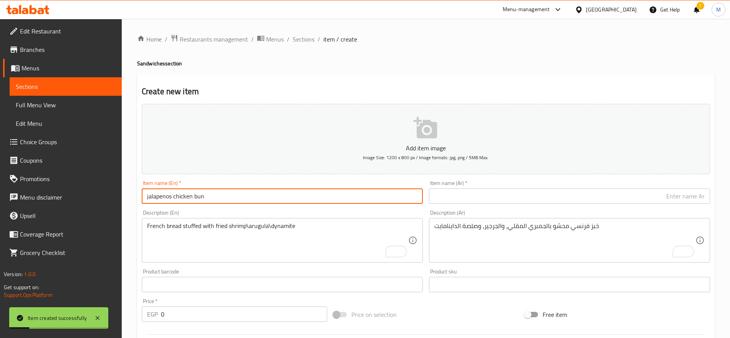
click at [352, 195] on input "jalapenos chicken bun" at bounding box center [282, 195] width 281 height 15
type input "Jalapenos Chicken Bun"
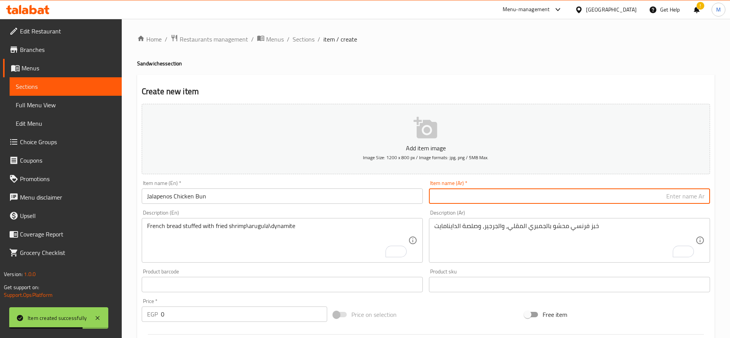
click at [638, 199] on input "text" at bounding box center [569, 195] width 281 height 15
paste input "خبز دجاج جالابينو"
click at [669, 199] on input "خبز دجاج جالابينو" at bounding box center [569, 195] width 281 height 15
type input "خبز دجاج هالبينو"
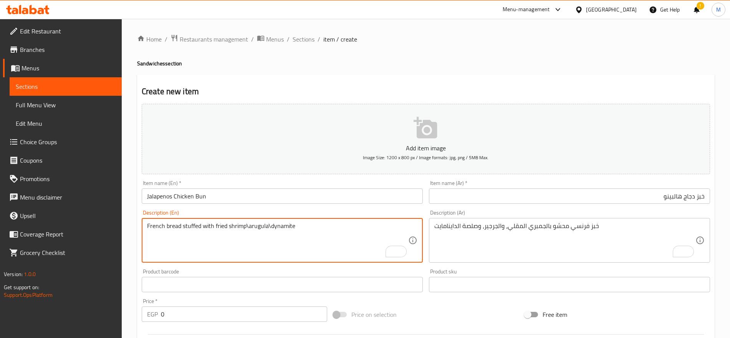
click at [280, 238] on textarea "French bread stuffed with fried shrimp\arugula\dynamite" at bounding box center [277, 240] width 261 height 36
paste textarea "Spicy crispy chicken breast with jalapeños and spicy cheese sauce, served in bu…"
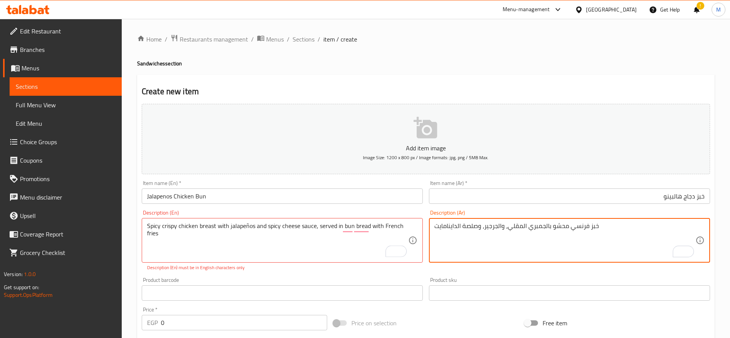
click at [498, 232] on textarea "خبز فرنسي محشو بالجمبري المقلي، والجرجير، وصلصة الداينامايت" at bounding box center [564, 240] width 261 height 36
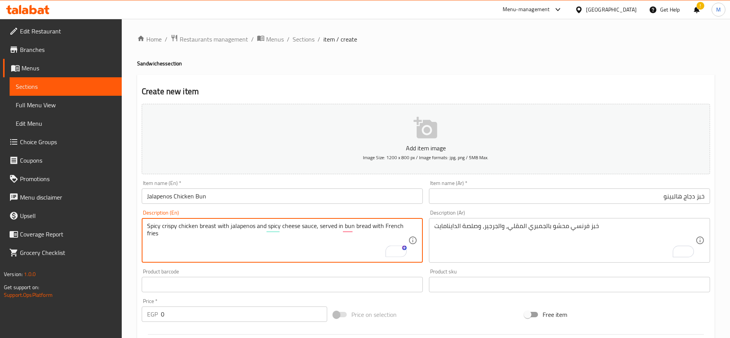
type textarea "Spicy crispy chicken breast with jalapenos and spicy cheese sauce, served in bu…"
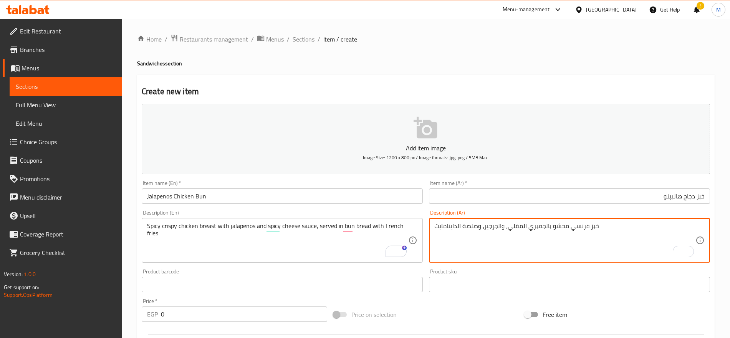
click at [457, 238] on textarea "خبز فرنسي محشو بالجمبري المقلي، والجرجير، وصلصة الداينامايت" at bounding box center [564, 240] width 261 height 36
click at [527, 232] on textarea "To enrich screen reader interactions, please activate Accessibility in Grammarl…" at bounding box center [564, 240] width 261 height 36
paste textarea "صدر دجاج مقرمش حار مع [PERSON_NAME] وصلصة الجبن الحارة، يُقدم في خبز برجر مع ال…"
type textarea "صدر دجاج مقرمش حار مع [PERSON_NAME] وصلصة الجبن الحارة، يُقدم في خبز برجر مع ال…"
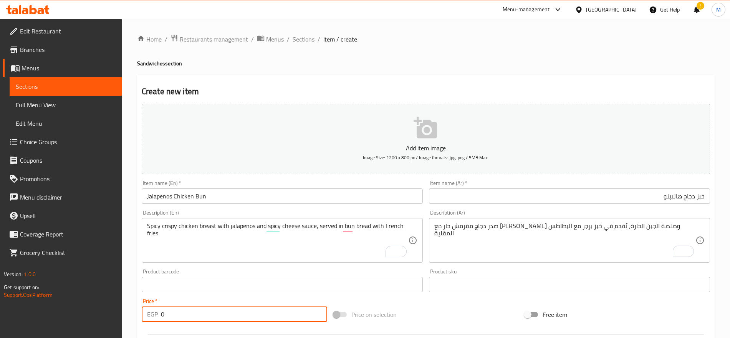
click at [221, 316] on input "0" at bounding box center [244, 313] width 166 height 15
paste input "199"
type input "199"
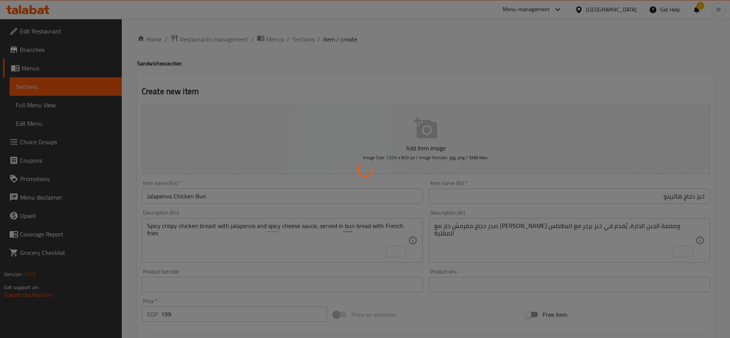
type input "0"
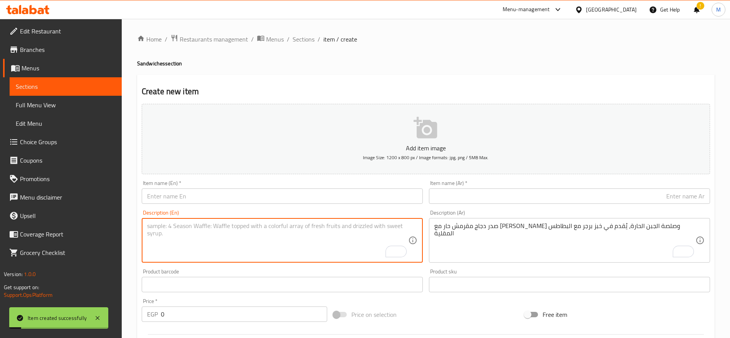
click at [232, 236] on textarea "To enrich screen reader interactions, please activate Accessibility in Grammarl…" at bounding box center [277, 240] width 261 height 36
paste textarea "Toast\Chicken\Cheddar Smoked Meat\Mayo\Tomato\Lettuce\omelet\served with fries"
type textarea "Toast\Chicken\Cheddar Smoked Meat\Mayo\Tomato\Lettuce\omelet\served with fries"
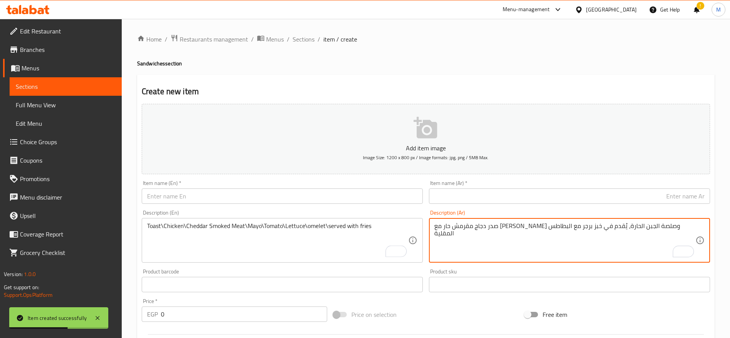
click at [525, 230] on textarea "صدر دجاج مقرمش حار مع [PERSON_NAME] وصلصة الجبن الحارة، يُقدم في خبز برجر مع ال…" at bounding box center [564, 240] width 261 height 36
paste textarea "توست، دجاج، لحم مدخّن مع [PERSON_NAME]، مايونيز، طماطم، خس، أومليت، يُقدم مع ال…"
type textarea "توست، دجاج، لحم مدخّن مع [PERSON_NAME]، مايونيز، طماطم، خس، أومليت، يُقدم مع ال…"
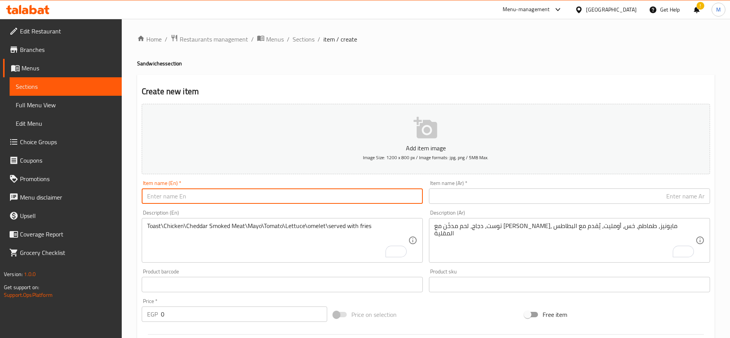
click at [257, 194] on input "text" at bounding box center [282, 195] width 281 height 15
paste input "Toast\Chicken\Cheddar Smoked Meat\Mayo\Tomato\Lettuce\omelet\served with fries"
type input "Toast\Chicken\Cheddar Smoked Meat\Mayo\Tomato\Lettuce\omelet\served with fries"
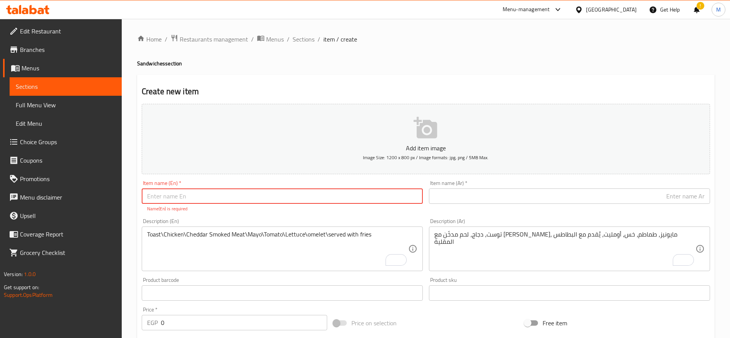
paste input "club sandwich - 220LE"
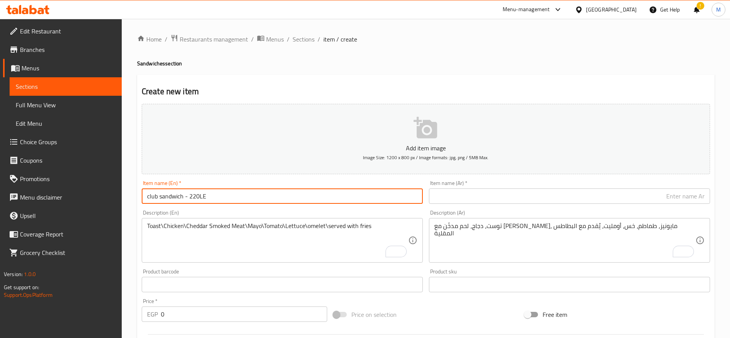
drag, startPoint x: 207, startPoint y: 193, endPoint x: 199, endPoint y: 193, distance: 7.3
click at [199, 193] on input "club sandwich - 220LE" at bounding box center [282, 195] width 281 height 15
click at [194, 196] on input "club sandwich - 220" at bounding box center [282, 195] width 281 height 15
drag, startPoint x: 184, startPoint y: 197, endPoint x: 207, endPoint y: 201, distance: 23.8
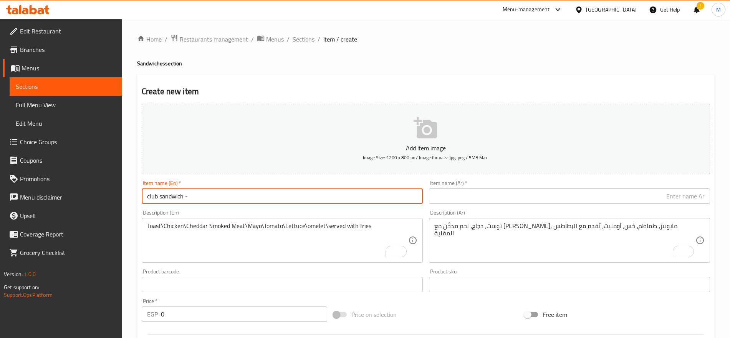
click at [207, 201] on input "club sandwich -" at bounding box center [282, 195] width 281 height 15
click at [199, 199] on input "club sandwich" at bounding box center [282, 195] width 281 height 15
type input "Club Sandwich"
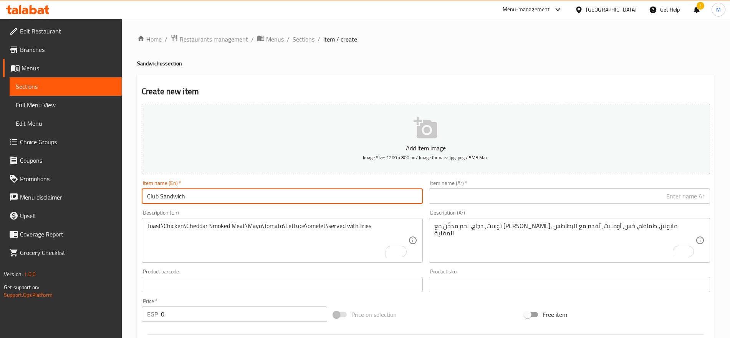
click at [184, 317] on input "0" at bounding box center [244, 313] width 166 height 15
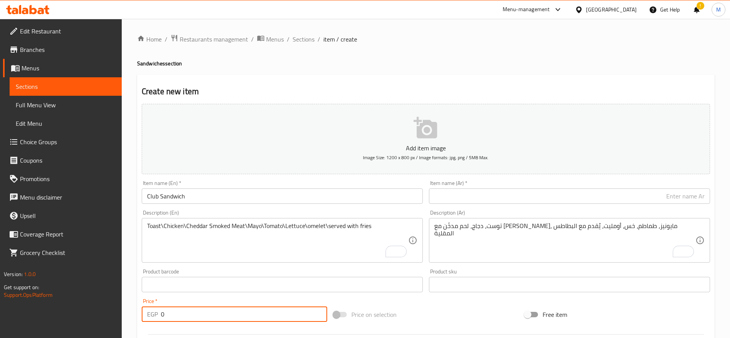
click at [184, 317] on input "0" at bounding box center [244, 313] width 166 height 15
paste input "22"
type input "220"
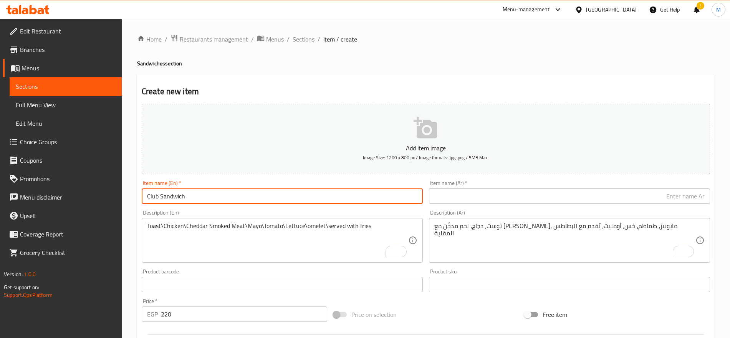
click at [184, 198] on input "Club Sandwich" at bounding box center [282, 195] width 281 height 15
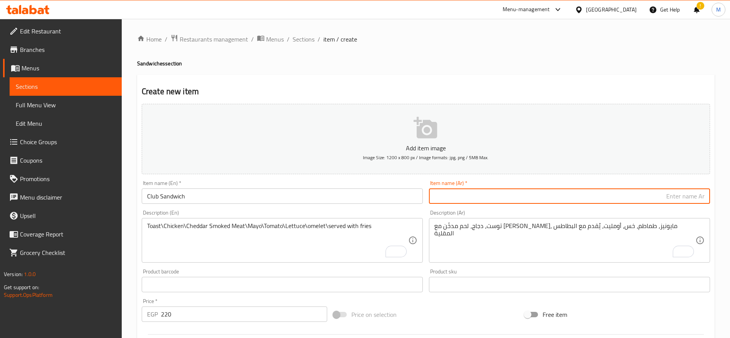
click at [598, 194] on input "text" at bounding box center [569, 195] width 281 height 15
paste input "ساندويتش كلوب"
type input "ساندويتش كلوب"
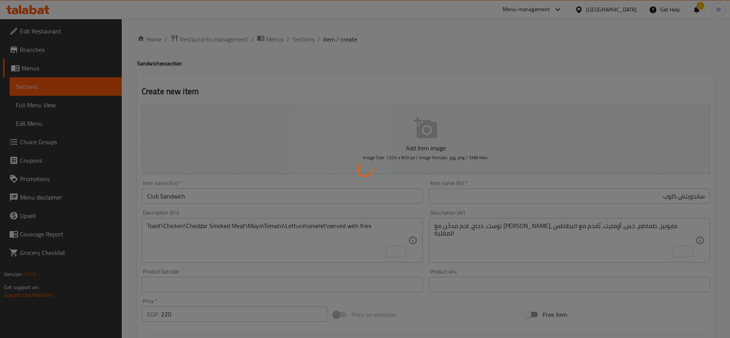
type input "0"
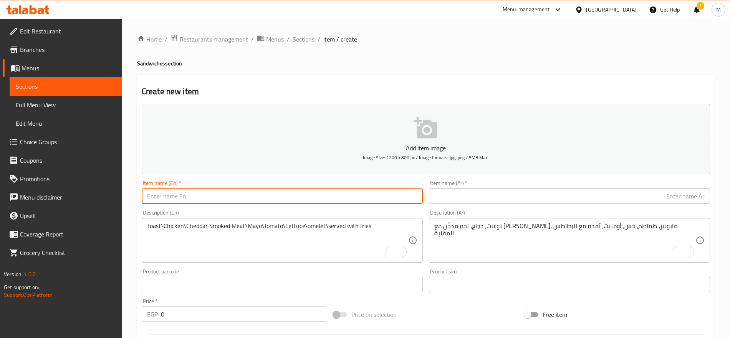
click at [271, 202] on input "text" at bounding box center [282, 195] width 281 height 15
paste input "Classic Burger"
type input "Classic Burger"
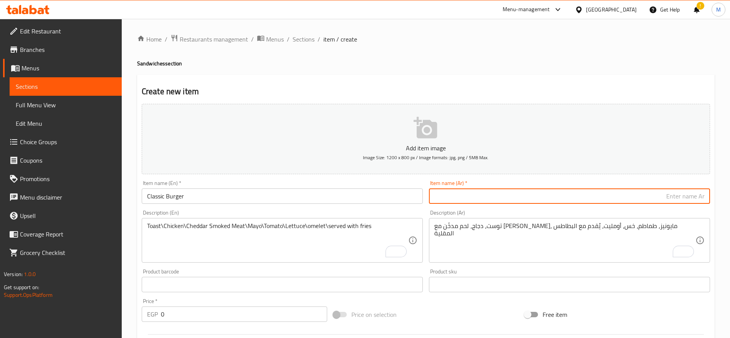
paste input "برجر كلاسيكي"
type input "برجر كلاسيك"
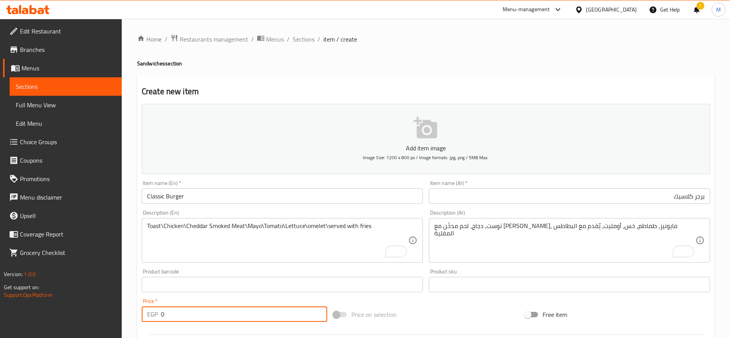
click at [169, 309] on input "0" at bounding box center [244, 313] width 166 height 15
paste input "175"
type input "175"
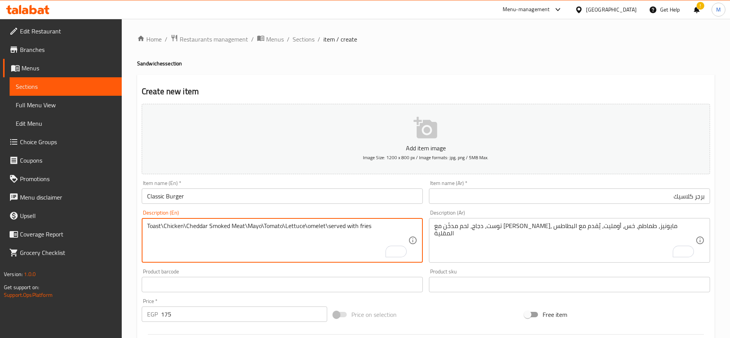
click at [272, 228] on textarea "Toast\Chicken\Cheddar Smoked Meat\Mayo\Tomato\Lettuce\omelet\served with fries" at bounding box center [277, 240] width 261 height 36
paste textarea "Grilled burger with vegetables and [US_STATE] sauce, served with French fries"
type textarea "Grilled burger with vegetables and [US_STATE] sauce, served with French fries"
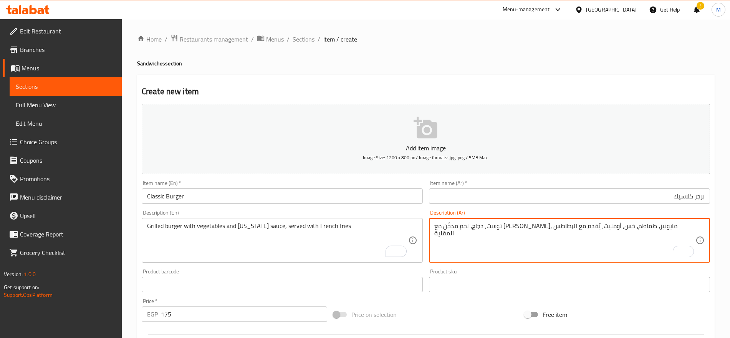
click at [524, 243] on textarea "توست، دجاج، لحم مدخّن مع [PERSON_NAME]، مايونيز، طماطم، خس، أومليت، يُقدم مع ال…" at bounding box center [564, 240] width 261 height 36
paste textarea "برجر مشوي مع الخضار وصلصة تكساس، يُقدم مع البطاطس المقلية"
type textarea "برجر مشوي مع الخضار وصلصة تكساس، يُقدم مع البطاطس المقلية"
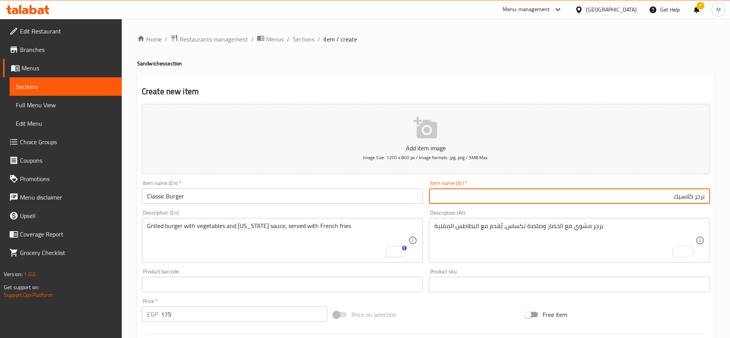
click at [547, 203] on input "برجر كلاسيك" at bounding box center [569, 195] width 281 height 15
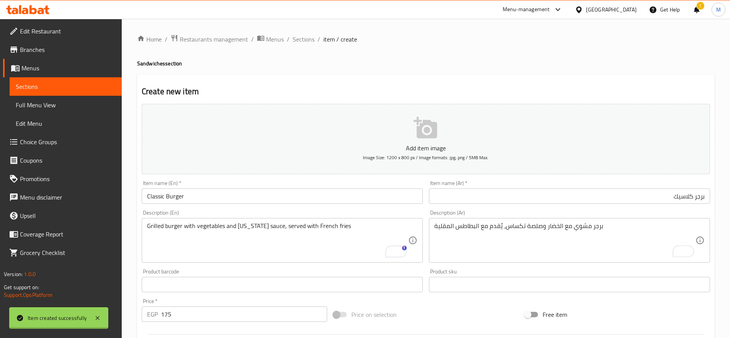
type input "0"
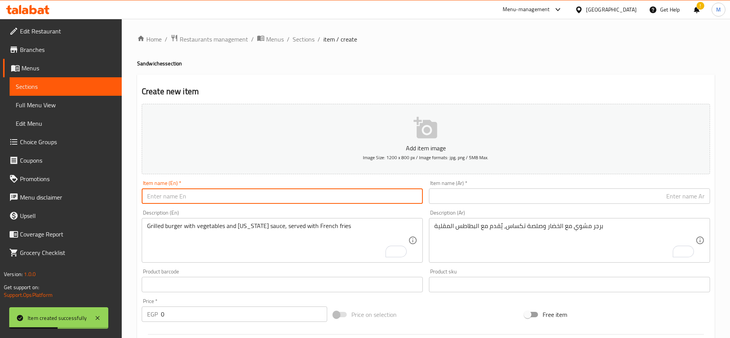
paste input "Jalapeno Burger"
click at [288, 193] on input "text" at bounding box center [282, 195] width 281 height 15
type input "Jalapeno Burger"
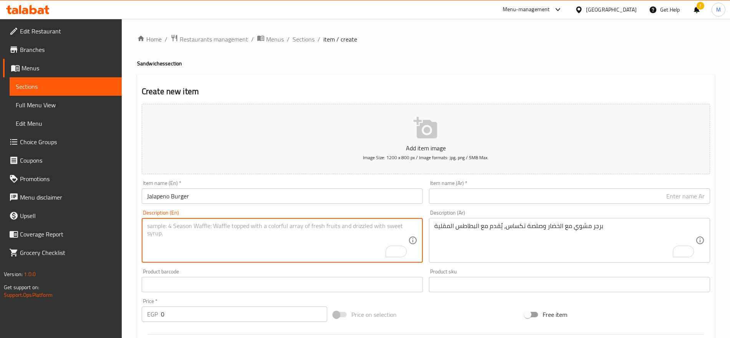
paste textarea "Grilled burger with vegetables spicy jalapeños and cheddar cheese Sauce, served…"
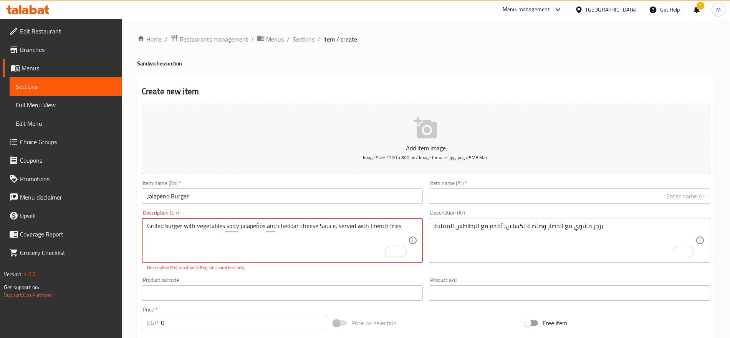
click at [260, 226] on textarea "Grilled burger with vegetables spicy jalapeños and cheddar cheese Sauce, served…" at bounding box center [277, 240] width 261 height 36
type textarea "Grilled burger with vegetables spicy jalapenos and cheddar cheese Sauce, served…"
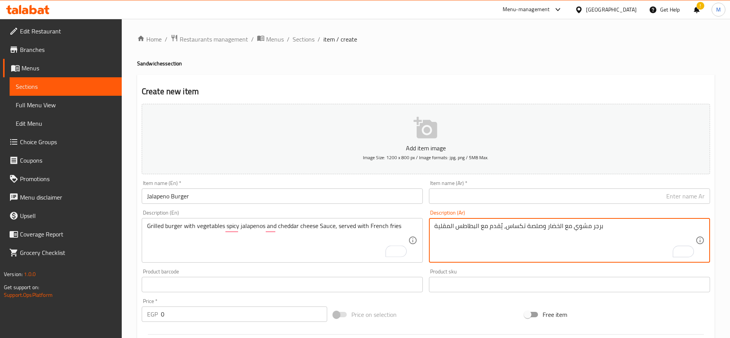
click at [484, 225] on textarea "برجر مشوي مع الخضار وصلصة تكساس، يُقدم مع البطاطس المقلية" at bounding box center [564, 240] width 261 height 36
paste textarea "برجر مشوي مع الخضار والهالابينو الحار وصلصة الجبن [PERSON_NAME]، يُقدم مع البطا…"
type textarea "برجر مشوي مع الخضار والهالابينو الحار وصلصة الجبن [PERSON_NAME]، يُقدم مع البطا…"
click at [206, 195] on input "Jalapeno Burger" at bounding box center [282, 195] width 281 height 15
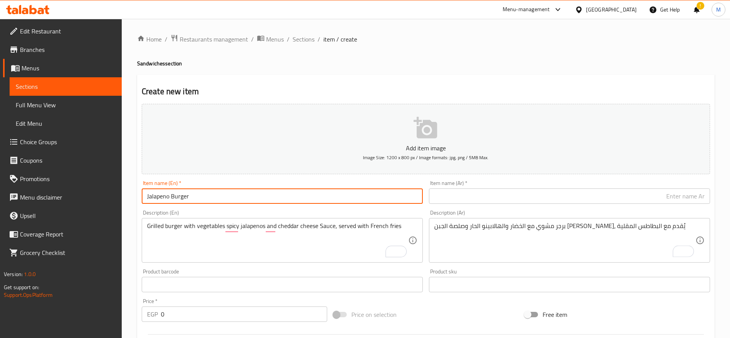
click at [206, 195] on input "Jalapeno Burger" at bounding box center [282, 195] width 281 height 15
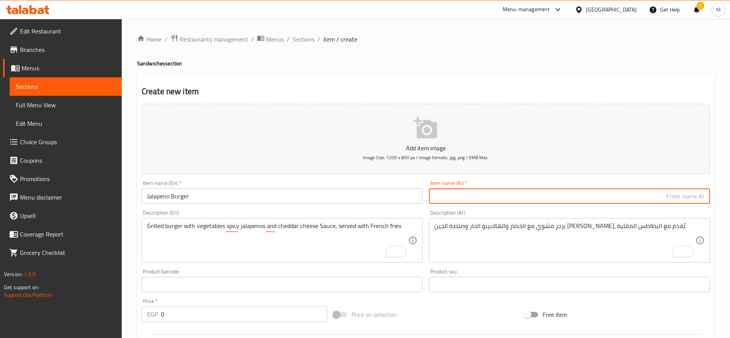
click at [569, 196] on input "text" at bounding box center [569, 195] width 281 height 15
paste input "برجر جالابينو"
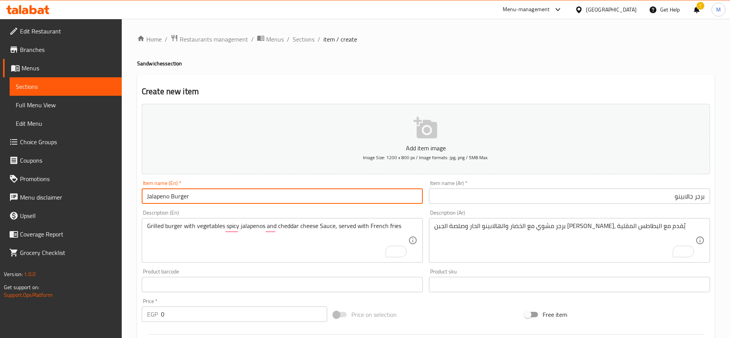
click at [157, 200] on input "Jalapeno Burger" at bounding box center [282, 195] width 281 height 15
click at [675, 199] on input "برجر جالابينو" at bounding box center [569, 195] width 281 height 15
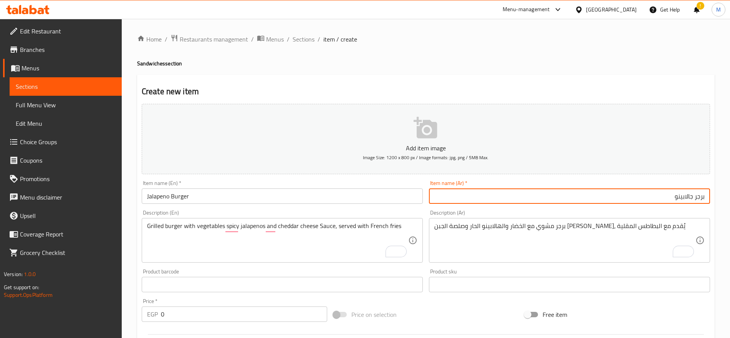
click at [675, 199] on input "برجر جالابينو" at bounding box center [569, 195] width 281 height 15
paste input "ه"
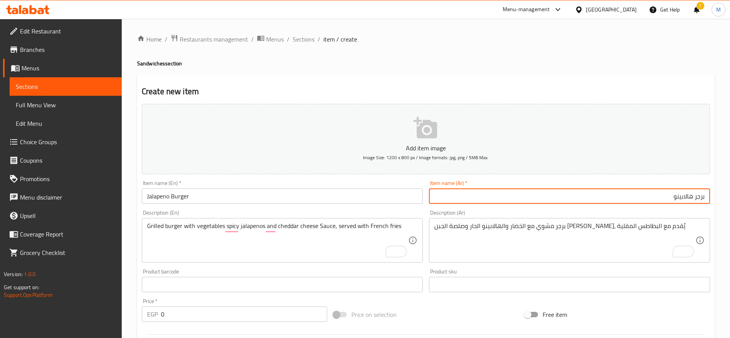
click at [683, 196] on input "برجر هالابينو" at bounding box center [569, 195] width 281 height 15
type input "برجر هالبينو"
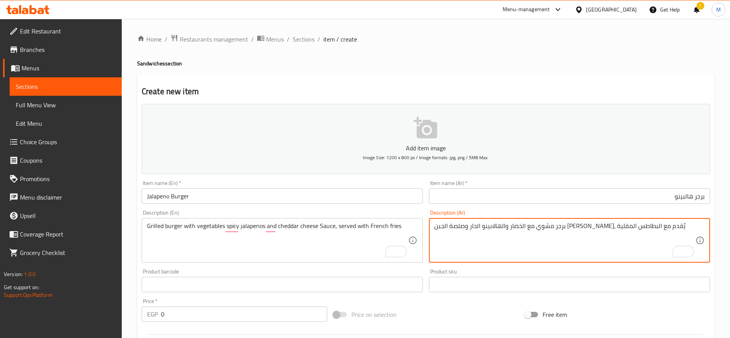
click at [210, 321] on input "0" at bounding box center [244, 313] width 166 height 15
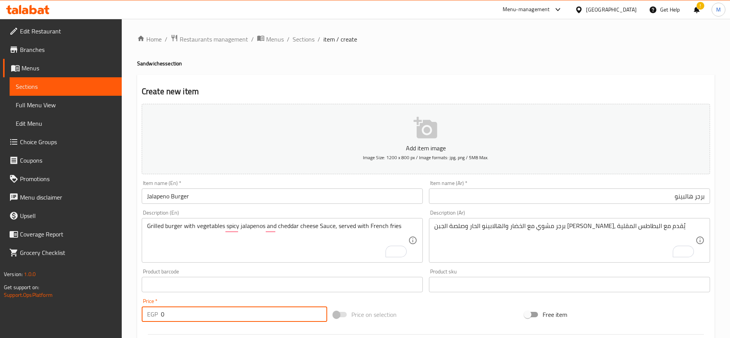
click at [210, 321] on input "0" at bounding box center [244, 313] width 166 height 15
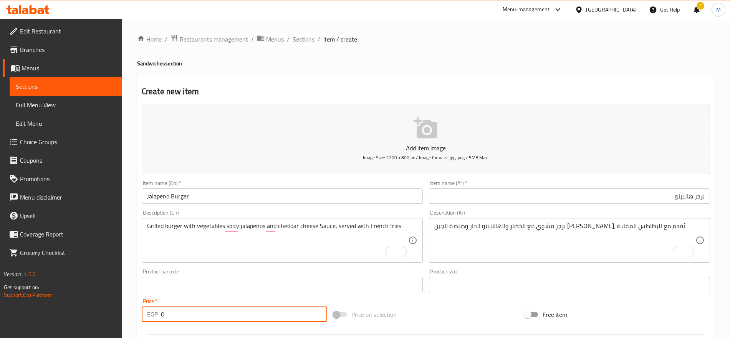
paste input "189"
type input "189"
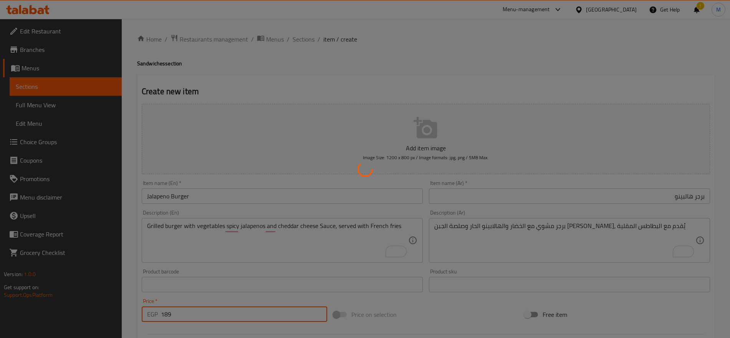
type input "0"
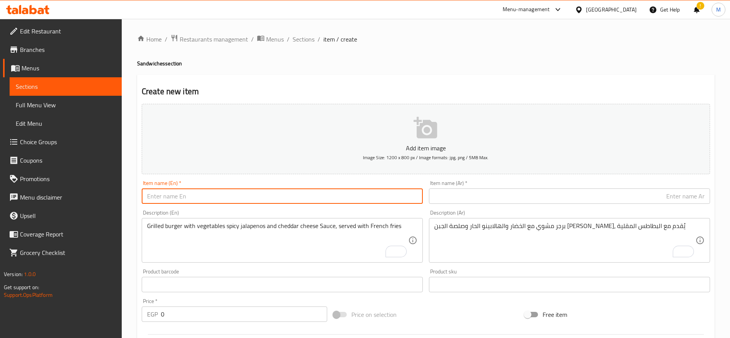
click at [298, 190] on input "text" at bounding box center [282, 195] width 281 height 15
paste input "Snakes Burger"
type input "Snakes Burger"
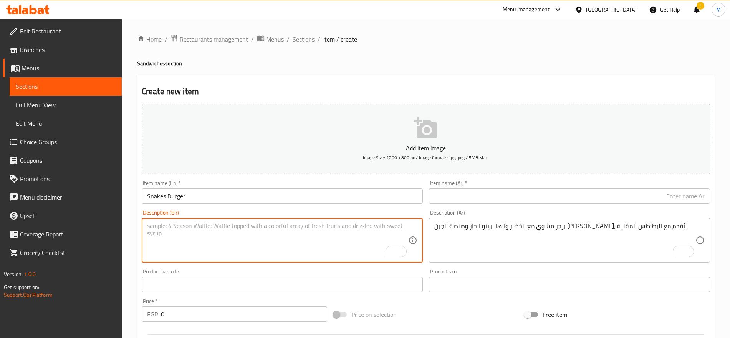
click at [383, 232] on textarea "To enrich screen reader interactions, please activate Accessibility in Grammarl…" at bounding box center [277, 240] width 261 height 36
paste textarea "Grilled burger\lettuce\fried cheese sticks and crispy onion rings Served with F…"
type textarea "Grilled burger\lettuce\fried cheese sticks and crispy onion rings Served with F…"
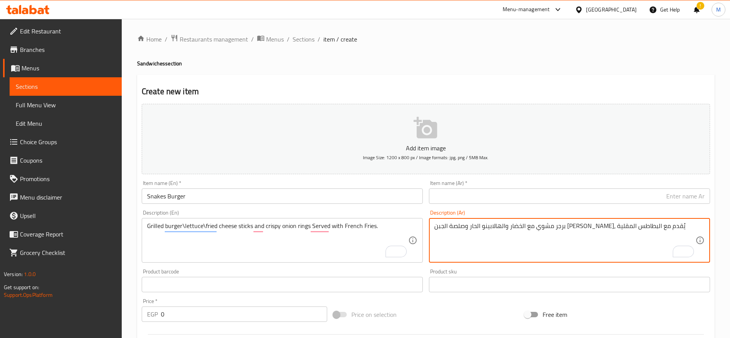
click at [522, 233] on textarea "برجر مشوي مع الخضار والهالابينو الحار وصلصة الجبن [PERSON_NAME]، يُقدم مع البطا…" at bounding box center [564, 240] width 261 height 36
paste textarea "برجر مشوي مع الخس، أصابع الجبن، وحلقات البصل. يُقدم مع البطاطس المقلية"
type textarea "برجر مشوي مع الخس، أصابع الجبن، وحلقات البصل. يُقدم مع البطاطس المقلية"
click at [189, 194] on input "Snakes Burger" at bounding box center [282, 195] width 281 height 15
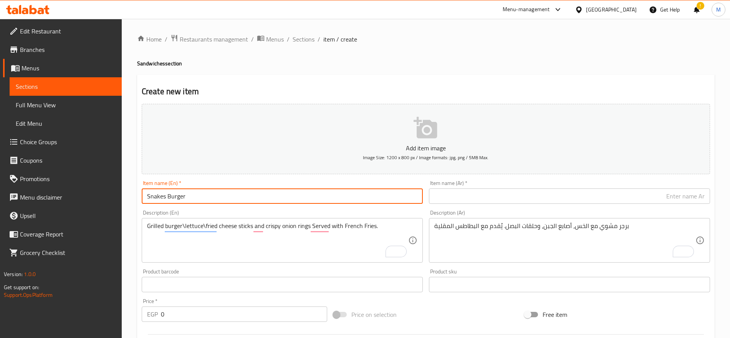
click at [189, 194] on input "Snakes Burger" at bounding box center [282, 195] width 281 height 15
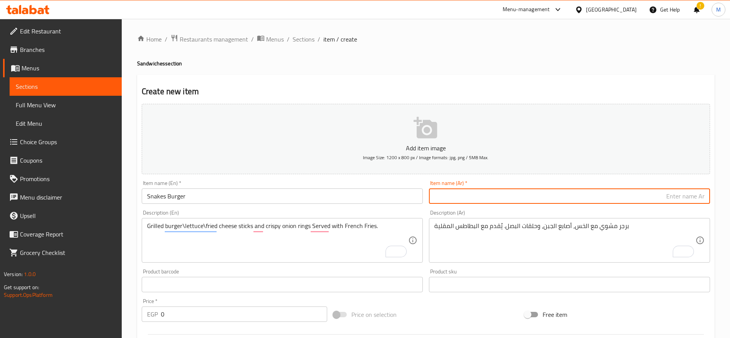
paste input "برجر الثعابين"
click at [656, 193] on input "برجر الثعابين" at bounding box center [569, 195] width 281 height 15
type input "برجر سنيكس"
click at [170, 311] on input "0" at bounding box center [244, 313] width 166 height 15
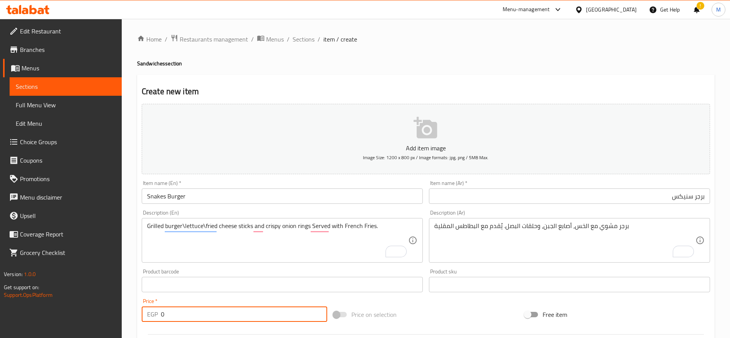
click at [170, 311] on input "0" at bounding box center [244, 313] width 166 height 15
paste input "189"
type input "189"
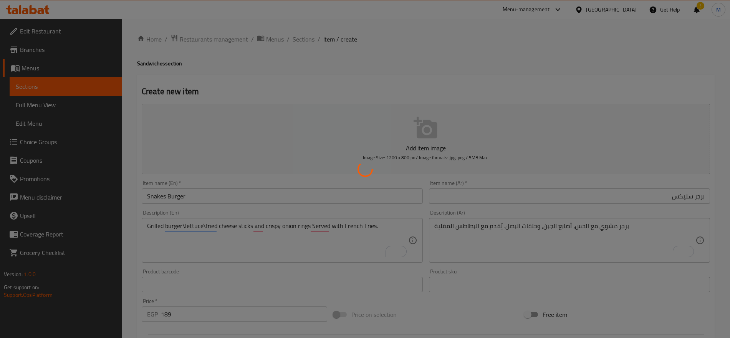
type input "0"
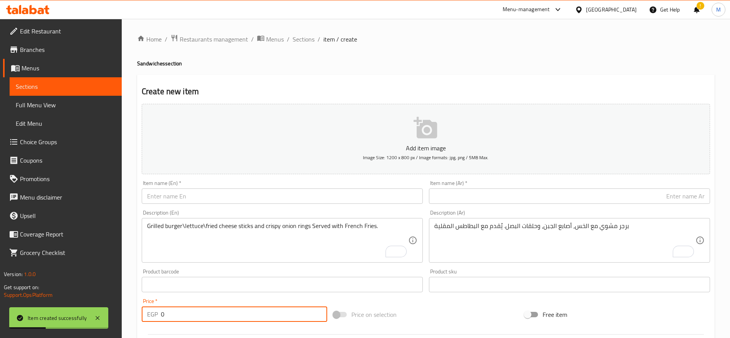
paste input "mushroom Burger"
click at [339, 195] on input "mushroom Burger" at bounding box center [282, 195] width 281 height 15
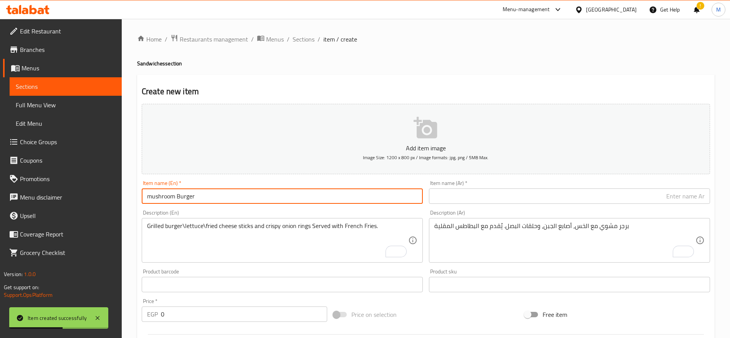
type input "Mushroom Burger"
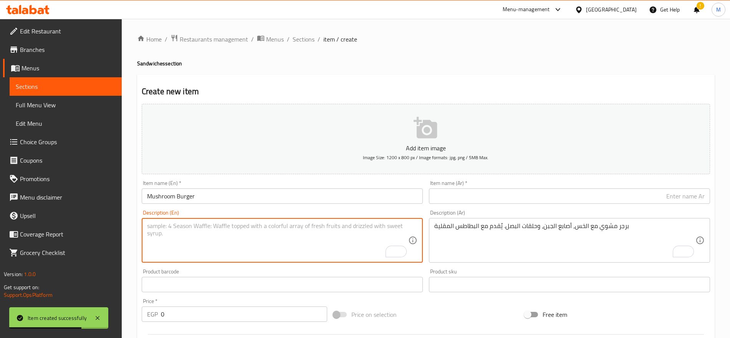
paste textarea "Grilled burger with vegetables and [US_STATE] sauce brawn mushroom sauce\served…"
type textarea "Grilled burger with vegetables and [US_STATE] sauce brawn mushroom sauce\served…"
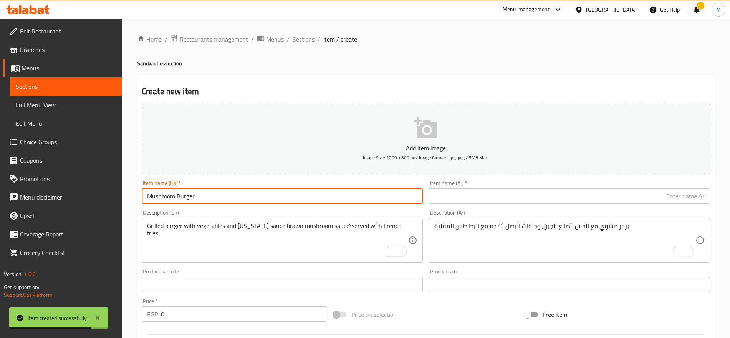
click at [258, 198] on input "Mushroom Burger" at bounding box center [282, 195] width 281 height 15
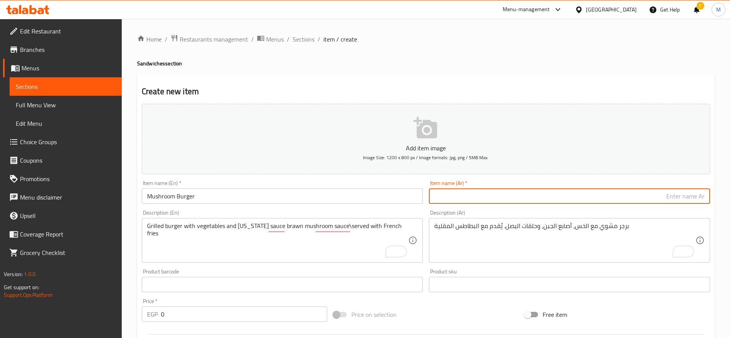
click at [640, 194] on input "text" at bounding box center [569, 195] width 281 height 15
paste input "برجر الفطر"
type input "برجر مشروم"
click at [549, 225] on textarea "برجر مشوي مع الخس، أصابع الجبن، وحلقات البصل. يُقدم مع البطاطس المقلية" at bounding box center [564, 240] width 261 height 36
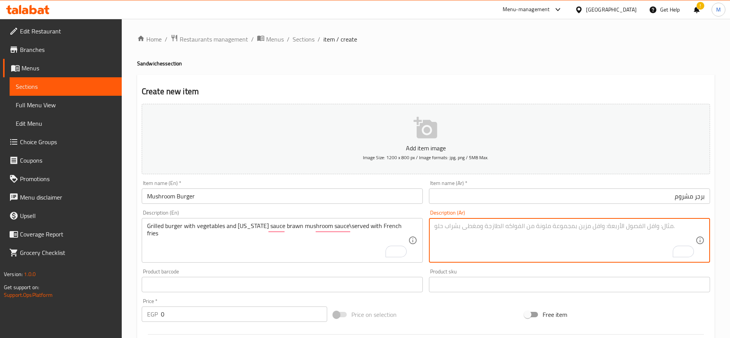
click at [549, 225] on textarea "To enrich screen reader interactions, please activate Accessibility in Grammarl…" at bounding box center [564, 240] width 261 height 36
paste textarea "برجر مشوي مع الخضار وصلصة تكساس، يُقدم مع البطاطس المقلية"
type textarea "برجر مشوي مع الخضار وصلصة تكساس، يُقدم مع البطاطس المقلية"
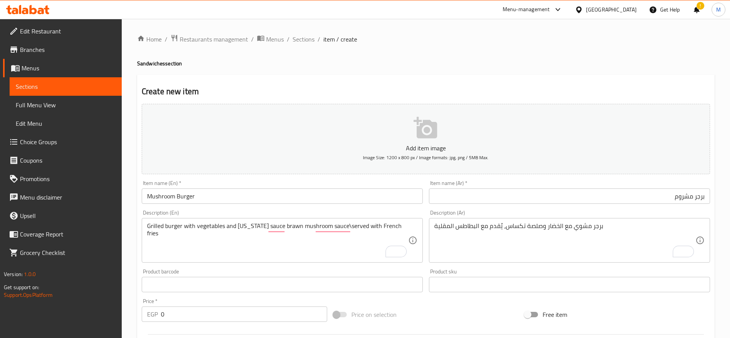
click at [240, 305] on div "Price   * EGP 0 Price *" at bounding box center [234, 309] width 185 height 23
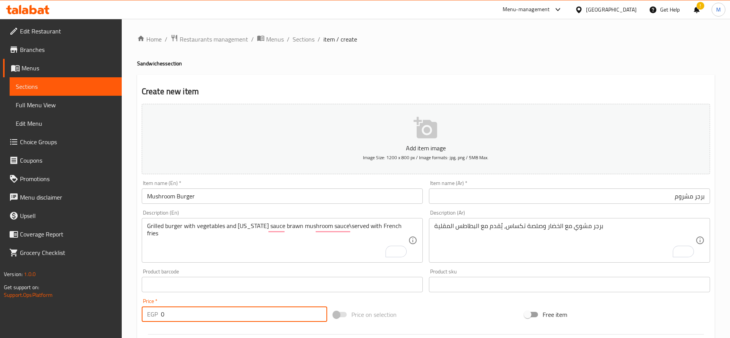
drag, startPoint x: 240, startPoint y: 305, endPoint x: 222, endPoint y: 306, distance: 18.1
click at [222, 306] on div "Price   * EGP 0 Price *" at bounding box center [234, 309] width 185 height 23
click at [222, 306] on input "0" at bounding box center [244, 313] width 166 height 15
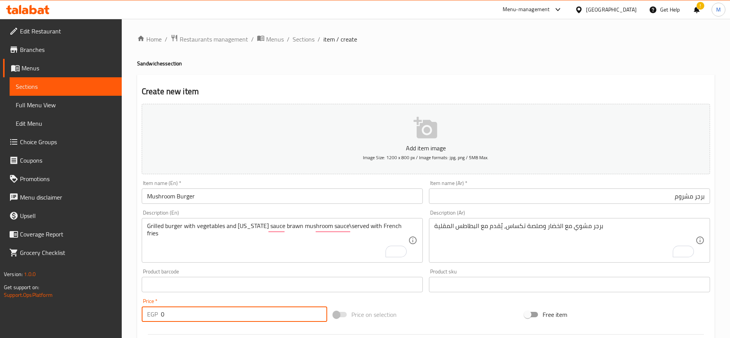
paste input "199"
type input "199"
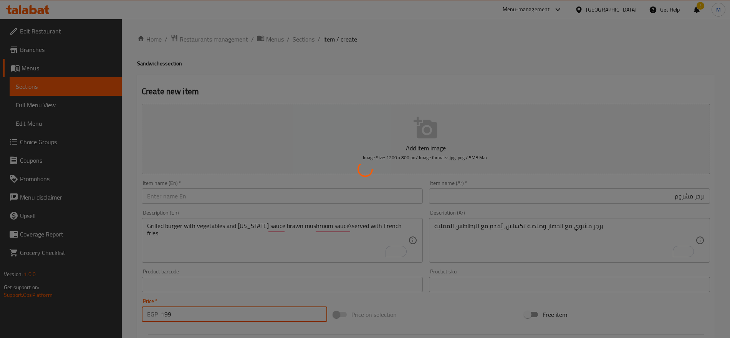
type input "0"
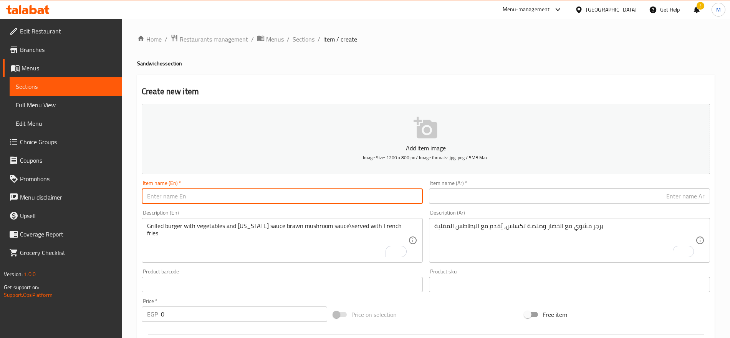
click at [210, 197] on input "text" at bounding box center [282, 195] width 281 height 15
paste input "Tyera burger"
click at [210, 197] on input "Tyera burger" at bounding box center [282, 195] width 281 height 15
click at [210, 197] on input "Tyera Burger" at bounding box center [282, 195] width 281 height 15
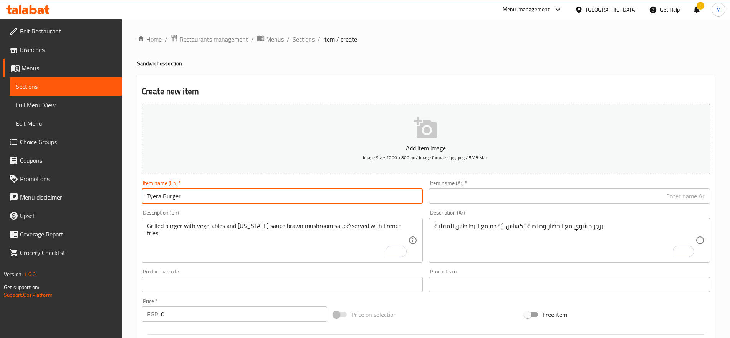
type input "Tyera Burger"
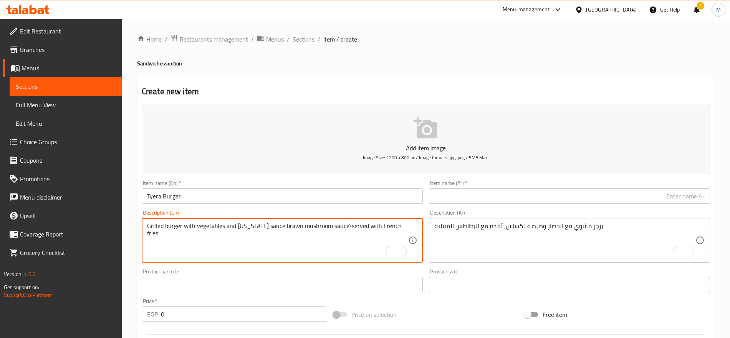
click at [196, 229] on textarea "Grilled burger with vegetables and [US_STATE] sauce brawn mushroom sauce\served…" at bounding box center [277, 240] width 261 height 36
click at [321, 234] on textarea "To enrich screen reader interactions, please activate Accessibility in Grammarl…" at bounding box center [277, 240] width 261 height 36
paste textarea "Burger with mix of vegetables, smoked beef and smoke turkey\cheese sauce, serve…"
type textarea "Burger with mix of vegetables, smoked beef and smoke turkey\cheese sauce, serve…"
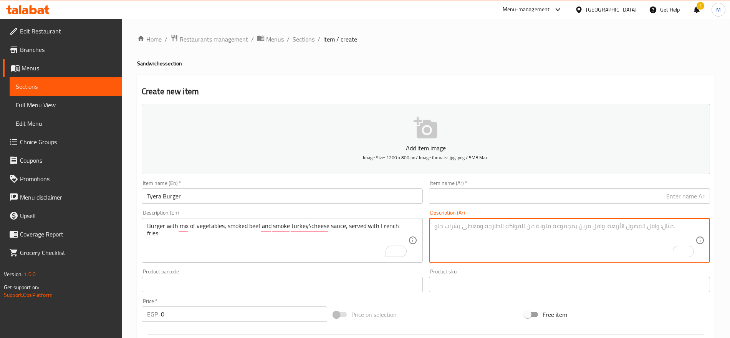
click at [485, 230] on textarea "To enrich screen reader interactions, please activate Accessibility in Grammarl…" at bounding box center [564, 240] width 261 height 36
paste textarea "برجر مع خليط من الخضار، لحم بقري مدخّن، وديك رومي مدخّن، وصلصة الجبن، يُقدم مع …"
type textarea "برجر مع خليط من الخضار، لحم بقري مدخّن، وديك رومي مدخّن، وصلصة الجبن، يُقدم مع …"
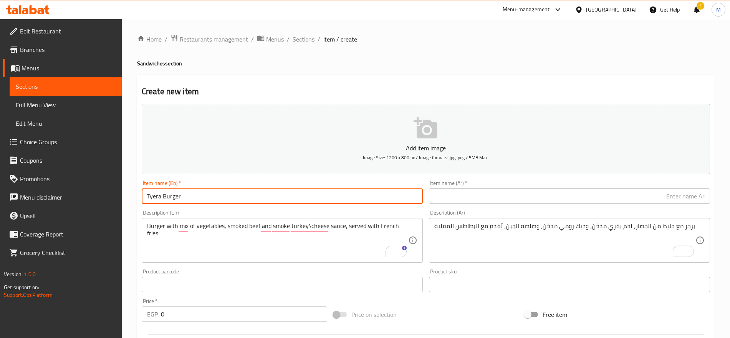
click at [230, 199] on input "Tyera Burger" at bounding box center [282, 195] width 281 height 15
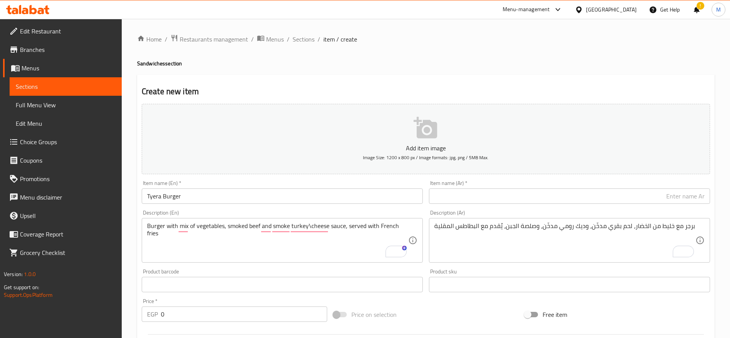
click at [622, 184] on div "Item name (Ar)   * Item name (Ar) *" at bounding box center [569, 191] width 281 height 23
paste input "برجر تايرا"
click at [618, 193] on input "text" at bounding box center [569, 195] width 281 height 15
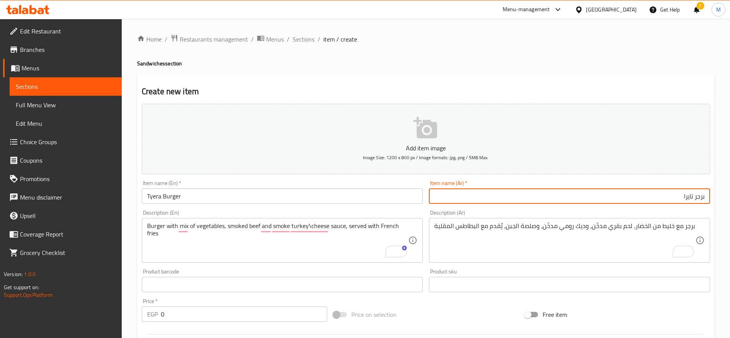
click at [688, 194] on input "برجر تايرا" at bounding box center [569, 195] width 281 height 15
type input "برجر تيرا"
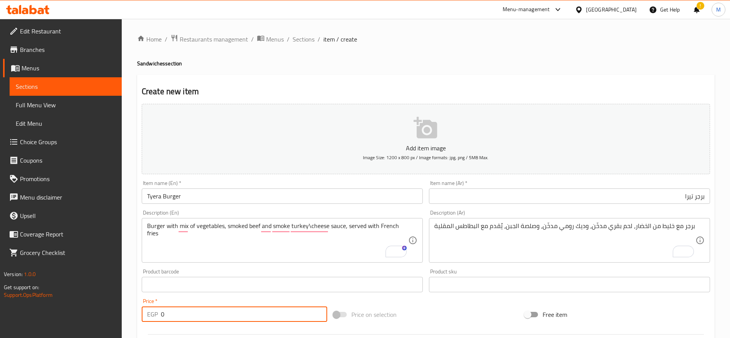
click at [257, 309] on input "0" at bounding box center [244, 313] width 166 height 15
paste input "22"
type input "220"
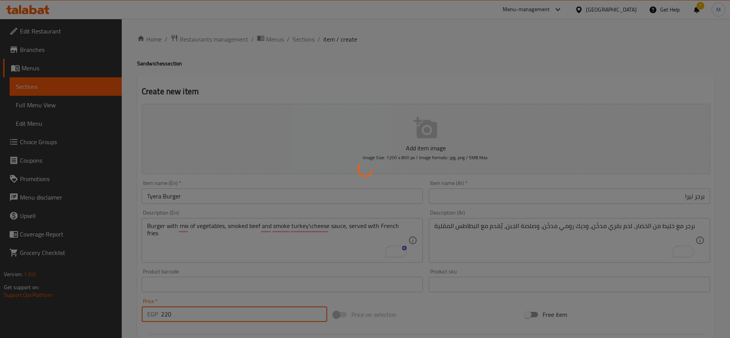
type input "0"
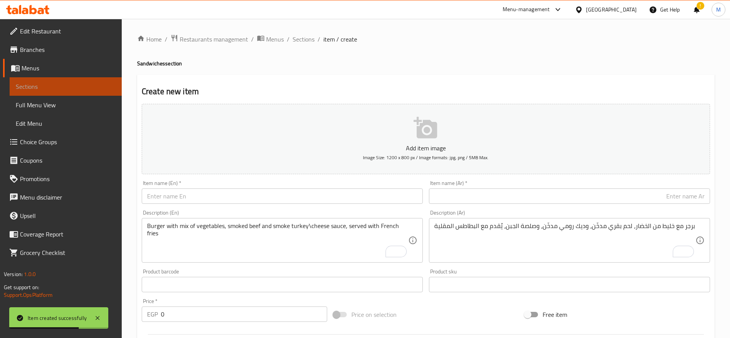
click at [112, 87] on span "Sections" at bounding box center [66, 86] width 100 height 9
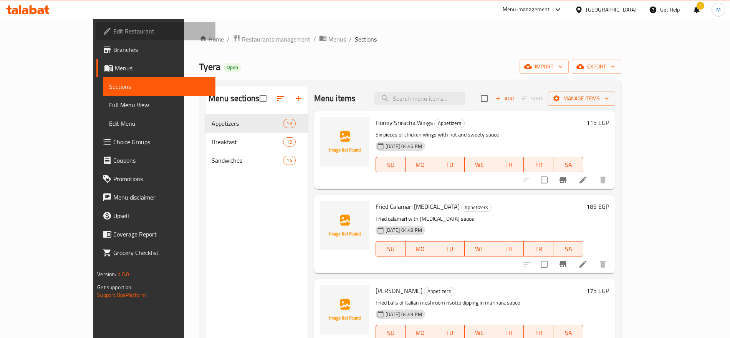
click at [113, 35] on span "Edit Restaurant" at bounding box center [161, 30] width 96 height 9
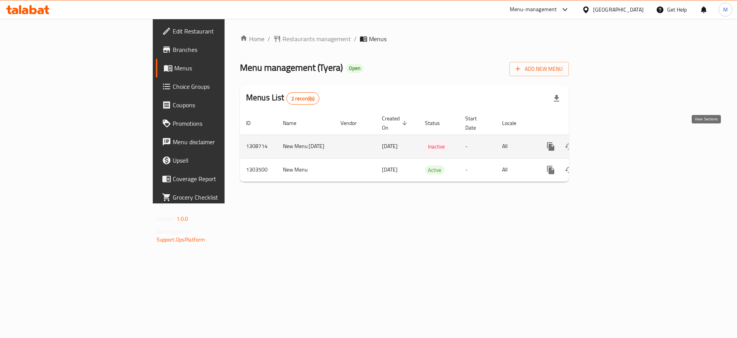
click at [616, 137] on link "enhanced table" at bounding box center [606, 146] width 18 height 18
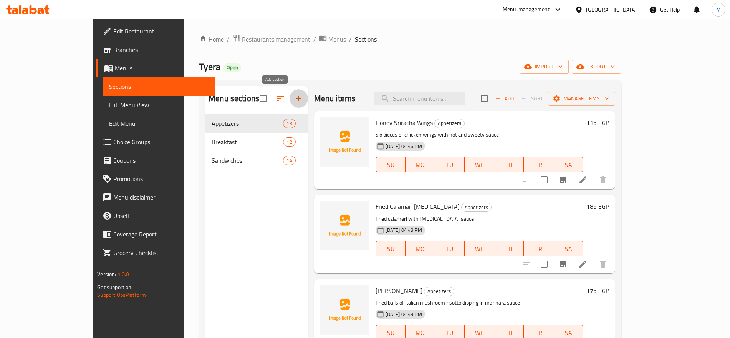
click at [294, 98] on icon "button" at bounding box center [298, 98] width 9 height 9
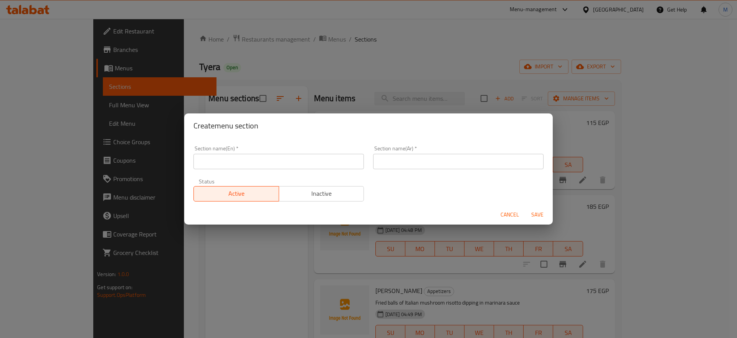
drag, startPoint x: 217, startPoint y: 172, endPoint x: 226, endPoint y: 167, distance: 10.3
click at [226, 167] on div "Section name(En)   * Section name(En) *" at bounding box center [279, 157] width 180 height 33
click at [226, 167] on input "text" at bounding box center [279, 161] width 170 height 15
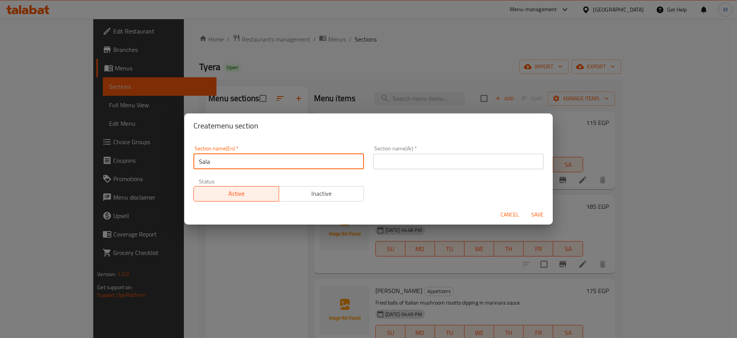
type input "Salads"
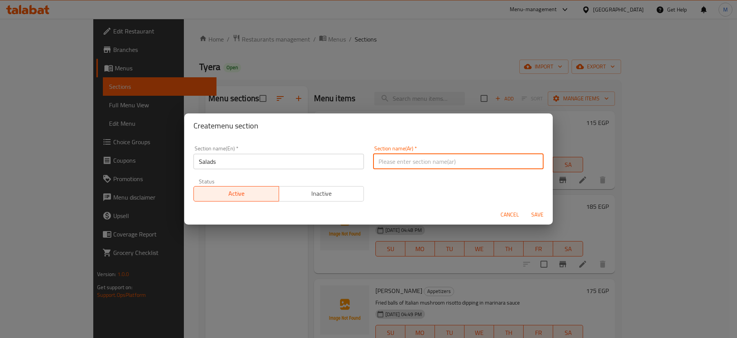
click at [401, 165] on input "text" at bounding box center [458, 161] width 170 height 15
type input "سلطات"
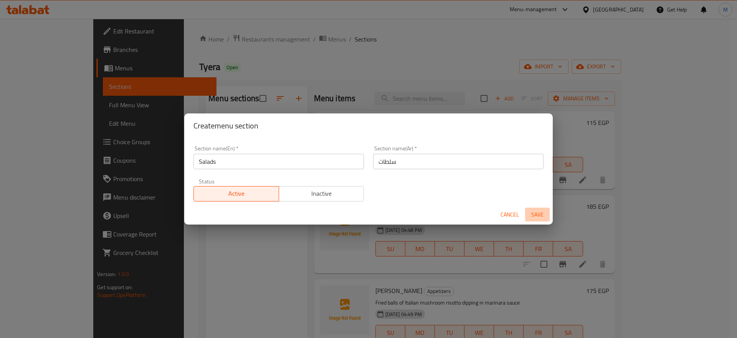
click at [532, 210] on span "Save" at bounding box center [537, 215] width 18 height 10
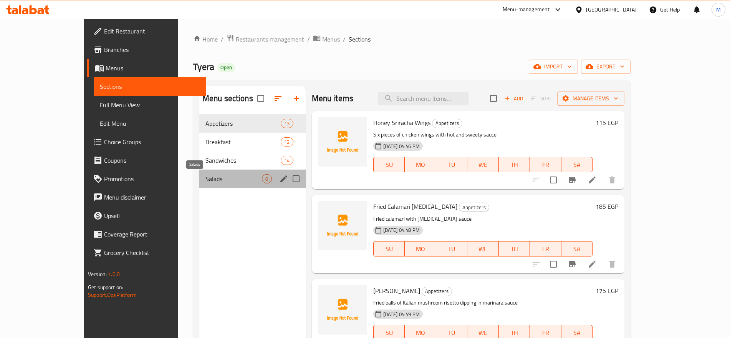
click at [230, 180] on span "Salads" at bounding box center [233, 178] width 57 height 9
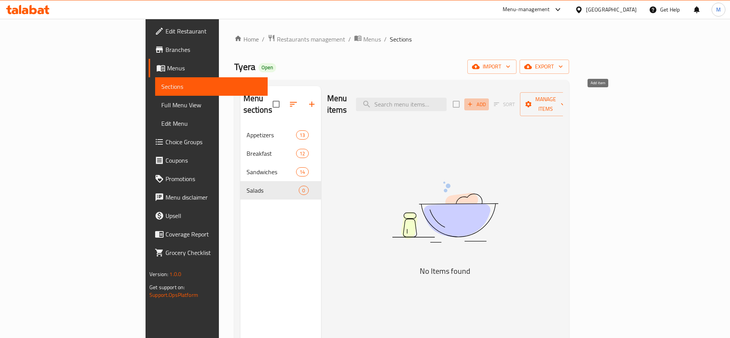
click at [487, 100] on span "Add" at bounding box center [476, 104] width 21 height 9
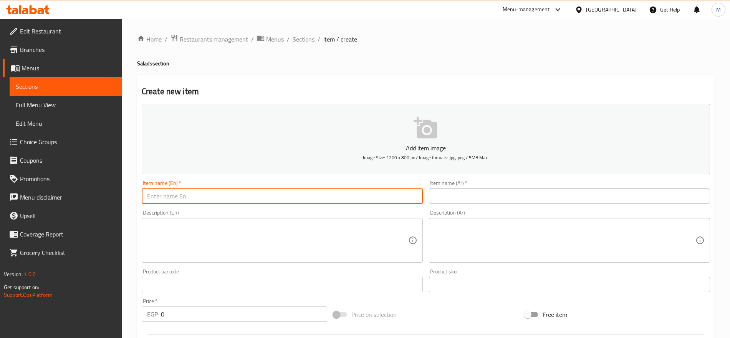
click at [321, 191] on input "text" at bounding box center [282, 195] width 281 height 15
paste input "Chicken Caesar Salad"
type input "Chicken Caesar Salad"
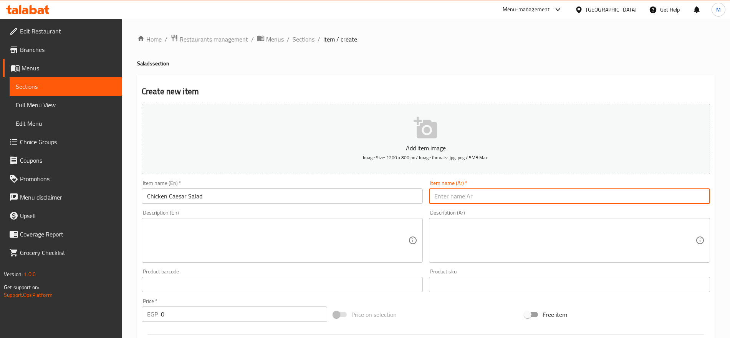
click at [556, 197] on input "text" at bounding box center [569, 195] width 281 height 15
paste input "سلطة سيزر بالدجاج"
type input "سلطة سيزر بالدجاج"
click at [313, 238] on textarea at bounding box center [277, 240] width 261 height 36
paste textarea "Mix lettuce with craton cubes\Parmesan cheese, grilled chicken and Caesar dress…"
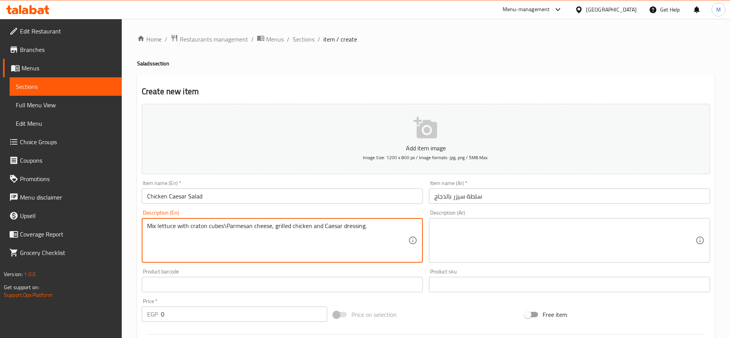
type textarea "Mix lettuce with craton cubes\Parmesan cheese, grilled chicken and Caesar dress…"
paste textarea "خليط من الخس مع مكعبات الكروتون وجبن البارميزان ودجاج مشوي، وصوص السيزر"
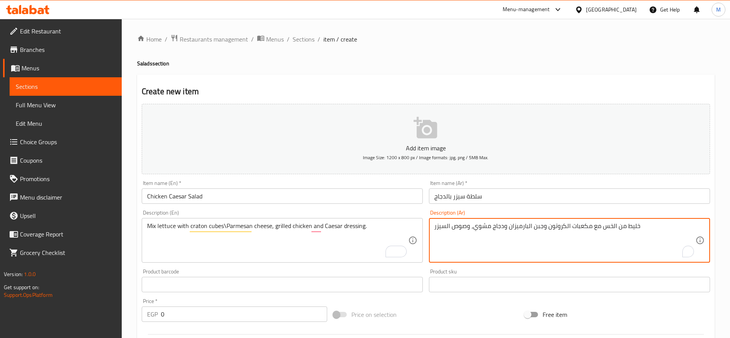
type textarea "خليط من الخس مع مكعبات الكروتون وجبن البارميزان ودجاج مشوي، وصوص السيزر"
click at [236, 308] on input "0" at bounding box center [244, 313] width 166 height 15
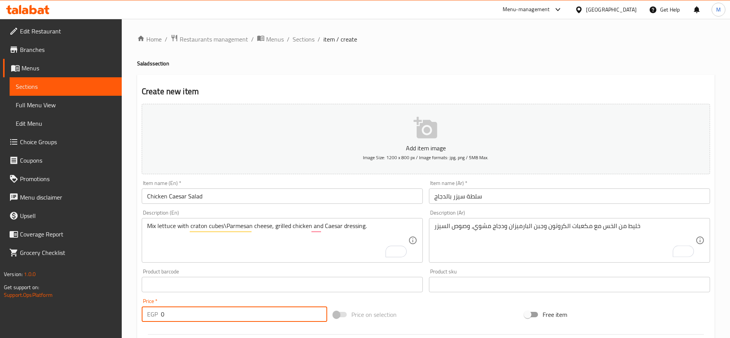
click at [236, 308] on input "0" at bounding box center [244, 313] width 166 height 15
paste input "204"
type input "204"
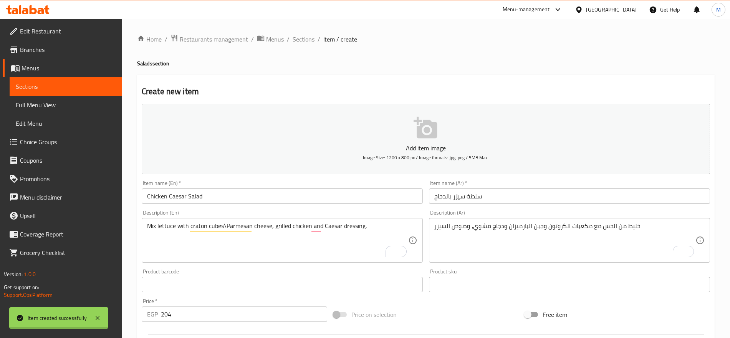
type input "0"
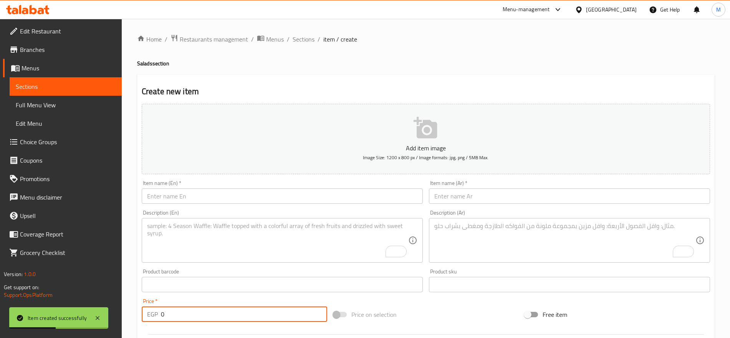
paste input "Greek Salad"
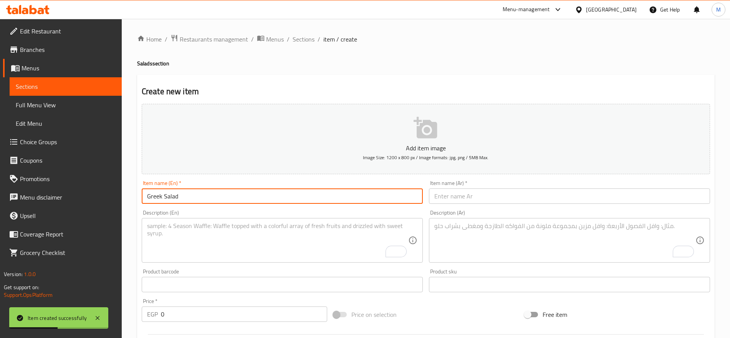
click at [262, 196] on input "Greek Salad" at bounding box center [282, 195] width 281 height 15
type input "Greek Salad"
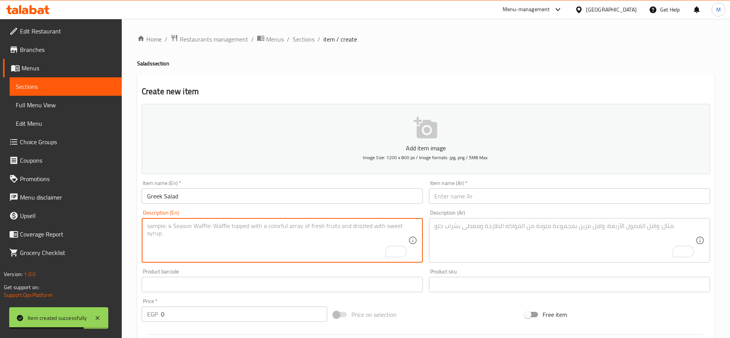
click at [348, 252] on textarea "To enrich screen reader interactions, please activate Accessibility in Grammarl…" at bounding box center [277, 240] width 261 height 36
paste textarea "Tomatoes\bell pepper\lettuce -Olives\cucumber and onions with feta cheese dried…"
type textarea "Tomatoes\bell pepper\lettuce -Olives\cucumber and onions with feta cheese dried…"
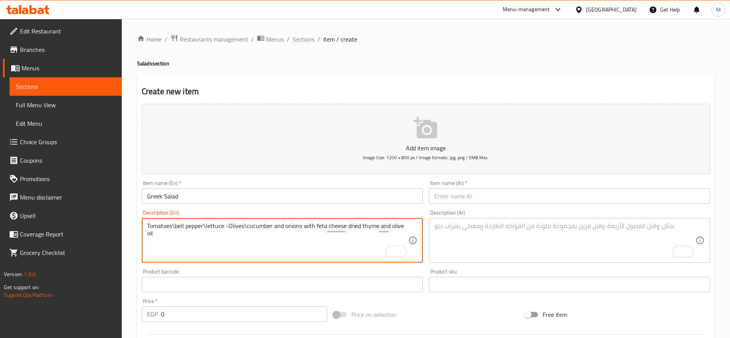
click at [523, 231] on textarea "To enrich screen reader interactions, please activate Accessibility in Grammarl…" at bounding box center [564, 240] width 261 height 36
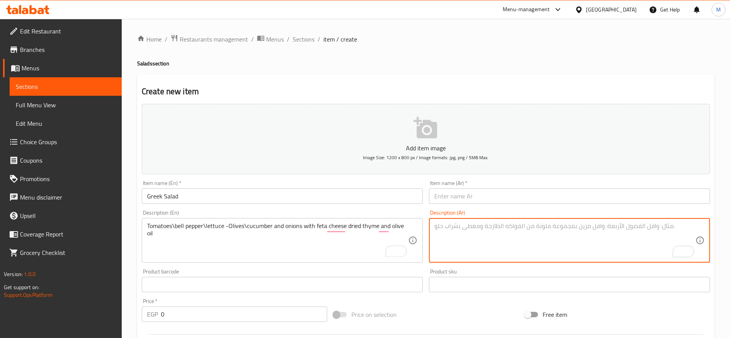
paste textarea "طماطم، فلفل ألوان، خس، زيتون، خيار وبصل مع جبنة فيتا، وزعتر مجفف وزيت زيتون"
type textarea "طماطم، فلفل ألوان، خس، زيتون، خيار وبصل مع جبنة فيتا، وزعتر مجفف وزيت زيتون"
click at [271, 200] on input "Greek Salad" at bounding box center [282, 195] width 281 height 15
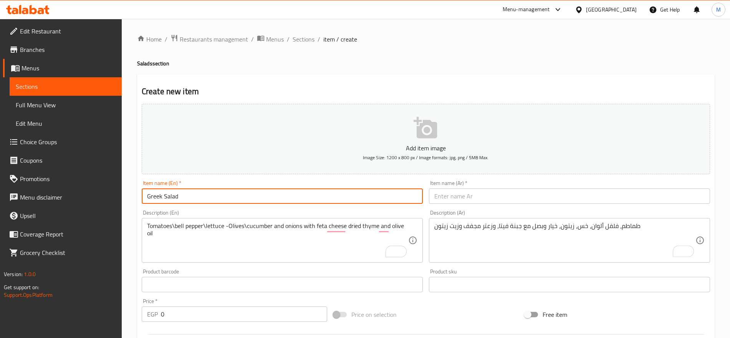
click at [271, 200] on input "Greek Salad" at bounding box center [282, 195] width 281 height 15
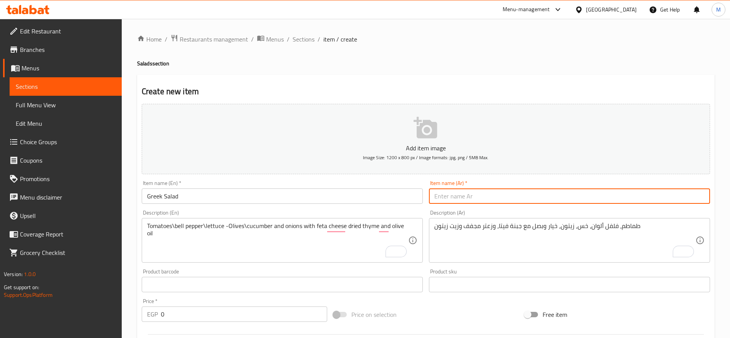
paste input "سلطة يونانية"
click at [493, 195] on input "سلطة يونانية" at bounding box center [569, 195] width 281 height 15
type input "سلطة يونانية"
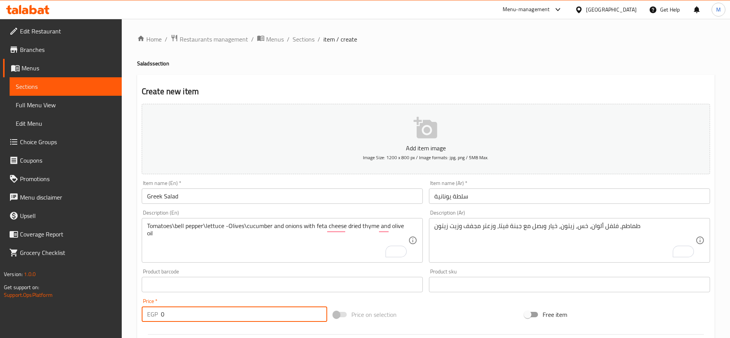
click at [199, 308] on input "0" at bounding box center [244, 313] width 166 height 15
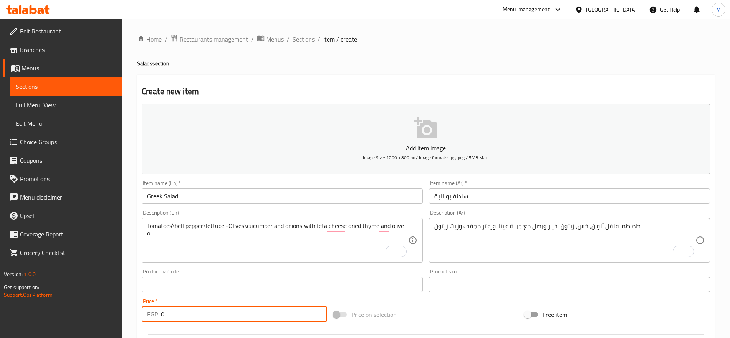
click at [199, 308] on input "0" at bounding box center [244, 313] width 166 height 15
paste input "149"
type input "149"
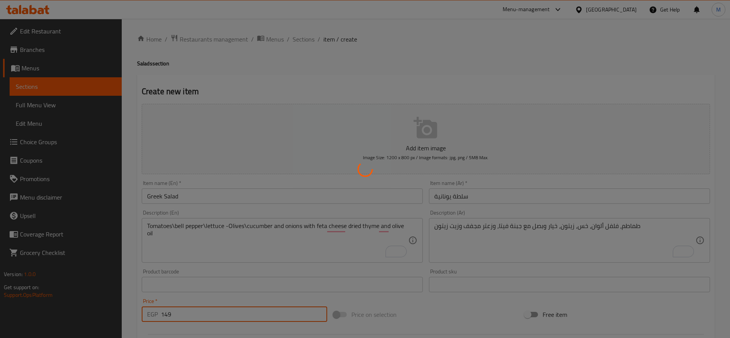
type input "0"
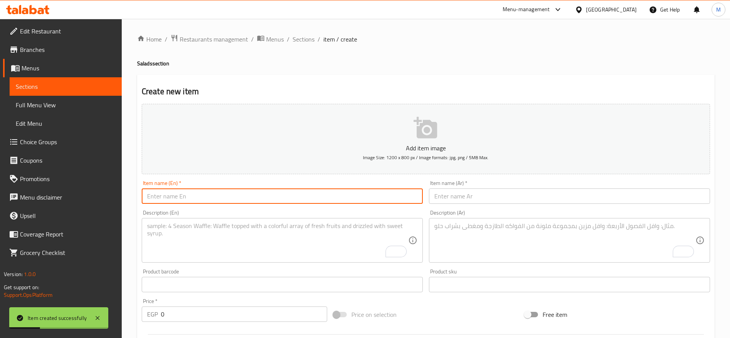
click at [331, 190] on input "text" at bounding box center [282, 195] width 281 height 15
paste input "fried halloumi salad"
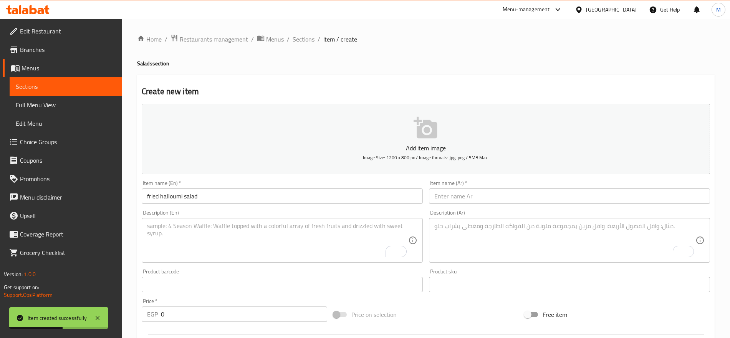
drag, startPoint x: 277, startPoint y: 218, endPoint x: 271, endPoint y: 202, distance: 17.4
click at [271, 202] on div "Add item image Image Size: 1200 x 800 px / Image formats: jpg, png / 5MB Max. I…" at bounding box center [426, 266] width 574 height 331
click at [271, 202] on input "fried halloumi salad" at bounding box center [282, 195] width 281 height 15
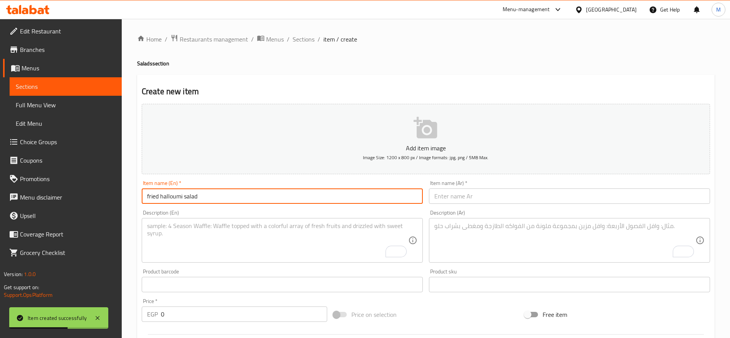
click at [271, 202] on input "fried halloumi salad" at bounding box center [282, 195] width 281 height 15
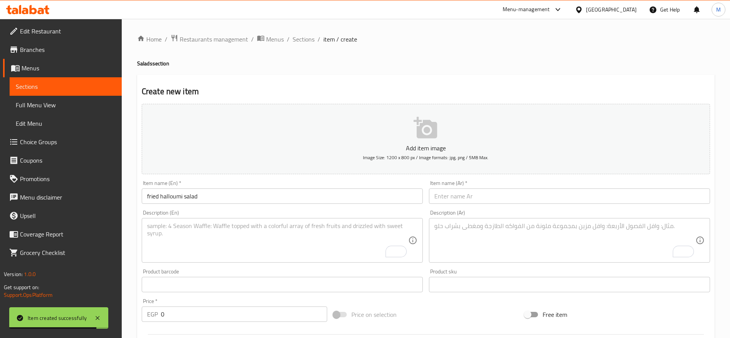
type input "Fried Halloumi Salad"
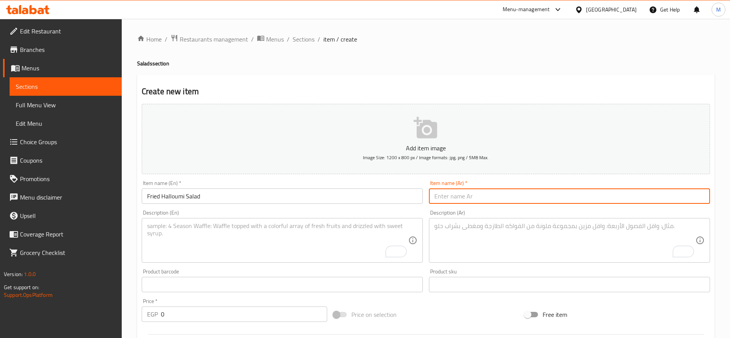
click at [589, 192] on input "text" at bounding box center [569, 195] width 281 height 15
paste input "سلطة الحلوم المقلية"
click at [666, 197] on input "سلطة الحلوم المقلية" at bounding box center [569, 195] width 281 height 15
type input "سلطة حلوم مقلية"
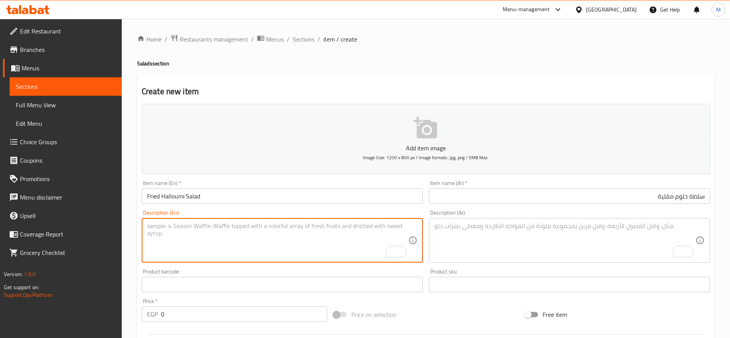
click at [311, 232] on textarea "To enrich screen reader interactions, please activate Accessibility in Grammarl…" at bounding box center [277, 240] width 261 height 36
click at [265, 237] on textarea "To enrich screen reader interactions, please activate Accessibility in Grammarl…" at bounding box center [277, 240] width 261 height 36
paste textarea "deep fried halloumi cheese\Mix lettuce\orange\bell-pepper\Cherry tomatoes\parme…"
type textarea "deep fried halloumi cheese\Mix lettuce\orange\bell-pepper\Cherry tomatoes\parme…"
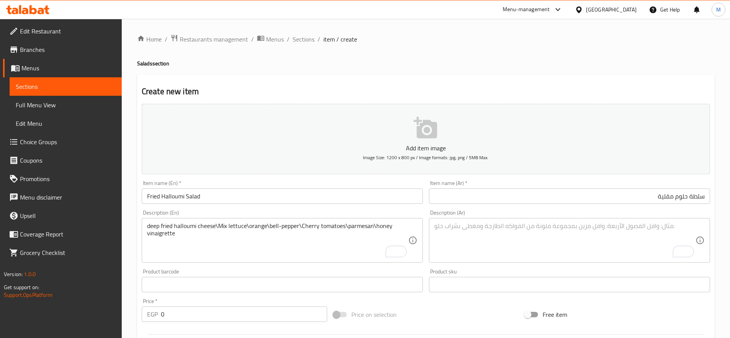
click at [587, 220] on div "Description (Ar)" at bounding box center [569, 240] width 281 height 45
paste textarea "جبنة حلوم مقلية، خليط من الخس، برتقال، فلفل ألوان، طماطم شيري، جبن بارميزان، وص…"
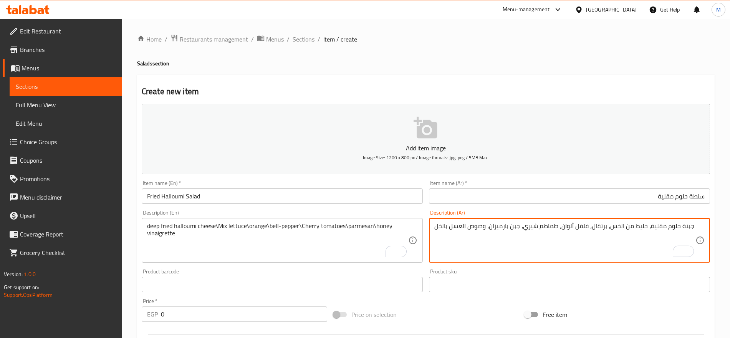
type textarea "جبنة حلوم مقلية، خليط من الخس، برتقال، فلفل ألوان، طماطم شيري، جبن بارميزان، وص…"
click at [183, 310] on input "0" at bounding box center [244, 313] width 166 height 15
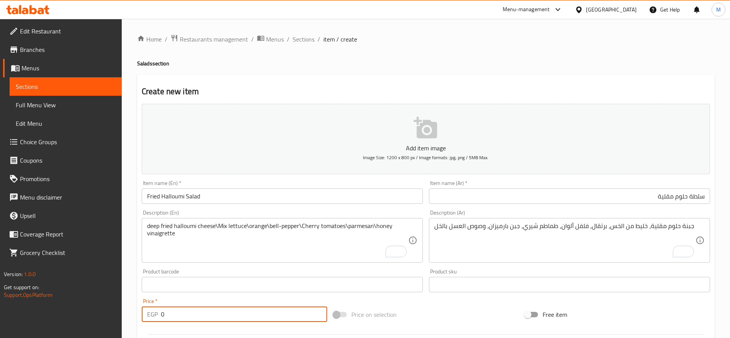
click at [183, 310] on input "0" at bounding box center [244, 313] width 166 height 15
paste input "219"
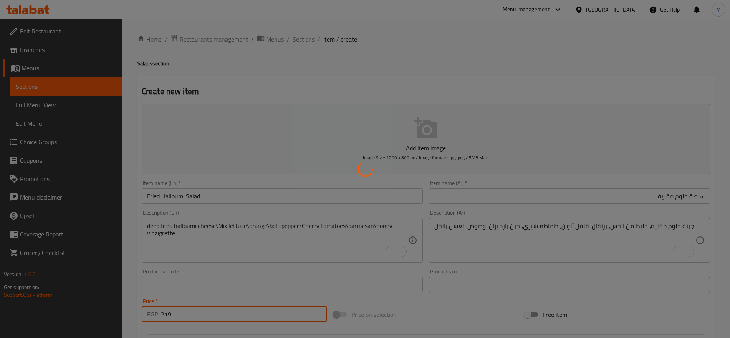
type input "0"
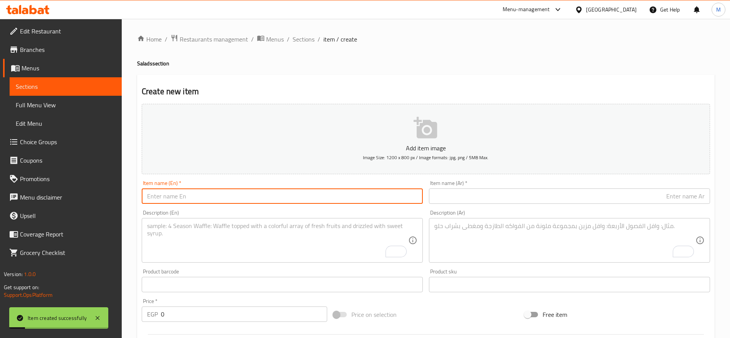
paste input "tuna salad"
click at [236, 200] on input "text" at bounding box center [282, 195] width 281 height 15
click at [236, 200] on input "tuna salad" at bounding box center [282, 195] width 281 height 15
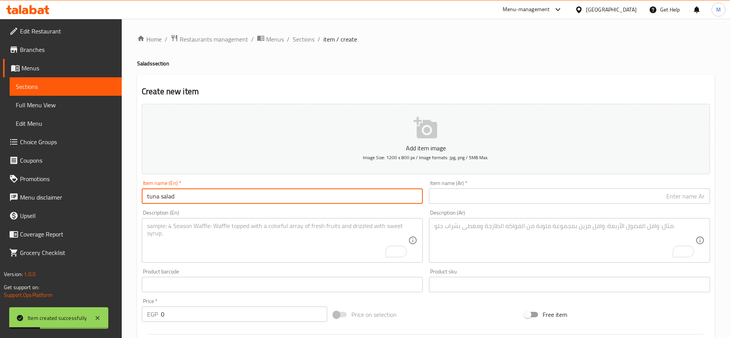
click at [236, 200] on input "tuna salad" at bounding box center [282, 195] width 281 height 15
type input "Tuna Salad"
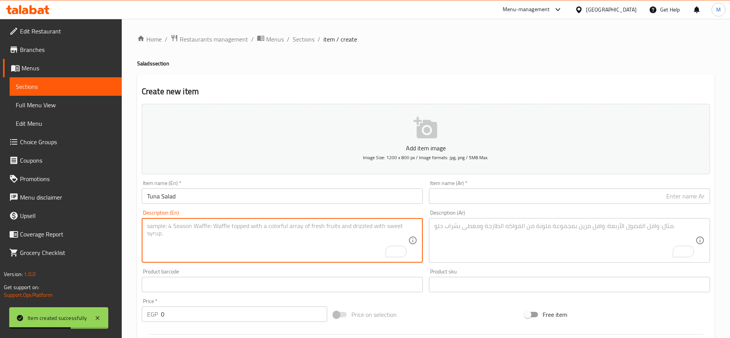
click at [319, 247] on textarea "To enrich screen reader interactions, please activate Accessibility in Grammarl…" at bounding box center [277, 240] width 261 height 36
paste textarea "Mix lettuce\tuna\sweet corn\Pico de Gallo\baby arugula\Cherry tomatoes -herbs\p…"
click at [148, 233] on textarea "Mix lettuce\tuna\sweet corn\Pico de Gallo\baby arugula\Cherry tomatoes -herbs\p…" at bounding box center [277, 240] width 261 height 36
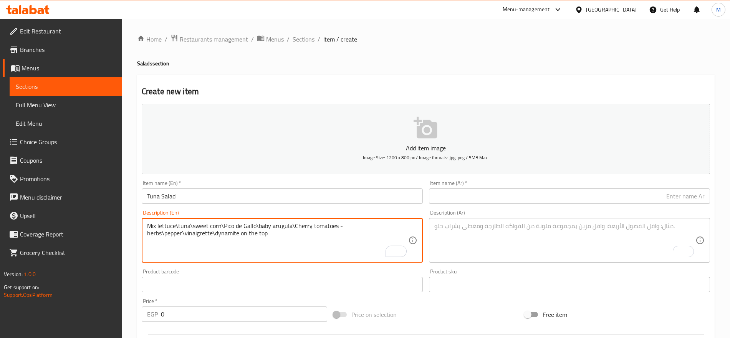
type textarea "Mix lettuce\tuna\sweet corn\Pico de Gallo\baby arugula\Cherry tomatoes -herbs\p…"
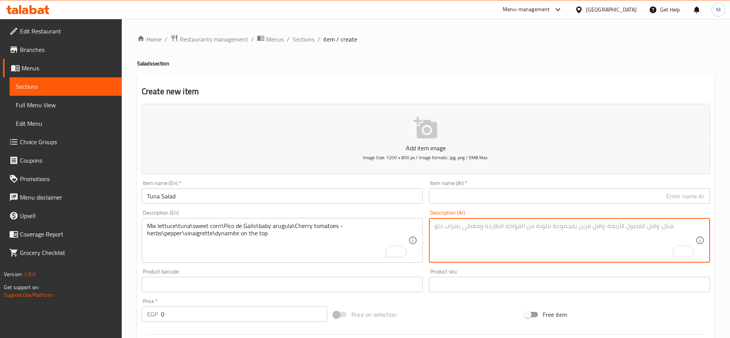
click at [462, 227] on textarea "To enrich screen reader interactions, please activate Accessibility in Grammarl…" at bounding box center [564, 240] width 261 height 36
paste textarea "خليط من الخس، تونة، ذرة حلوة، بيكو دي جالو، جرجير صغير، طماطم شيري، أعشاب، فلفل…"
type textarea "خليط من الخس، تونة، ذرة حلوة، بيكو دي جالو، جرجير صغير، طماطم شيري، أعشاب، فلفل…"
click at [541, 199] on input "text" at bounding box center [569, 195] width 281 height 15
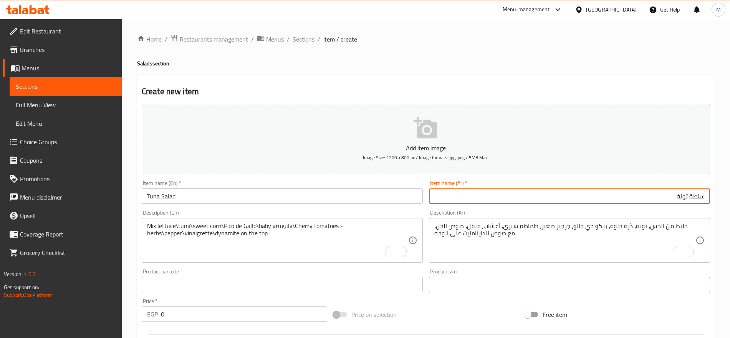
type input "سلطة تونة"
click at [241, 318] on input "0" at bounding box center [244, 313] width 166 height 15
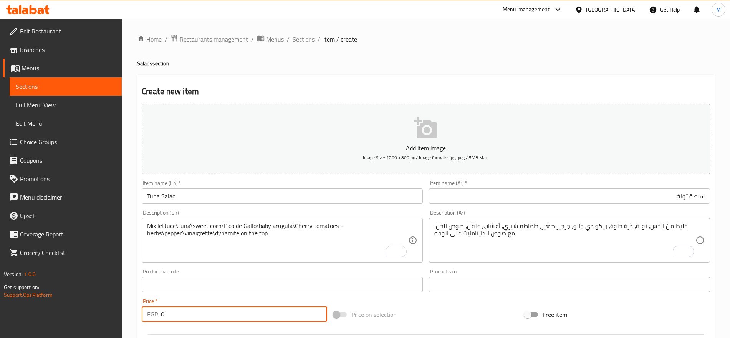
click at [241, 318] on input "0" at bounding box center [244, 313] width 166 height 15
paste input "245"
type input "245"
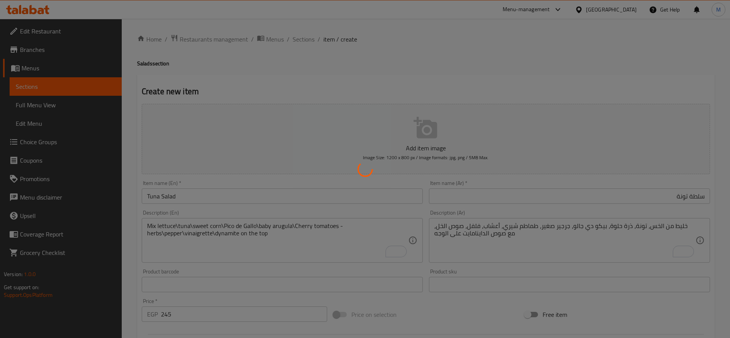
type input "0"
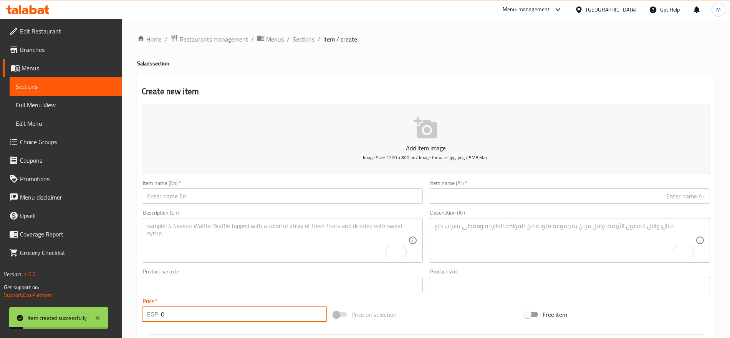
click at [285, 194] on input "text" at bounding box center [282, 195] width 281 height 15
paste input "Golden chicken [US_STATE] Salad"
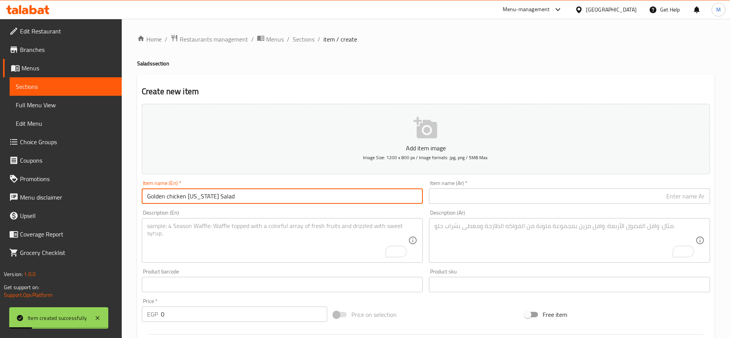
click at [285, 194] on input "Golden chicken [US_STATE] Salad" at bounding box center [282, 195] width 281 height 15
type input "Golden Chicken [US_STATE] Salad"
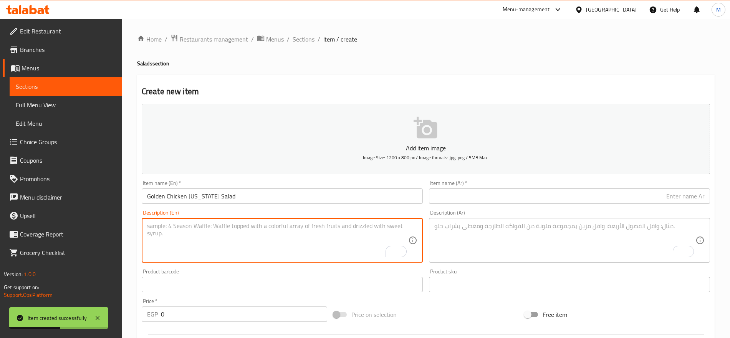
click at [225, 247] on textarea "To enrich screen reader interactions, please activate Accessibility in Grammarl…" at bounding box center [277, 240] width 261 height 36
click at [360, 247] on textarea "To enrich screen reader interactions, please activate Accessibility in Grammarl…" at bounding box center [277, 240] width 261 height 36
paste textarea "Crispy fried chicken\lettuce\Pineapple\avocado\bell peppers\chimichurri\honey v…"
type textarea "Crispy fried chicken\lettuce\Pineapple\avocado\bell peppers\chimichurri\honey v…"
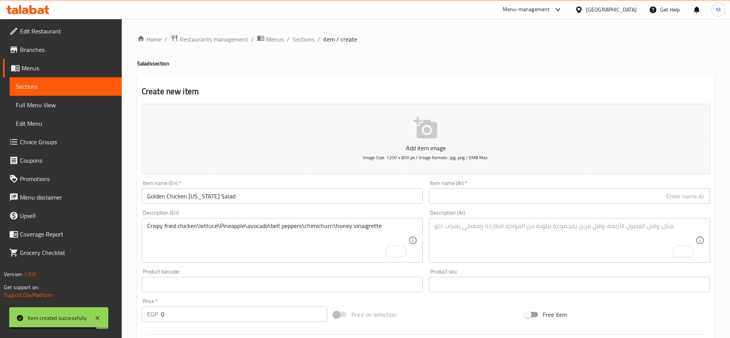
click at [475, 229] on textarea "To enrich screen reader interactions, please activate Accessibility in Grammarl…" at bounding box center [564, 240] width 261 height 36
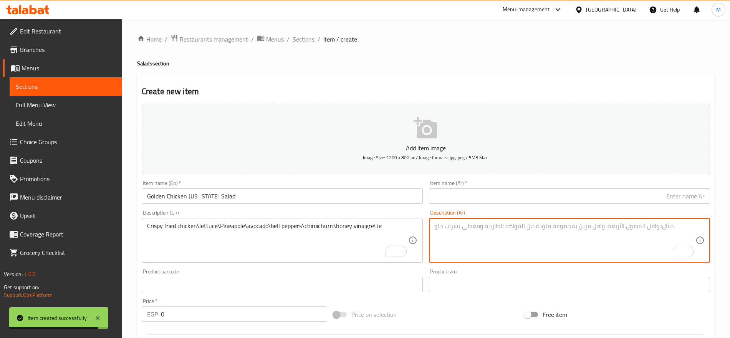
paste textarea "دجاج مقرمش مقلي، خس، أناناس، أفوكادو، فلفل ألوان، صوص تشيميشوري، وصوص العسل بال…"
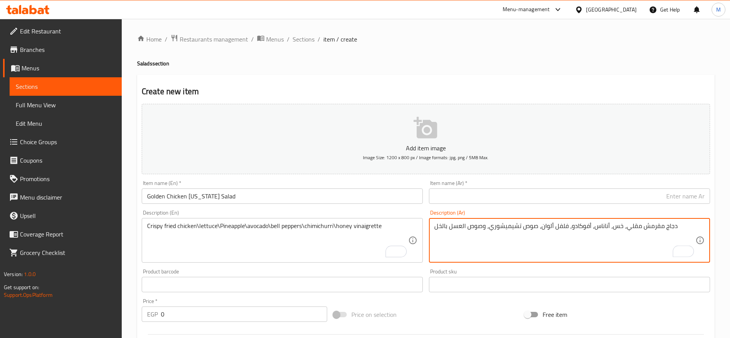
type textarea "دجاج مقرمش مقلي، خس، أناناس، أفوكادو، فلفل ألوان، صوص تشيميشوري، وصوص العسل بال…"
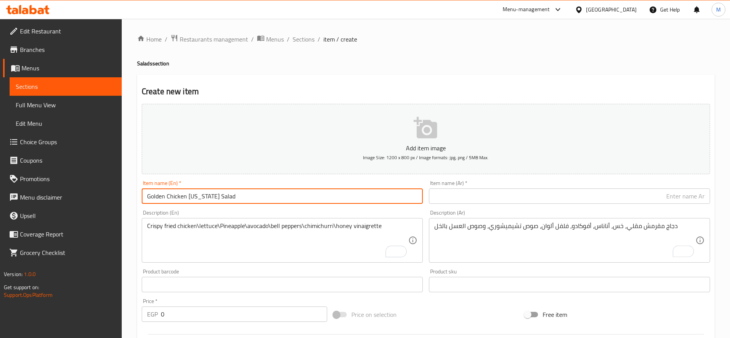
click at [268, 193] on input "Golden Chicken [US_STATE] Salad" at bounding box center [282, 195] width 281 height 15
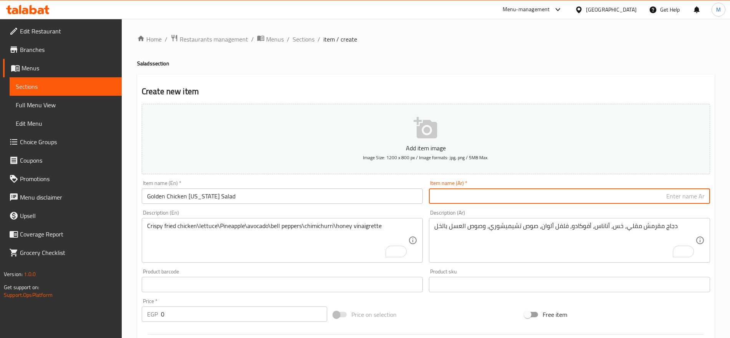
click at [624, 195] on input "text" at bounding box center [569, 195] width 281 height 15
paste input "سلطة هاواي بالدجاج الذهبي"
click at [648, 198] on input "سلطة هاواي بالدجاج الذهبي" at bounding box center [569, 195] width 281 height 15
click at [665, 195] on input "سلطة هاواي بالدجاج ذهبي" at bounding box center [569, 195] width 281 height 15
type input "سلطة هاواي بدجاج ذهبي"
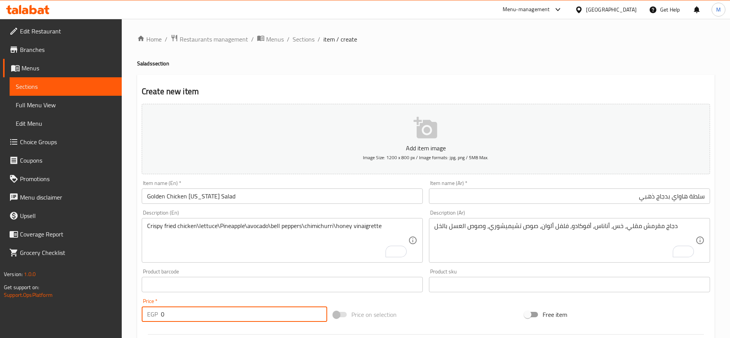
click at [189, 315] on input "0" at bounding box center [244, 313] width 166 height 15
type input "209"
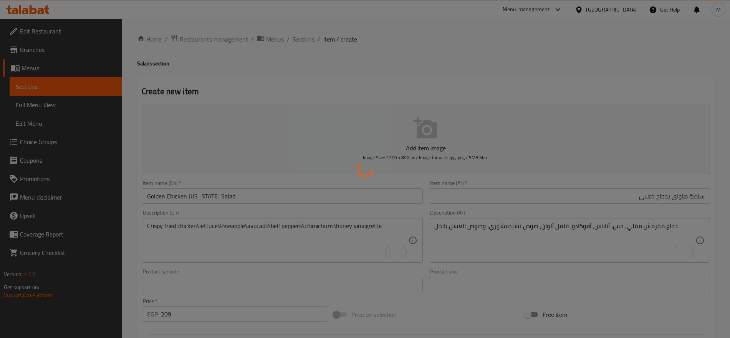
type input "0"
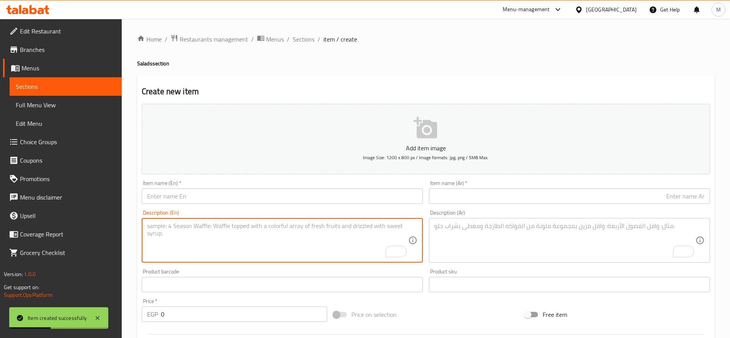
click at [275, 243] on textarea "To enrich screen reader interactions, please activate Accessibility in Grammarl…" at bounding box center [277, 240] width 261 height 36
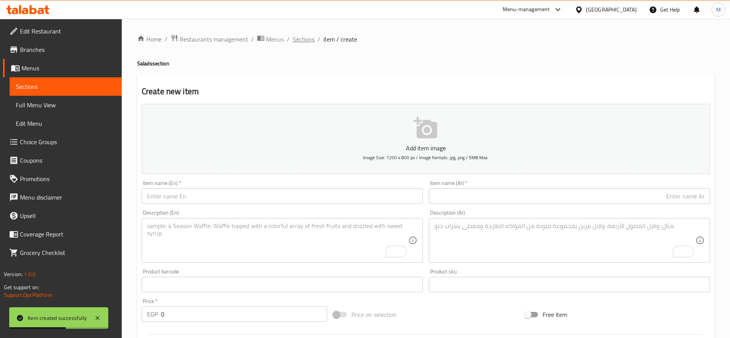
click at [299, 36] on span "Sections" at bounding box center [304, 39] width 22 height 9
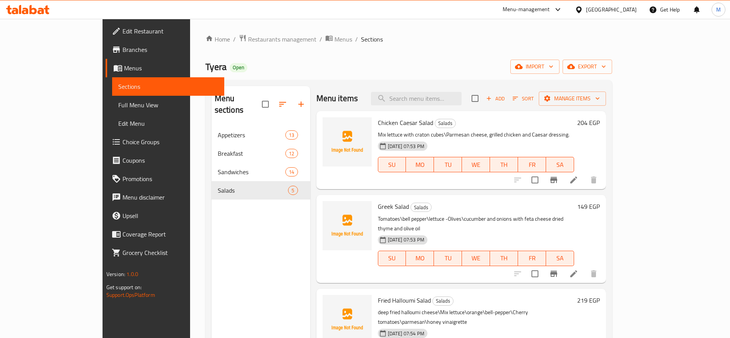
click at [241, 226] on div "Menu sections Appetizers 13 Breakfast 12 Sandwiches 14 Salads 5" at bounding box center [261, 255] width 99 height 338
click at [112, 99] on link "Full Menu View" at bounding box center [168, 105] width 112 height 18
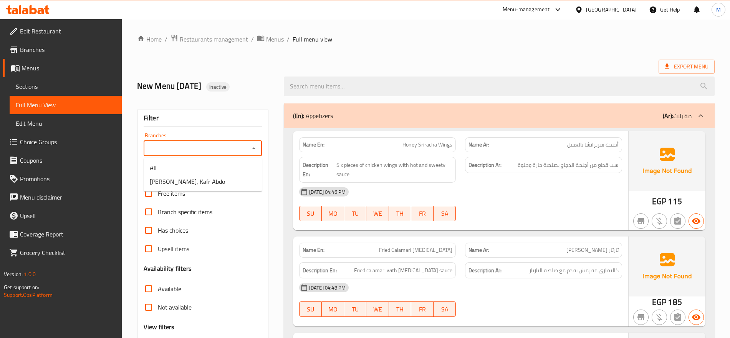
click at [174, 149] on input "Branches" at bounding box center [196, 148] width 101 height 11
click at [164, 177] on span "[PERSON_NAME], Kafr Abdo" at bounding box center [187, 181] width 75 height 9
type input "[PERSON_NAME], Kafr Abdo"
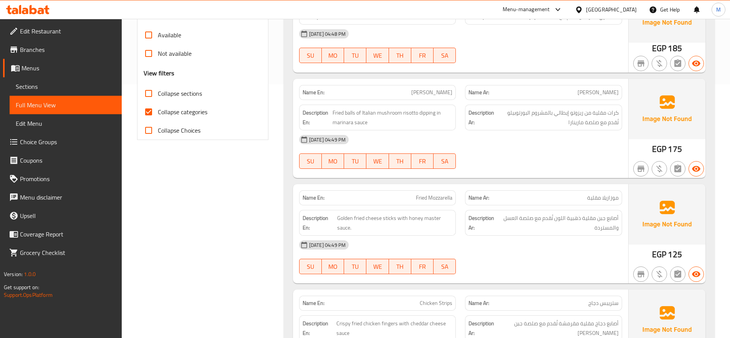
scroll to position [255, 0]
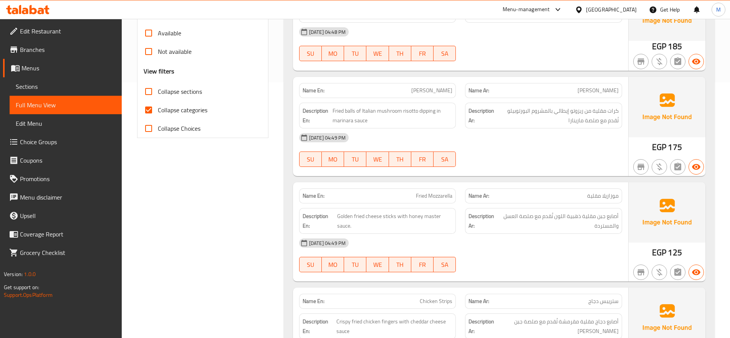
click at [195, 108] on span "Collapse categories" at bounding box center [183, 109] width 50 height 9
click at [158, 108] on input "Collapse categories" at bounding box center [148, 110] width 18 height 18
checkbox input "false"
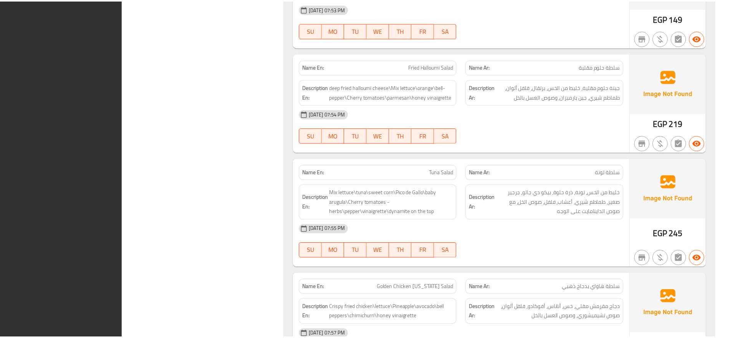
scroll to position [4742, 0]
